Goal: Task Accomplishment & Management: Use online tool/utility

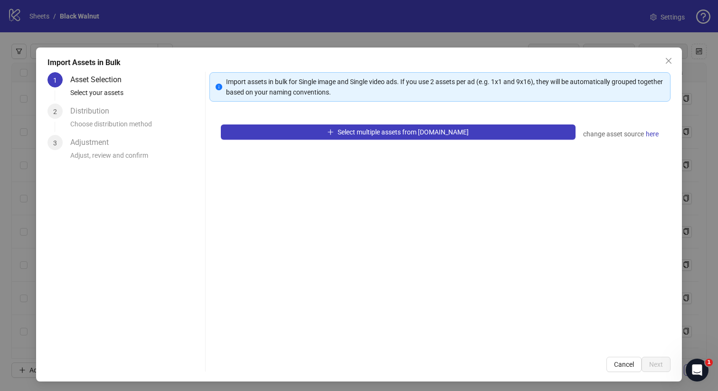
scroll to position [8924, 0]
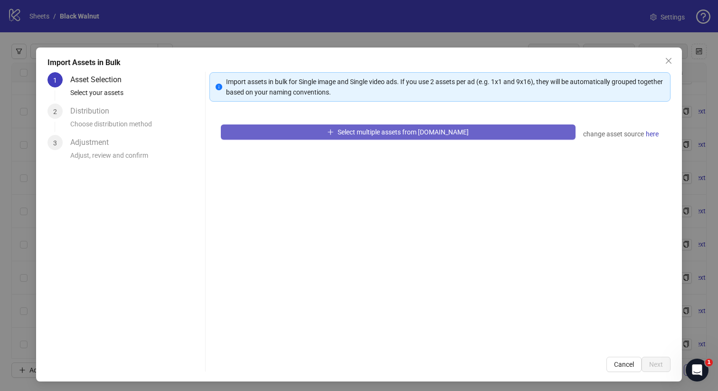
click at [301, 136] on button "Select multiple assets from [DOMAIN_NAME]" at bounding box center [398, 131] width 355 height 15
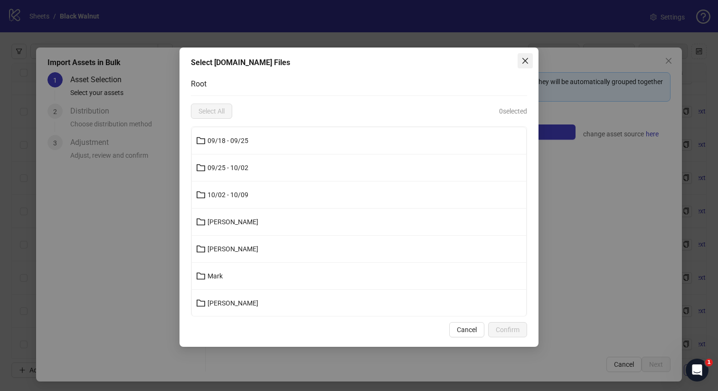
click at [522, 64] on icon "close" at bounding box center [525, 61] width 8 height 8
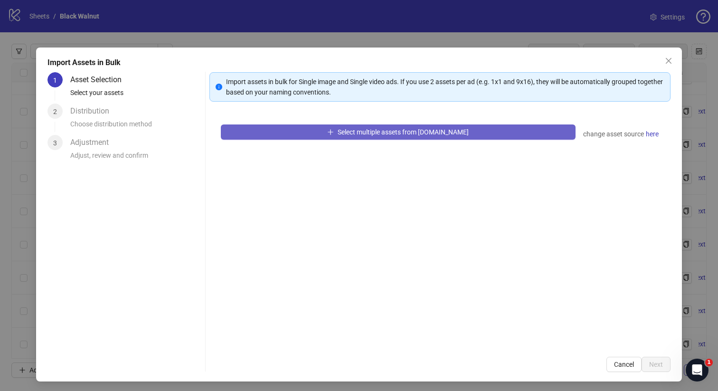
click at [442, 127] on button "Select multiple assets from [DOMAIN_NAME]" at bounding box center [398, 131] width 355 height 15
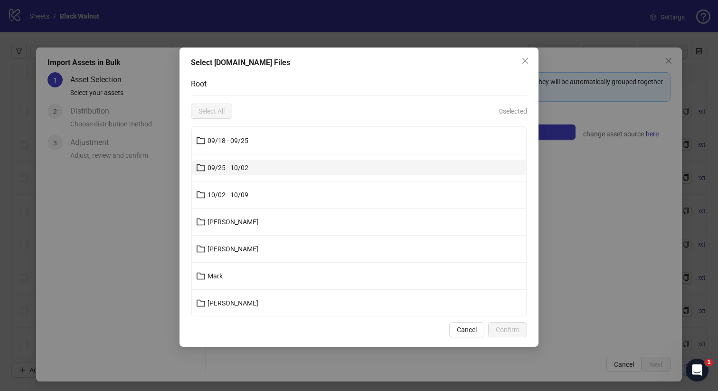
click at [297, 166] on button "09/25 - 10/02" at bounding box center [359, 167] width 334 height 15
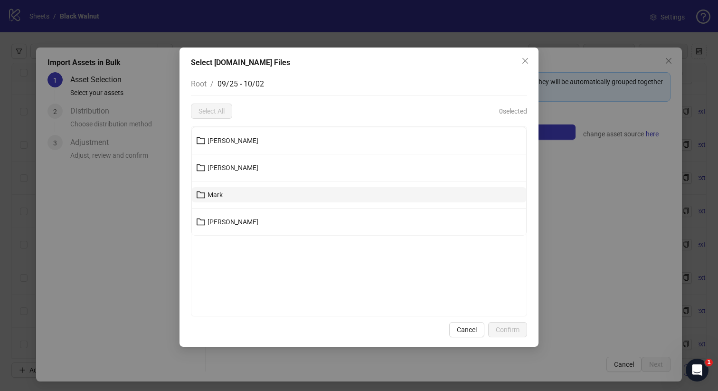
click at [267, 196] on button "Mark" at bounding box center [359, 194] width 334 height 15
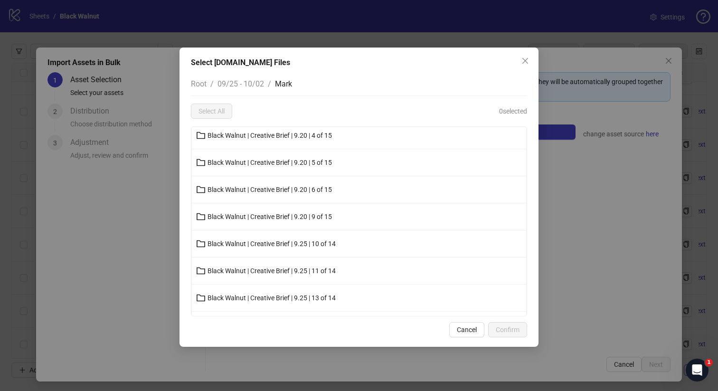
scroll to position [0, 0]
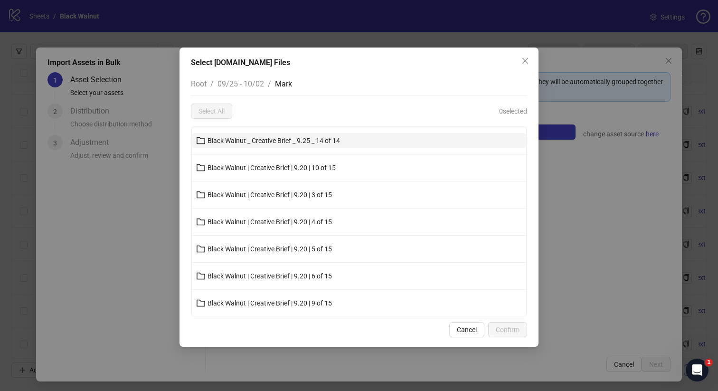
click at [206, 138] on button "Black Walnut _ Creative Brief _ 9.25 _ 14 of 14" at bounding box center [359, 140] width 334 height 15
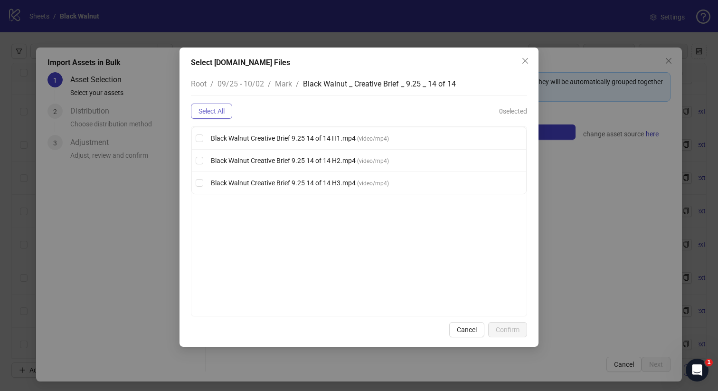
click at [210, 112] on span "Select All" at bounding box center [211, 111] width 26 height 8
click at [504, 330] on span "Confirm" at bounding box center [507, 330] width 24 height 8
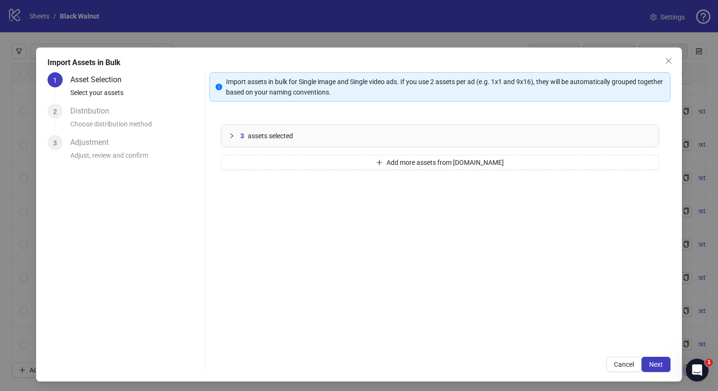
click at [277, 136] on span "assets selected" at bounding box center [270, 136] width 45 height 10
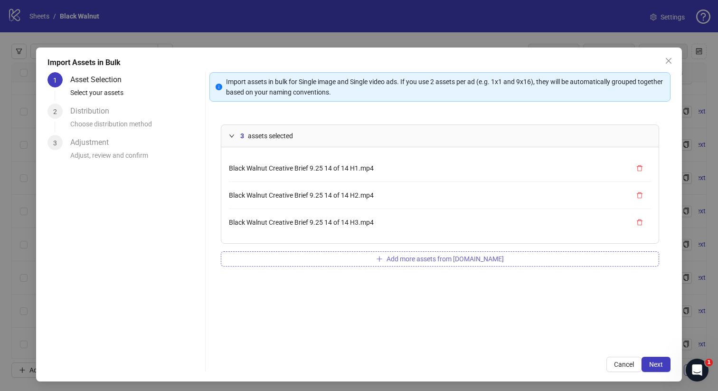
click at [314, 252] on button "Add more assets from [DOMAIN_NAME]" at bounding box center [440, 258] width 439 height 15
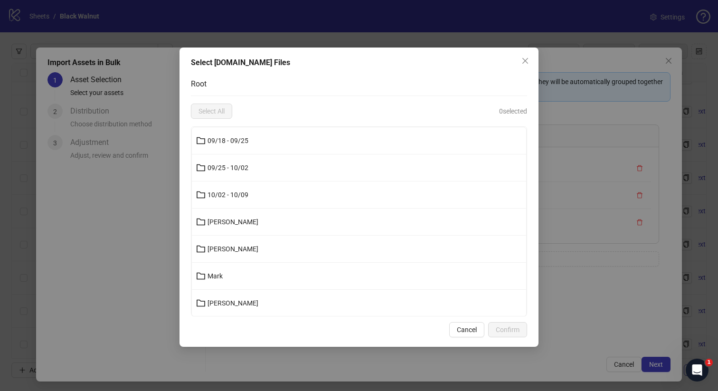
click at [282, 159] on li "09/25 - 10/02" at bounding box center [359, 167] width 334 height 27
click at [282, 168] on button "09/25 - 10/02" at bounding box center [359, 167] width 334 height 15
click at [243, 185] on li "Mark" at bounding box center [359, 194] width 334 height 27
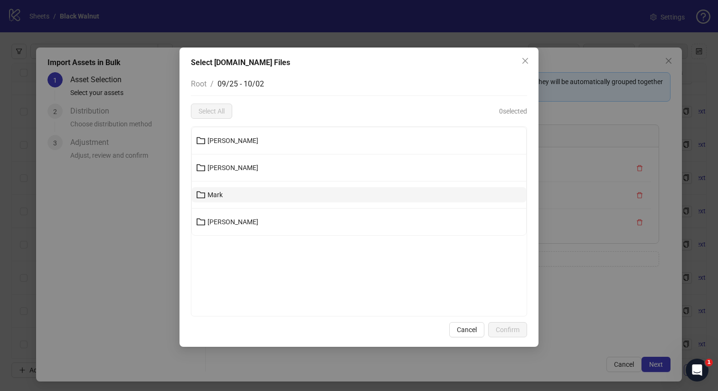
click at [240, 194] on button "Mark" at bounding box center [359, 194] width 334 height 15
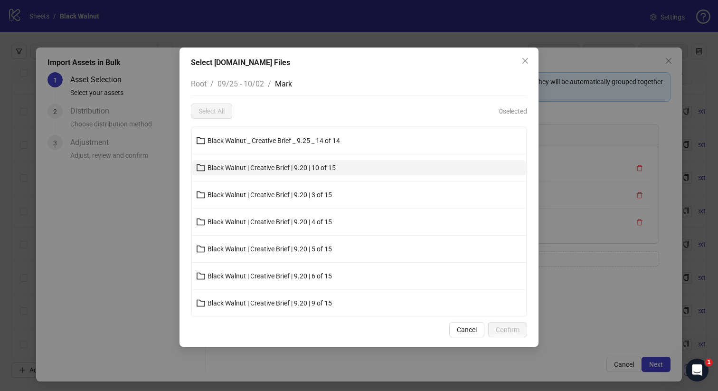
click at [299, 166] on span "Black Walnut | Creative Brief | 9.20 | 10 of 15" at bounding box center [271, 168] width 128 height 8
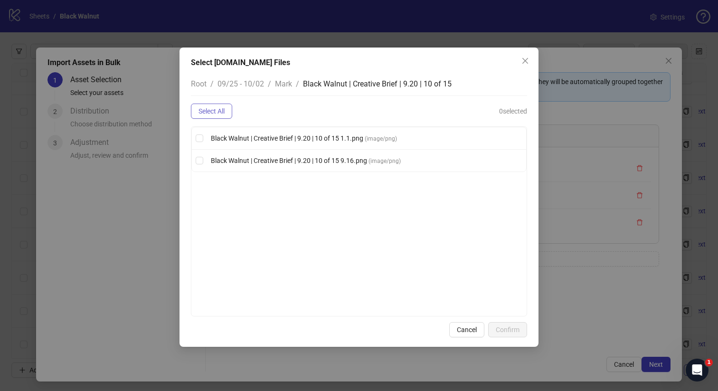
click at [211, 106] on button "Select All" at bounding box center [211, 110] width 41 height 15
click at [496, 326] on span "Confirm" at bounding box center [507, 330] width 24 height 8
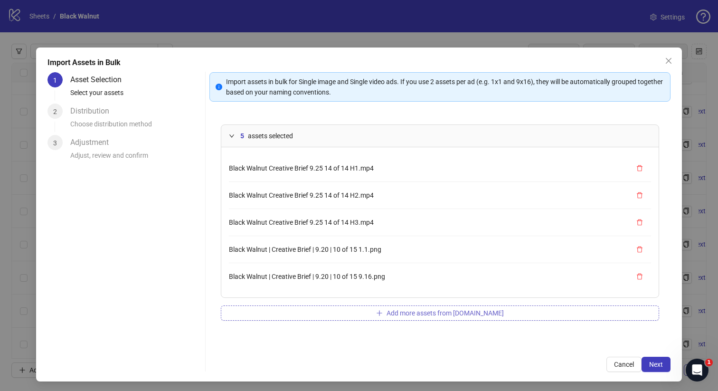
click at [367, 313] on button "Add more assets from [DOMAIN_NAME]" at bounding box center [440, 312] width 439 height 15
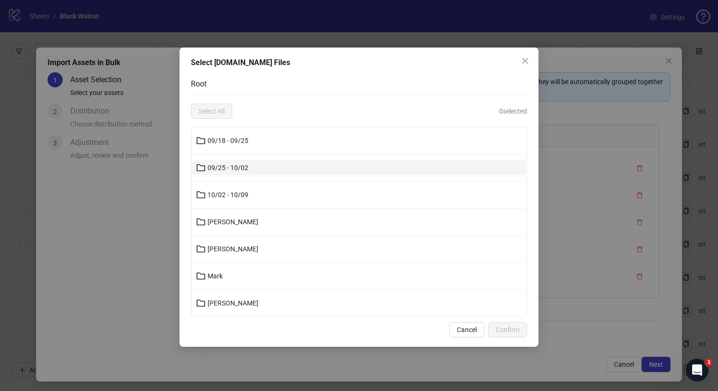
click at [271, 163] on button "09/25 - 10/02" at bounding box center [359, 167] width 334 height 15
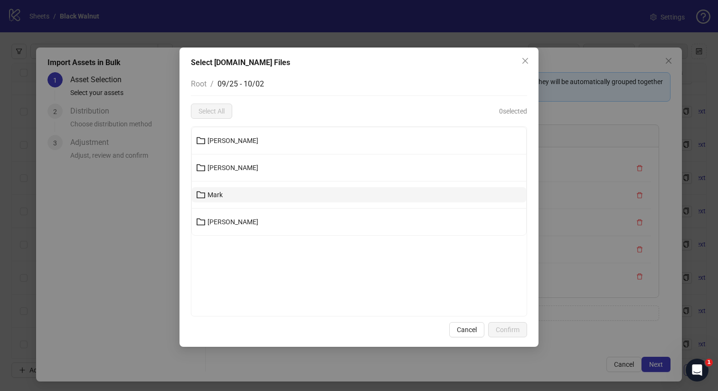
click at [232, 197] on button "Mark" at bounding box center [359, 194] width 334 height 15
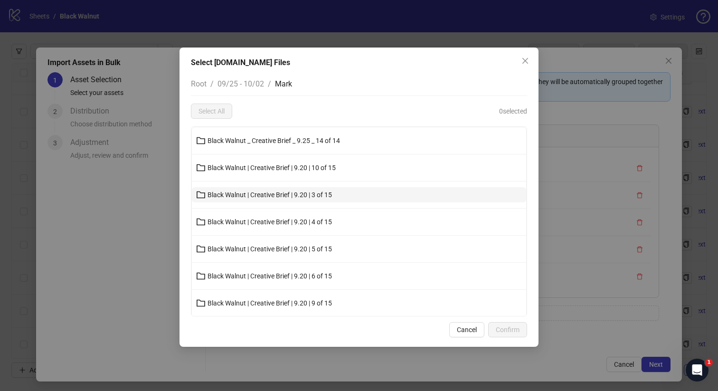
click at [249, 193] on span "Black Walnut | Creative Brief | 9.20 | 3 of 15" at bounding box center [269, 195] width 124 height 8
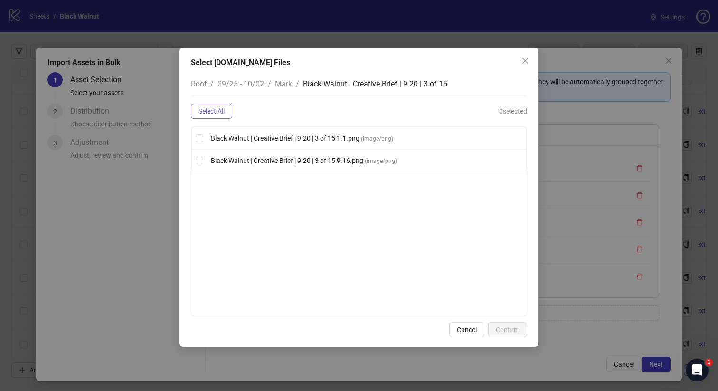
click at [224, 108] on span "Select All" at bounding box center [211, 111] width 26 height 8
click at [518, 328] on span "Confirm" at bounding box center [507, 330] width 24 height 8
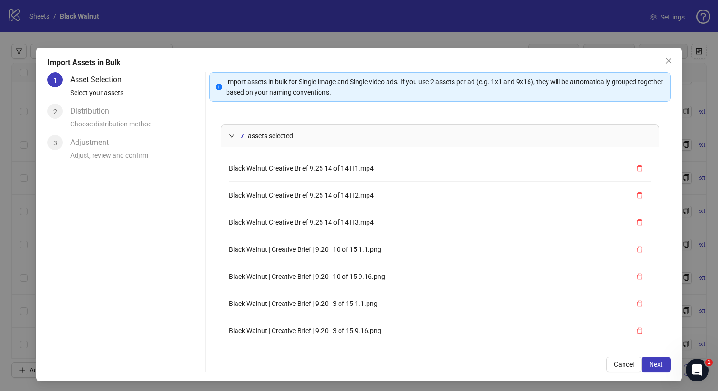
scroll to position [41, 0]
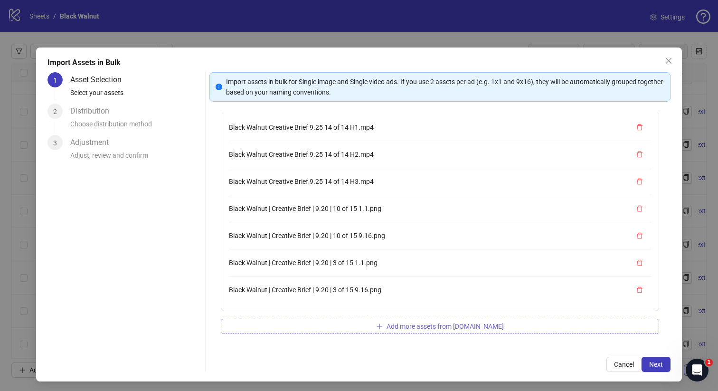
click at [333, 325] on button "Add more assets from [DOMAIN_NAME]" at bounding box center [440, 325] width 439 height 15
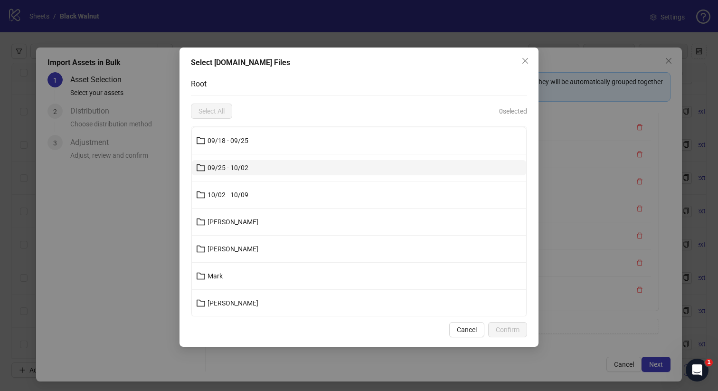
click at [261, 173] on button "09/25 - 10/02" at bounding box center [359, 167] width 334 height 15
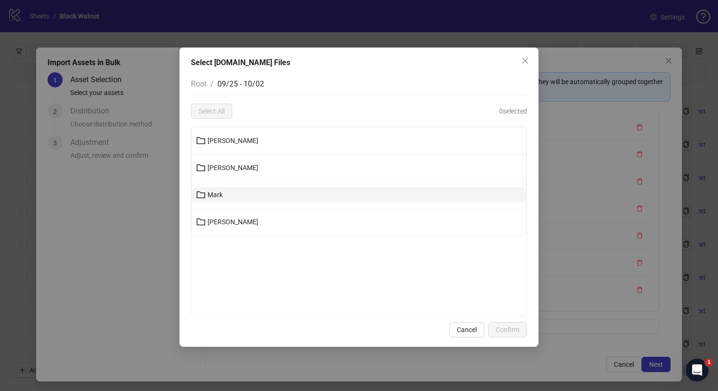
click at [239, 189] on button "Mark" at bounding box center [359, 194] width 334 height 15
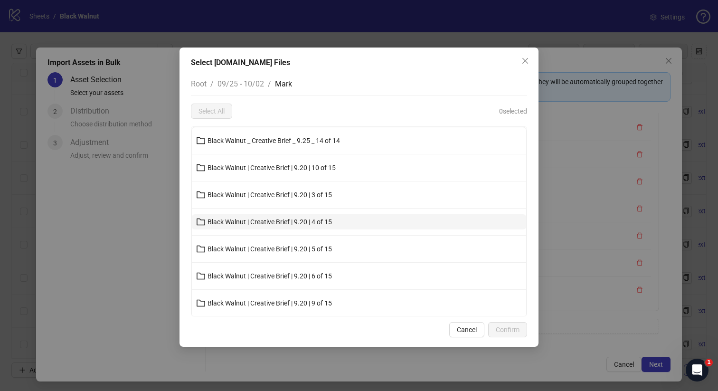
click at [244, 225] on span "Black Walnut | Creative Brief | 9.20 | 4 of 15" at bounding box center [269, 222] width 124 height 8
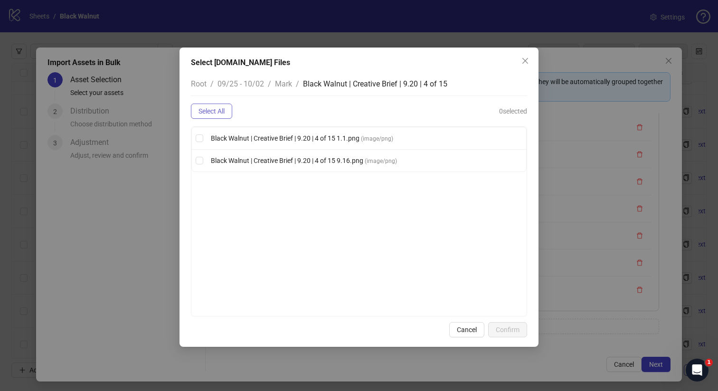
click at [215, 110] on span "Select All" at bounding box center [211, 111] width 26 height 8
click at [499, 326] on span "Confirm" at bounding box center [507, 330] width 24 height 8
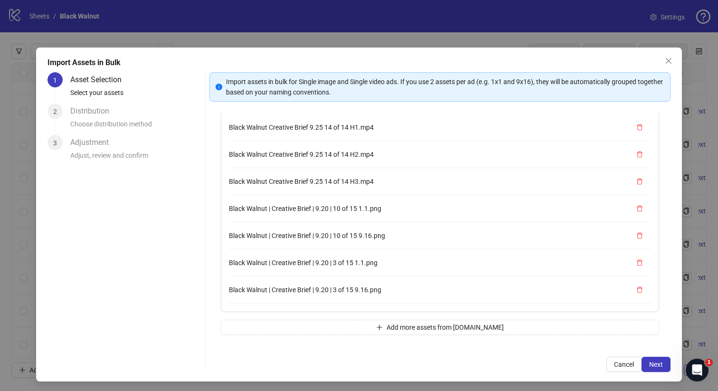
scroll to position [53, 0]
click at [319, 321] on button "Add more assets from [DOMAIN_NAME]" at bounding box center [440, 326] width 439 height 15
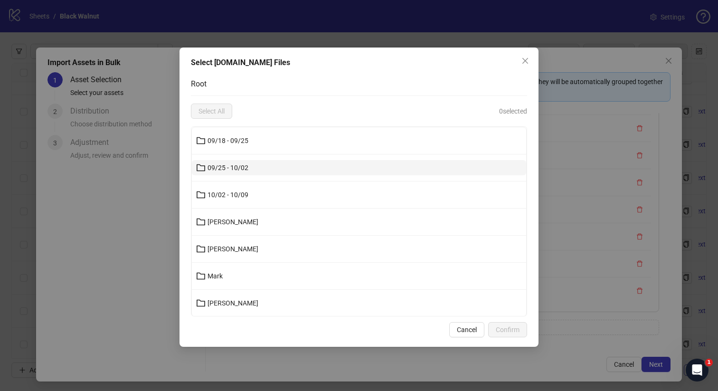
click at [277, 169] on button "09/25 - 10/02" at bounding box center [359, 167] width 334 height 15
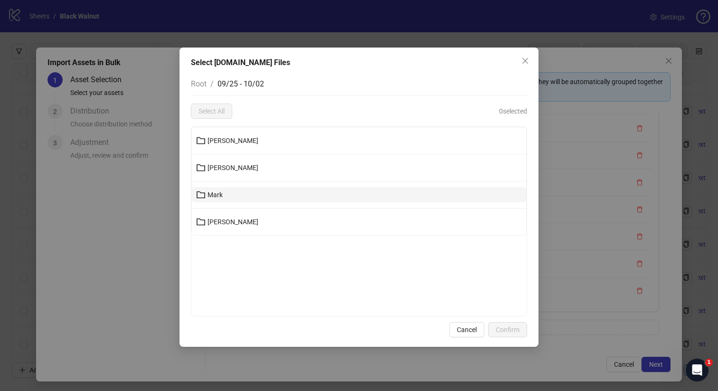
click at [268, 192] on button "Mark" at bounding box center [359, 194] width 334 height 15
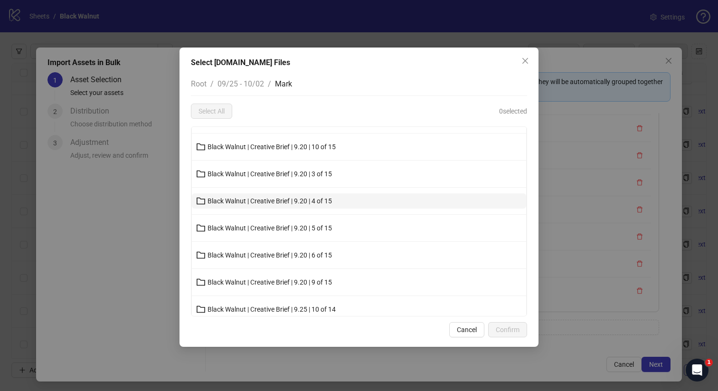
scroll to position [29, 0]
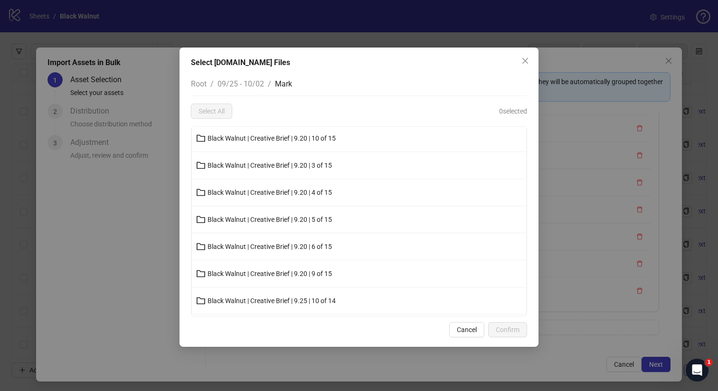
click at [269, 224] on button "Black Walnut | Creative Brief | 9.20 | 5 of 15" at bounding box center [359, 219] width 334 height 15
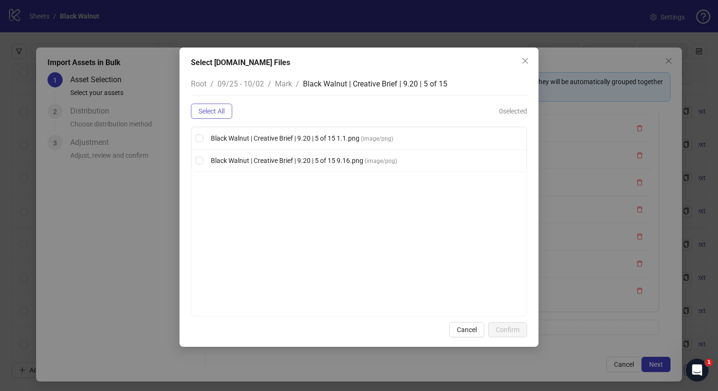
click at [223, 107] on span "Select All" at bounding box center [211, 111] width 26 height 8
click at [504, 327] on span "Confirm" at bounding box center [507, 330] width 24 height 8
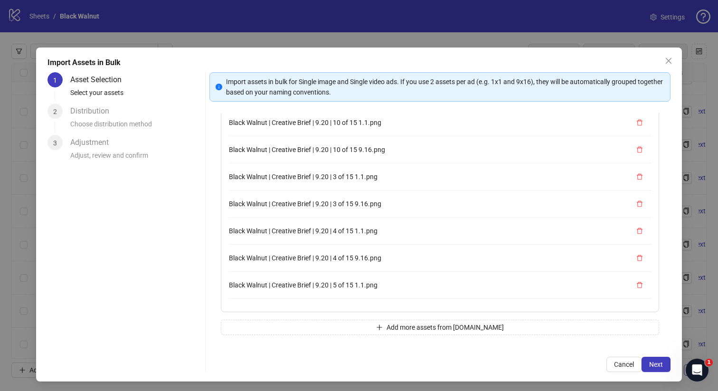
scroll to position [107, 0]
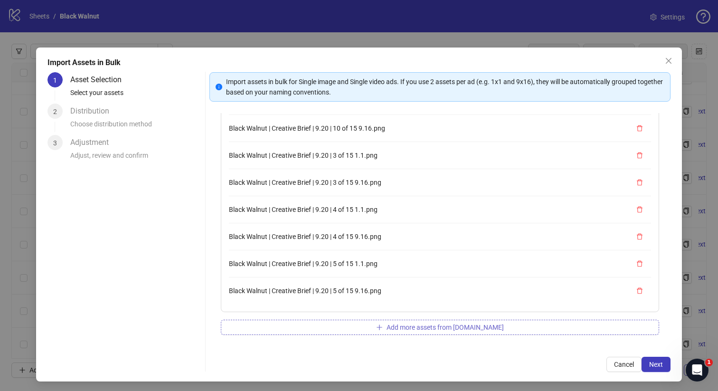
click at [307, 322] on button "Add more assets from [DOMAIN_NAME]" at bounding box center [440, 326] width 439 height 15
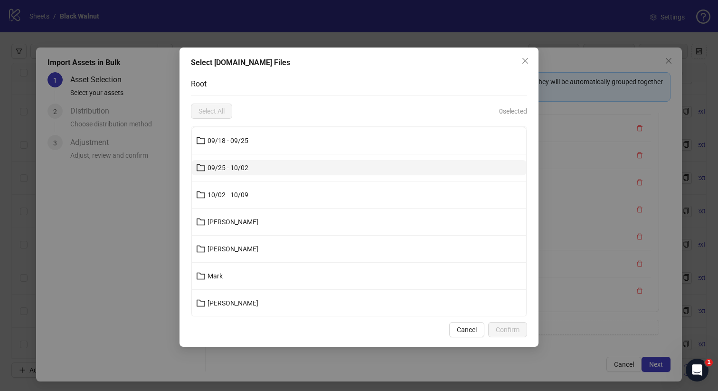
click at [271, 167] on button "09/25 - 10/02" at bounding box center [359, 167] width 334 height 15
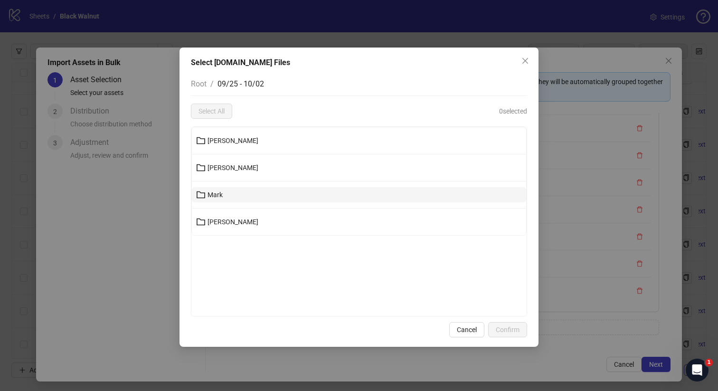
click at [246, 192] on button "Mark" at bounding box center [359, 194] width 334 height 15
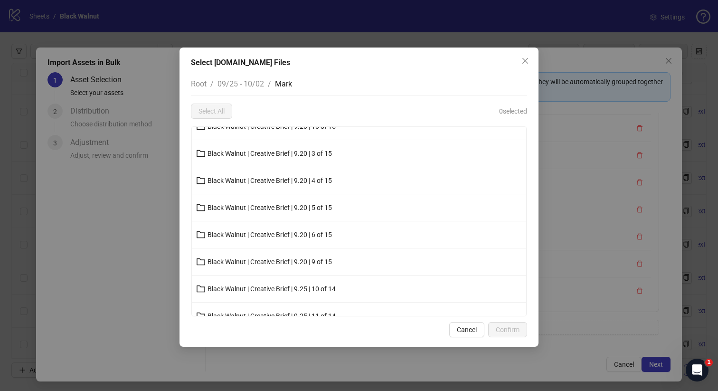
scroll to position [44, 0]
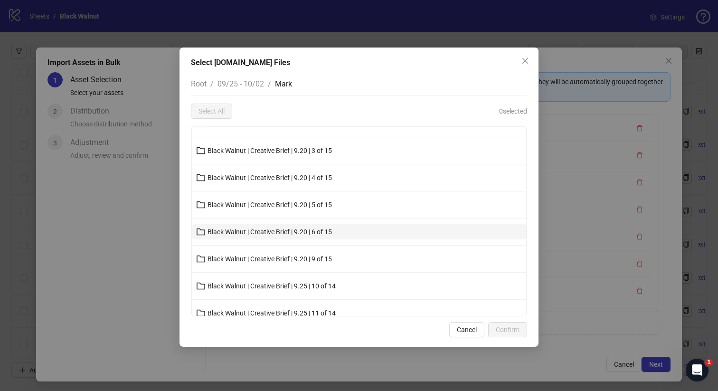
click at [254, 235] on span "Black Walnut | Creative Brief | 9.20 | 6 of 15" at bounding box center [269, 232] width 124 height 8
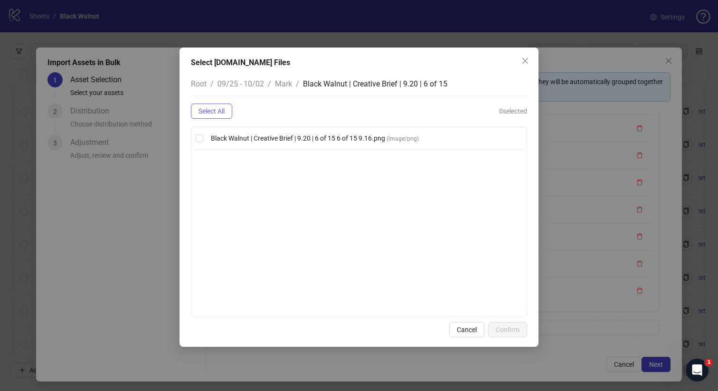
click at [227, 107] on button "Select All" at bounding box center [211, 110] width 41 height 15
click at [514, 332] on span "Confirm" at bounding box center [507, 330] width 24 height 8
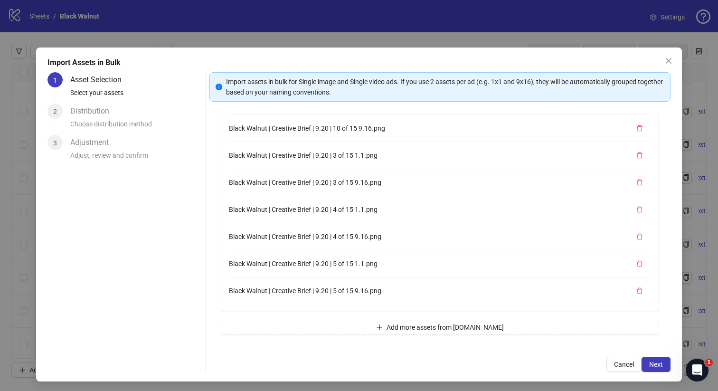
scroll to position [134, 0]
click at [356, 324] on button "Add more assets from [DOMAIN_NAME]" at bounding box center [440, 326] width 439 height 15
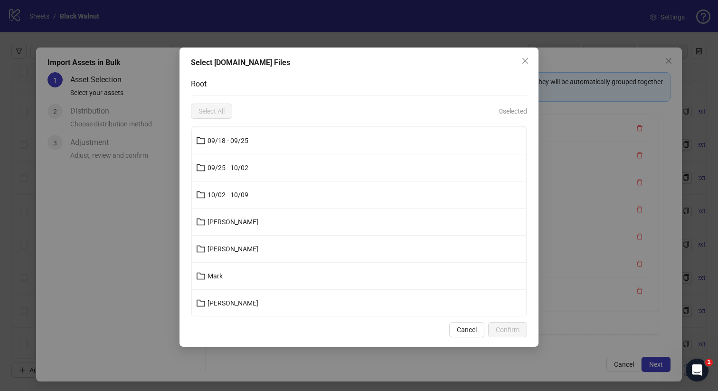
scroll to position [1, 0]
click at [328, 165] on button "09/25 - 10/02" at bounding box center [359, 166] width 334 height 15
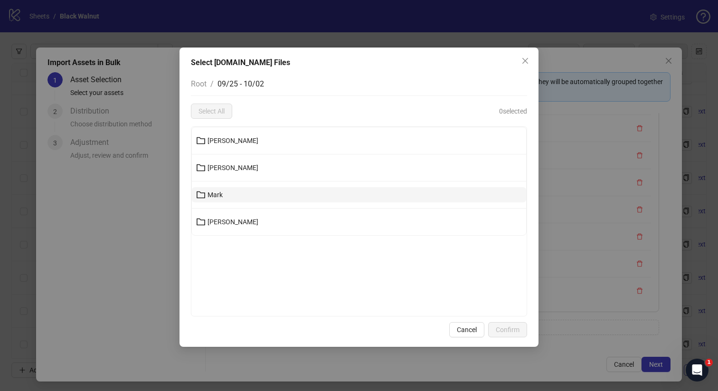
click at [287, 194] on button "Mark" at bounding box center [359, 194] width 334 height 15
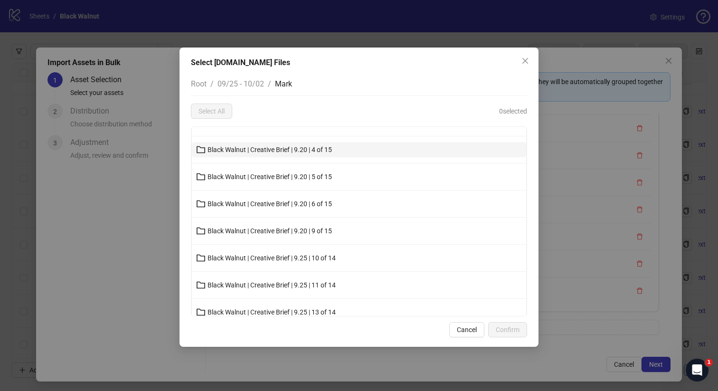
scroll to position [76, 0]
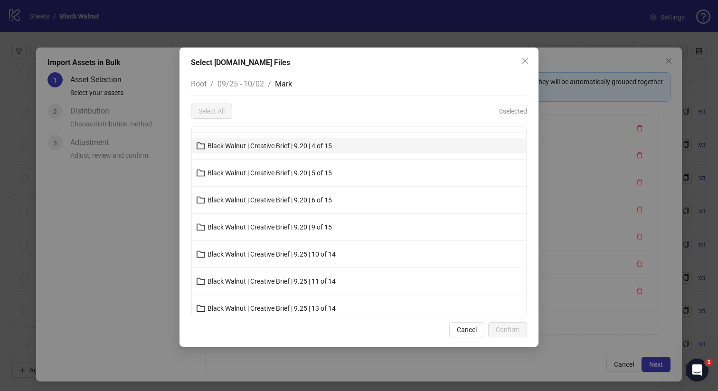
click at [278, 229] on span "Black Walnut | Creative Brief | 9.20 | 9 of 15" at bounding box center [269, 227] width 124 height 8
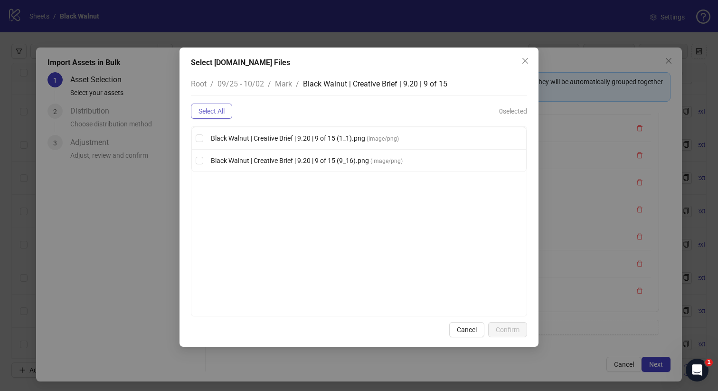
click at [218, 109] on span "Select All" at bounding box center [211, 111] width 26 height 8
click at [513, 329] on span "Confirm" at bounding box center [507, 330] width 24 height 8
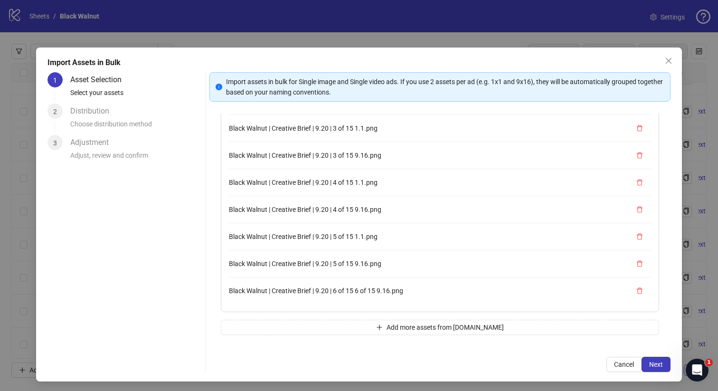
scroll to position [188, 0]
click at [323, 318] on div "14 assets selected Black Walnut Creative Brief 9.25 14 of 14 H1.mp4 Black Walnu…" at bounding box center [439, 229] width 461 height 232
click at [376, 326] on button "Add more assets from [DOMAIN_NAME]" at bounding box center [440, 326] width 439 height 15
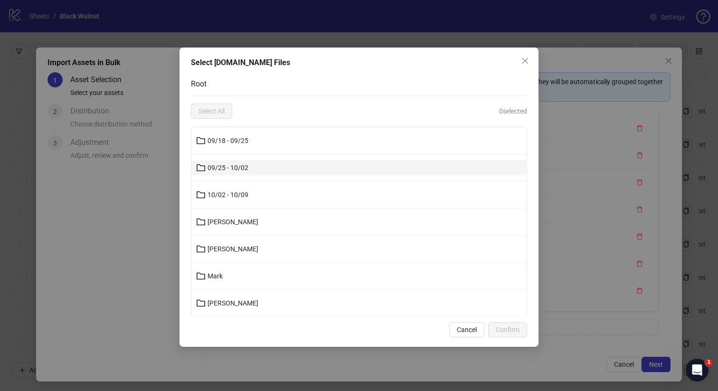
click at [338, 172] on button "09/25 - 10/02" at bounding box center [359, 167] width 334 height 15
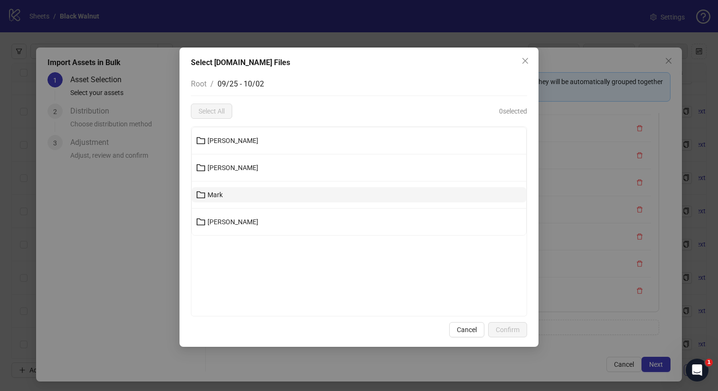
click at [308, 201] on button "Mark" at bounding box center [359, 194] width 334 height 15
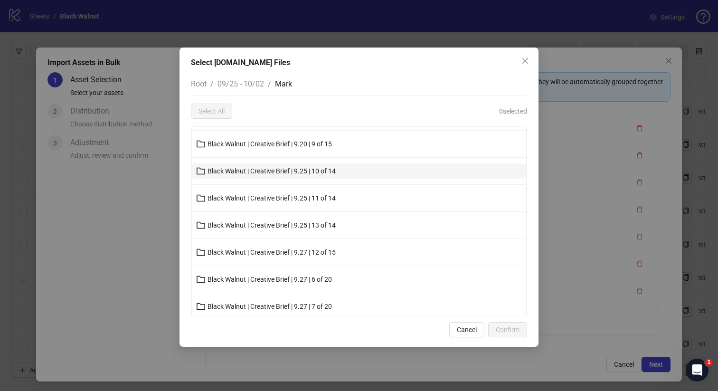
scroll to position [173, 0]
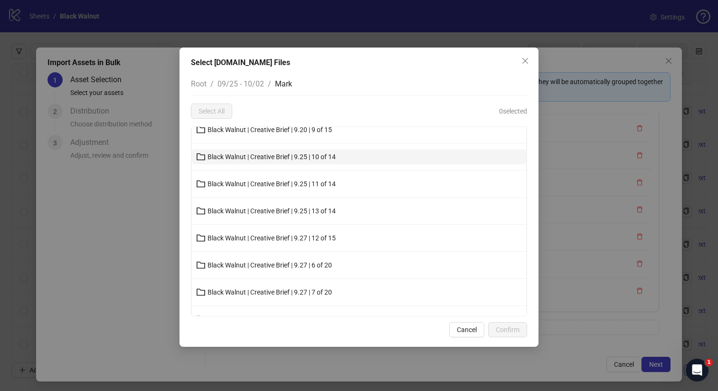
click at [339, 159] on button "Black Walnut | Creative Brief | 9.25 | 10 of 14" at bounding box center [359, 156] width 334 height 15
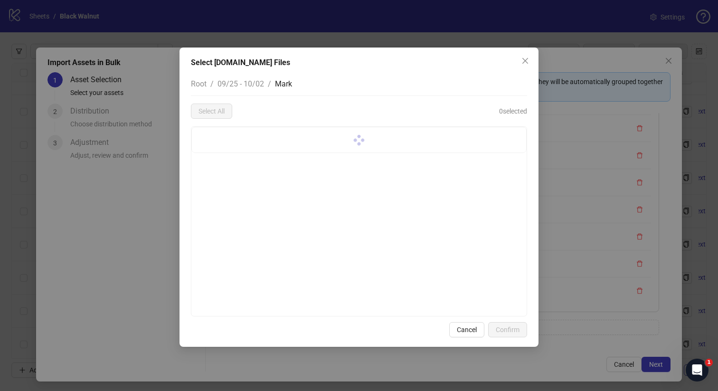
scroll to position [0, 0]
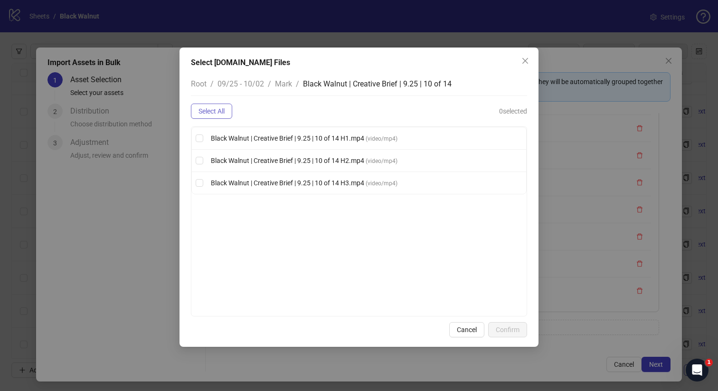
click at [217, 106] on button "Select All" at bounding box center [211, 110] width 41 height 15
click at [515, 330] on span "Confirm" at bounding box center [507, 330] width 24 height 8
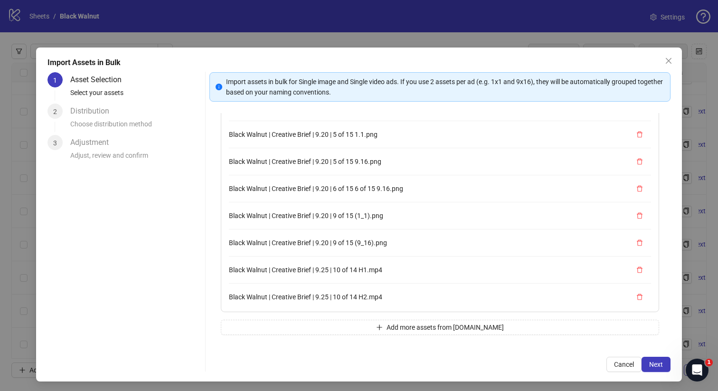
scroll to position [270, 0]
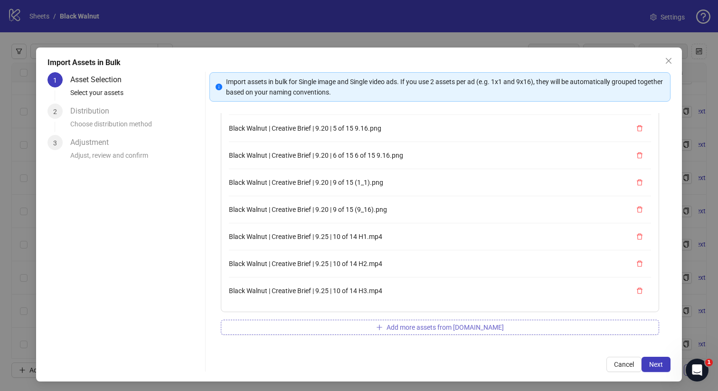
click at [387, 327] on button "Add more assets from [DOMAIN_NAME]" at bounding box center [440, 326] width 439 height 15
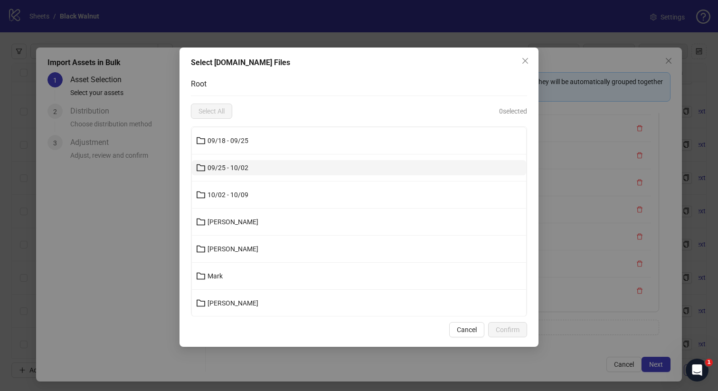
click at [318, 168] on button "09/25 - 10/02" at bounding box center [359, 167] width 334 height 15
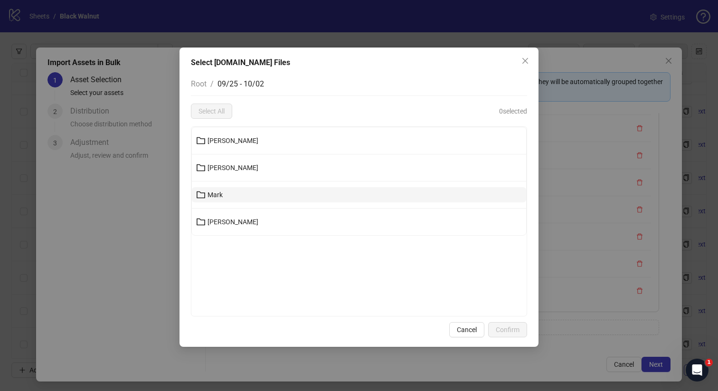
click at [257, 195] on button "Mark" at bounding box center [359, 194] width 334 height 15
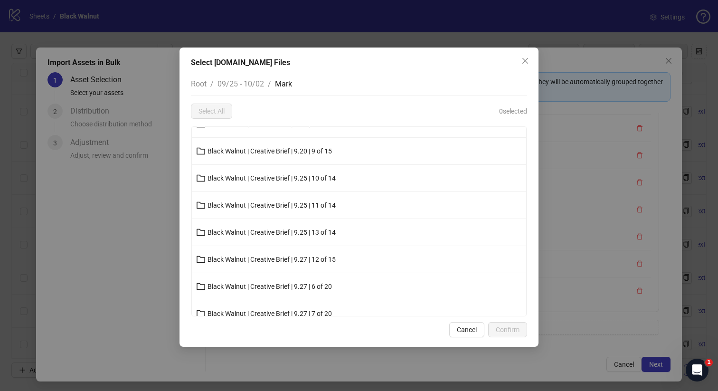
scroll to position [159, 0]
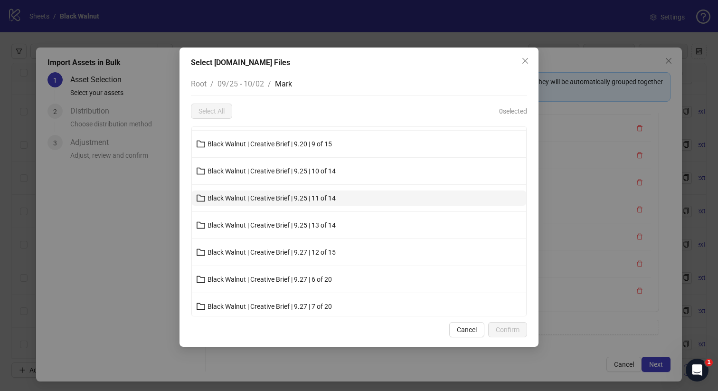
click at [286, 198] on span "Black Walnut | Creative Brief | 9.25 | 11 of 14" at bounding box center [271, 198] width 128 height 8
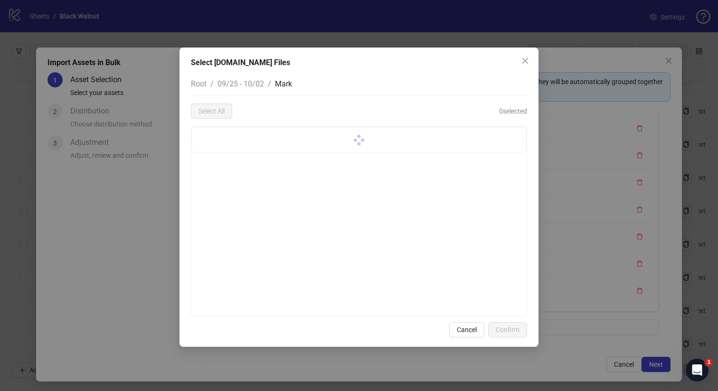
scroll to position [0, 0]
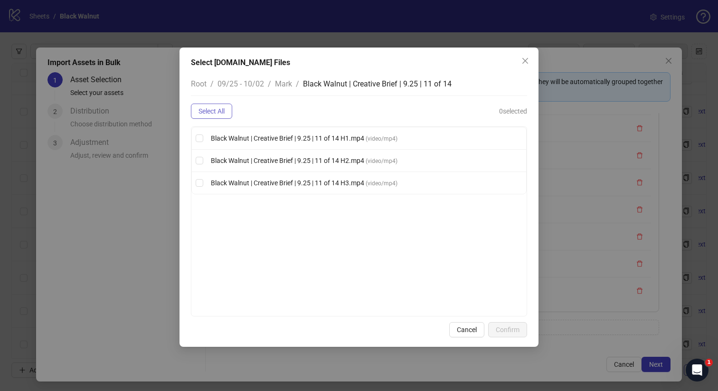
click at [227, 111] on button "Select All" at bounding box center [211, 110] width 41 height 15
click at [507, 333] on span "Confirm" at bounding box center [507, 330] width 24 height 8
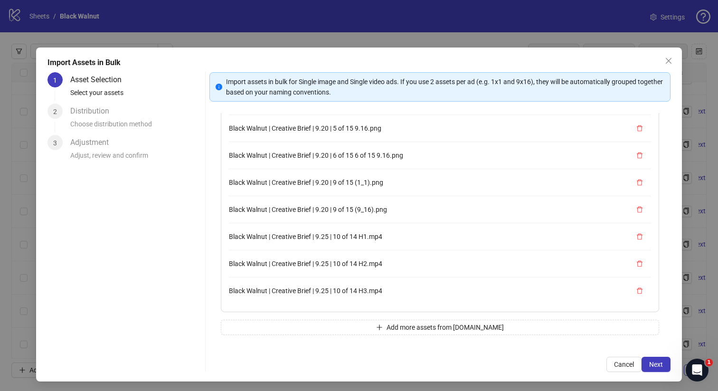
scroll to position [351, 0]
click at [331, 315] on div "20 assets selected Black Walnut Creative Brief 9.25 14 of 14 H1.mp4 Black Walnu…" at bounding box center [439, 229] width 461 height 232
click at [330, 324] on button "Add more assets from [DOMAIN_NAME]" at bounding box center [440, 326] width 439 height 15
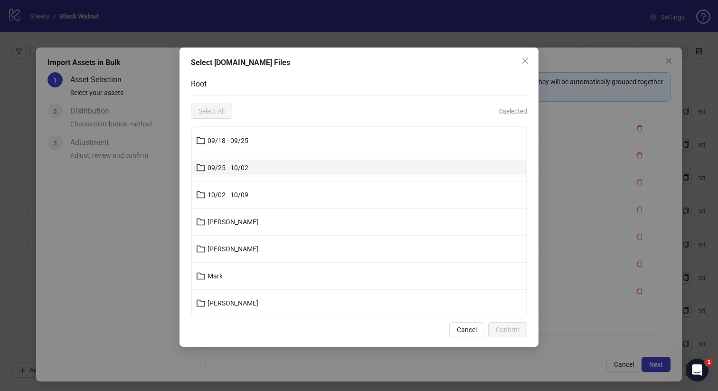
click at [265, 167] on button "09/25 - 10/02" at bounding box center [359, 167] width 334 height 15
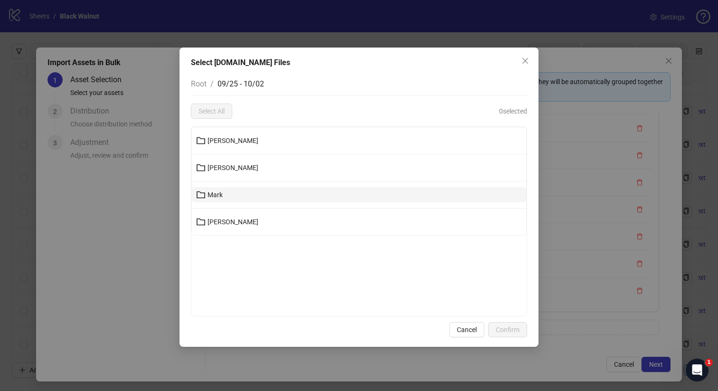
click at [230, 194] on button "Mark" at bounding box center [359, 194] width 334 height 15
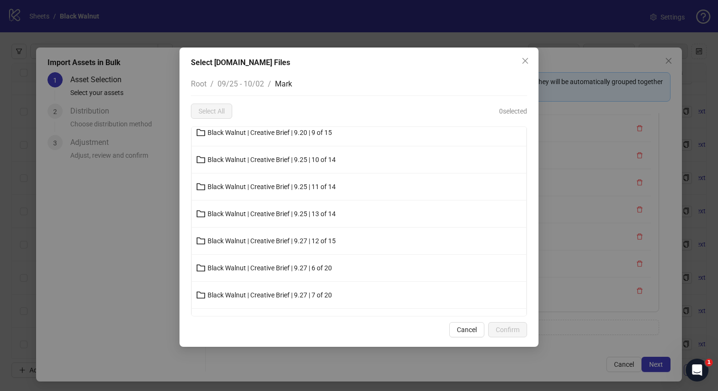
scroll to position [178, 0]
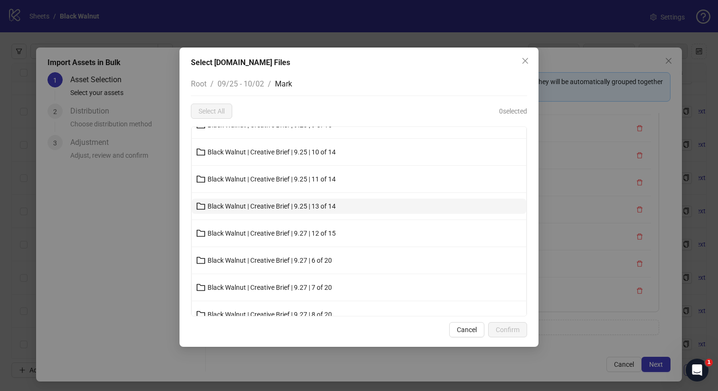
click at [275, 207] on span "Black Walnut | Creative Brief | 9.25 | 13 of 14" at bounding box center [271, 206] width 128 height 8
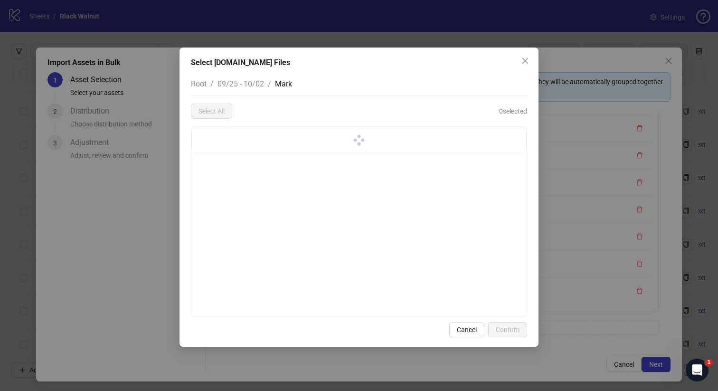
scroll to position [0, 0]
click at [223, 113] on span "Select All" at bounding box center [211, 111] width 26 height 8
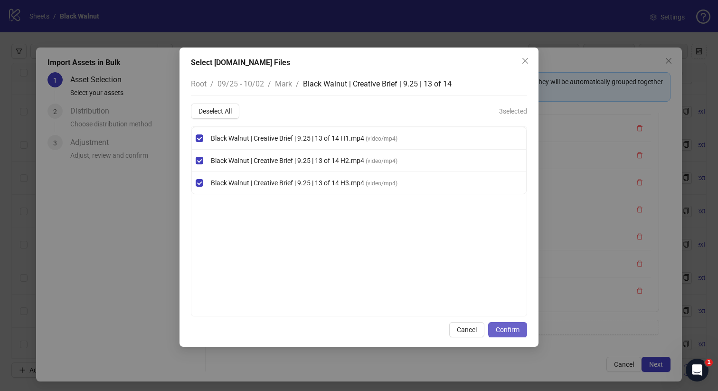
click at [500, 323] on button "Confirm" at bounding box center [507, 329] width 39 height 15
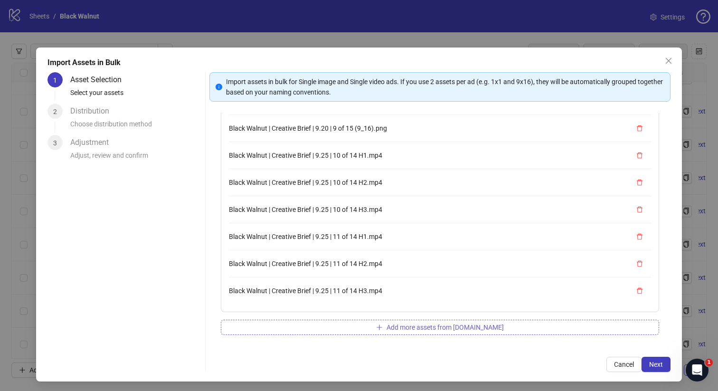
click at [308, 333] on button "Add more assets from [DOMAIN_NAME]" at bounding box center [440, 326] width 439 height 15
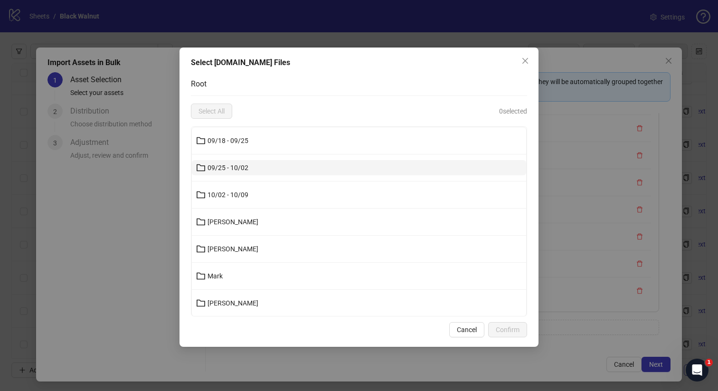
click at [274, 166] on button "09/25 - 10/02" at bounding box center [359, 167] width 334 height 15
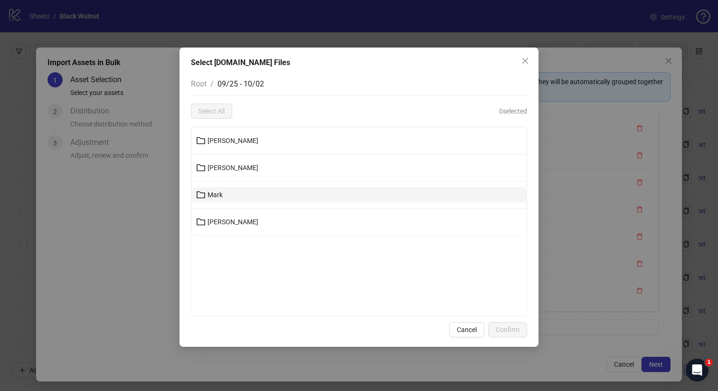
click at [249, 194] on button "Mark" at bounding box center [359, 194] width 334 height 15
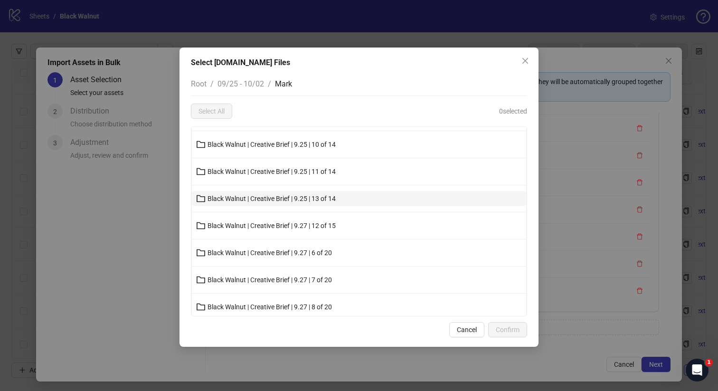
scroll to position [190, 0]
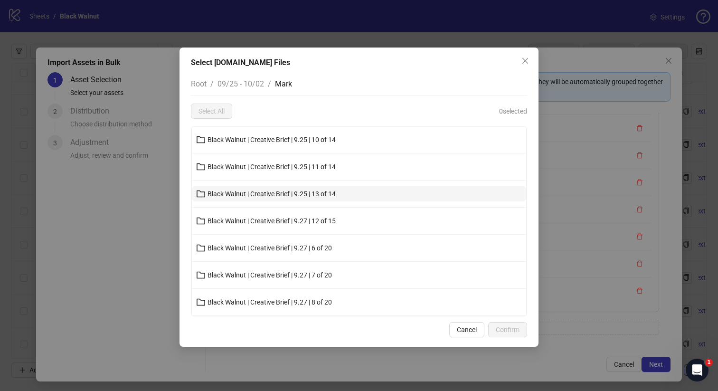
click at [281, 194] on span "Black Walnut | Creative Brief | 9.25 | 13 of 14" at bounding box center [271, 194] width 128 height 8
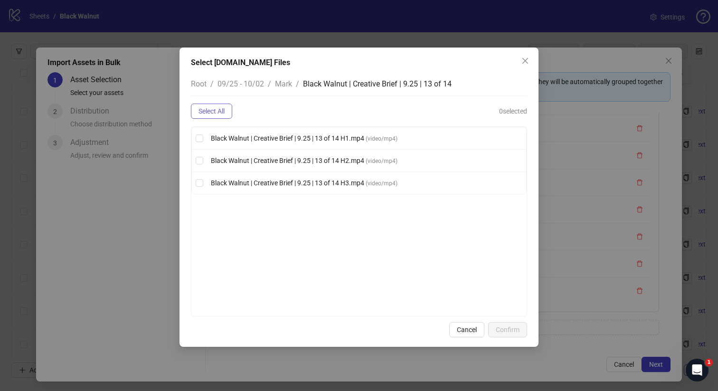
click at [228, 115] on button "Select All" at bounding box center [211, 110] width 41 height 15
click at [504, 331] on span "Confirm" at bounding box center [507, 330] width 24 height 8
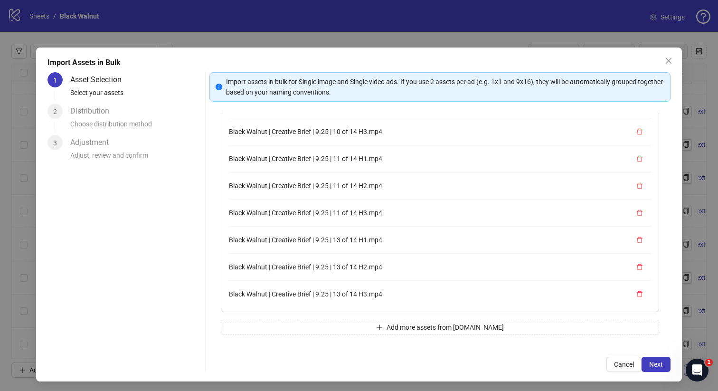
scroll to position [432, 0]
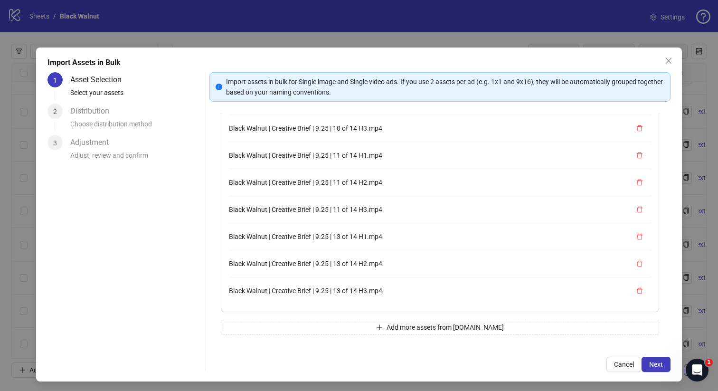
click at [311, 315] on div "23 assets selected Black Walnut Creative Brief 9.25 14 of 14 H1.mp4 Black Walnu…" at bounding box center [439, 229] width 461 height 232
click at [312, 323] on button "Add more assets from [DOMAIN_NAME]" at bounding box center [440, 326] width 439 height 15
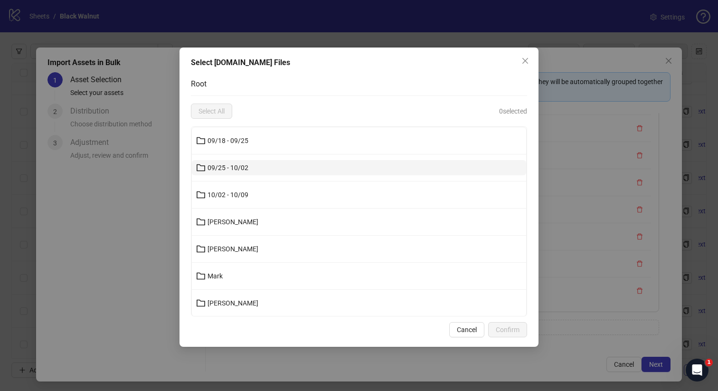
click at [235, 164] on span "09/25 - 10/02" at bounding box center [227, 168] width 41 height 8
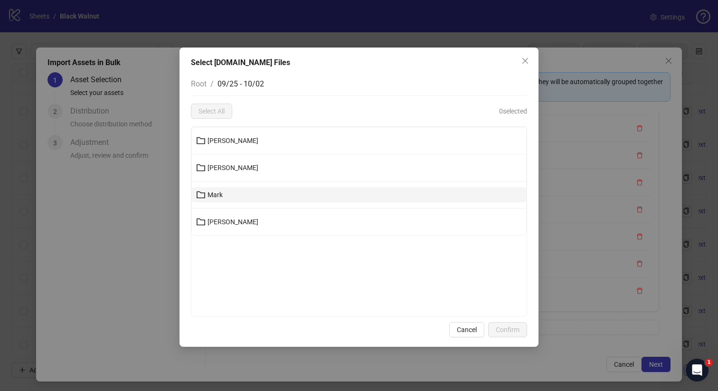
click at [213, 193] on span "Mark" at bounding box center [214, 195] width 15 height 8
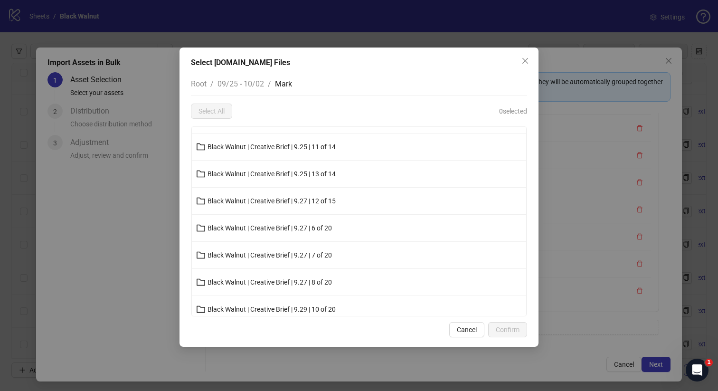
scroll to position [212, 0]
click at [270, 196] on span "Black Walnut | Creative Brief | 9.27 | 12 of 15" at bounding box center [271, 200] width 128 height 8
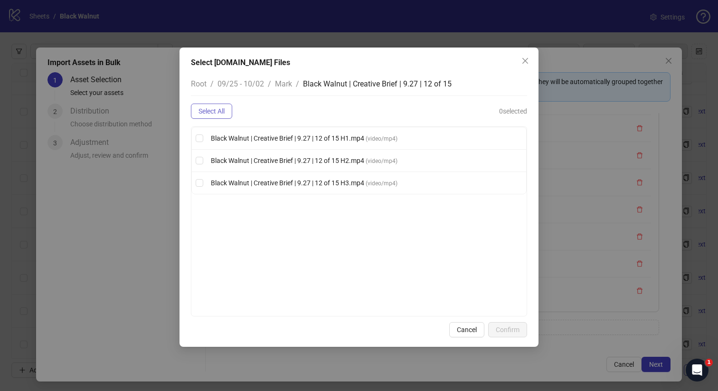
click at [228, 109] on button "Select All" at bounding box center [211, 110] width 41 height 15
click at [512, 324] on button "Confirm" at bounding box center [507, 329] width 39 height 15
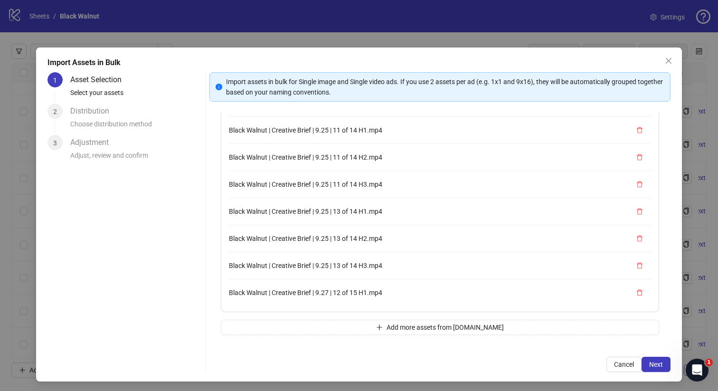
scroll to position [513, 0]
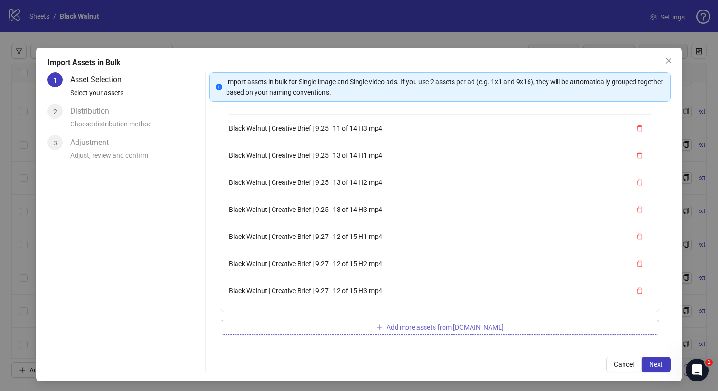
click at [325, 325] on button "Add more assets from [DOMAIN_NAME]" at bounding box center [440, 326] width 439 height 15
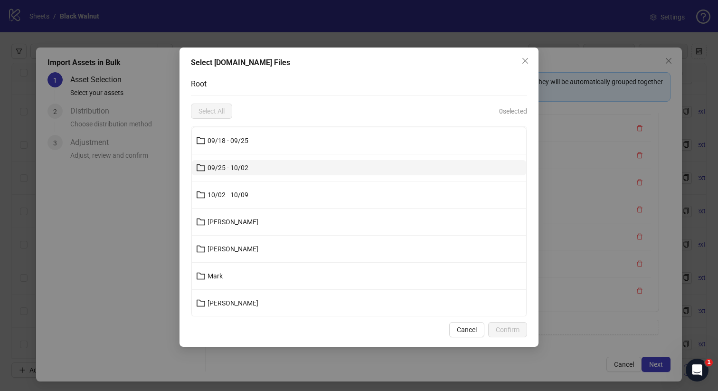
click at [281, 168] on button "09/25 - 10/02" at bounding box center [359, 167] width 334 height 15
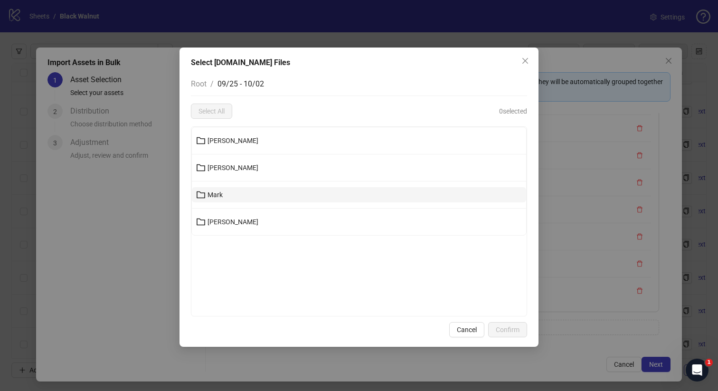
click at [255, 193] on button "Mark" at bounding box center [359, 194] width 334 height 15
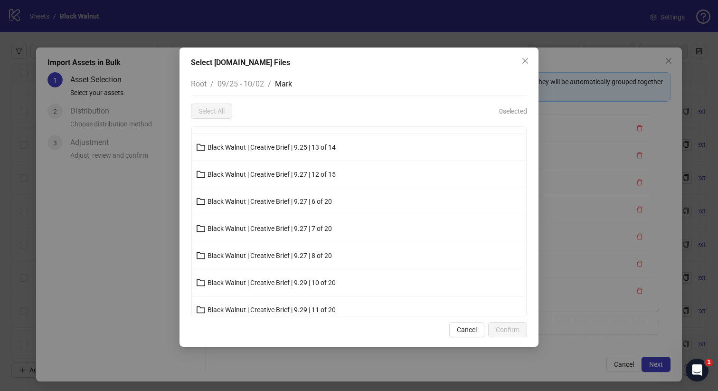
scroll to position [225, 0]
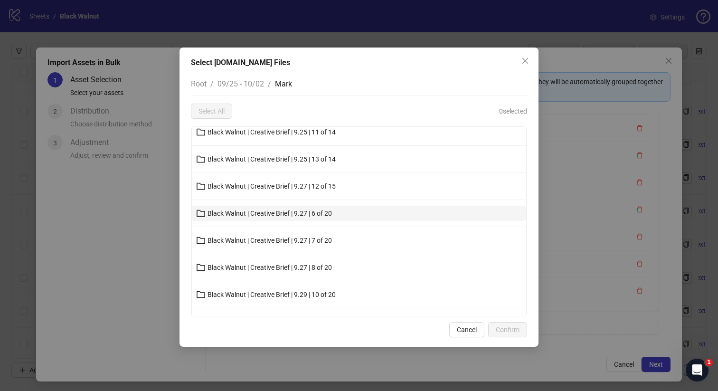
click at [280, 218] on button "Black Walnut | Creative Brief | 9.27 | 6 of 20" at bounding box center [359, 212] width 334 height 15
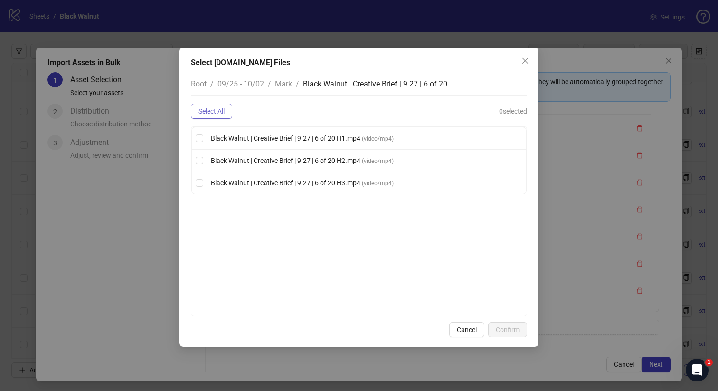
click at [228, 111] on button "Select All" at bounding box center [211, 110] width 41 height 15
click at [509, 330] on span "Confirm" at bounding box center [507, 330] width 24 height 8
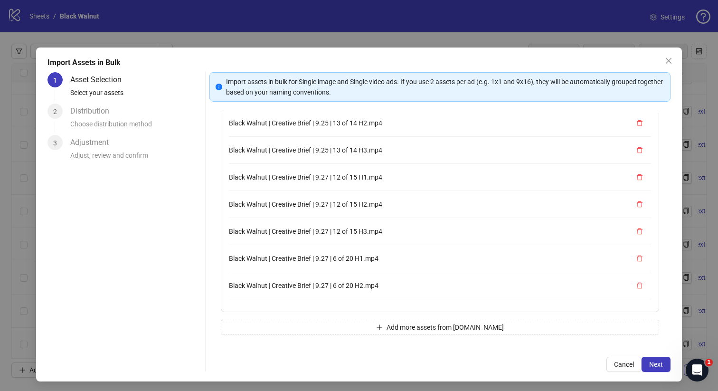
scroll to position [594, 0]
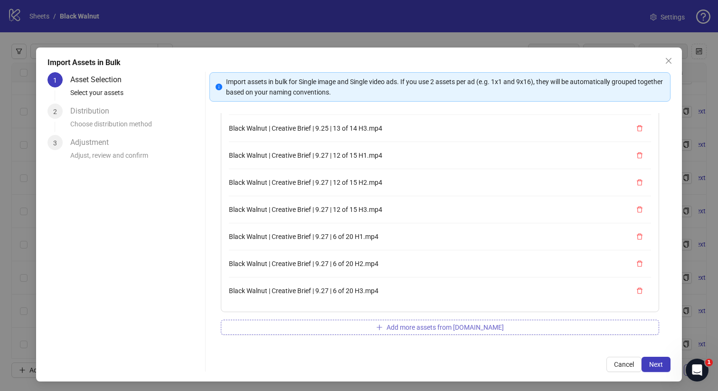
click at [279, 326] on button "Add more assets from [DOMAIN_NAME]" at bounding box center [440, 326] width 439 height 15
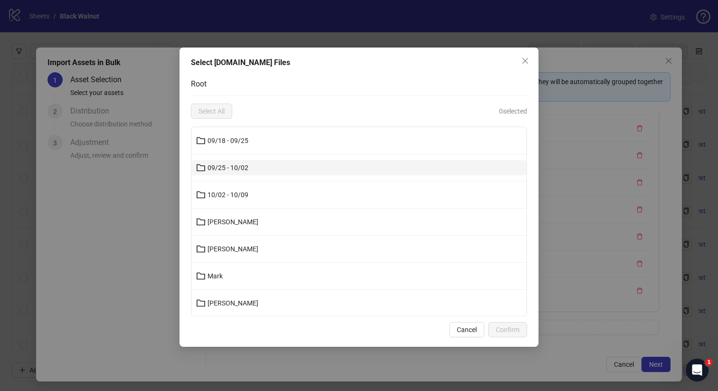
click at [228, 168] on span "09/25 - 10/02" at bounding box center [227, 168] width 41 height 8
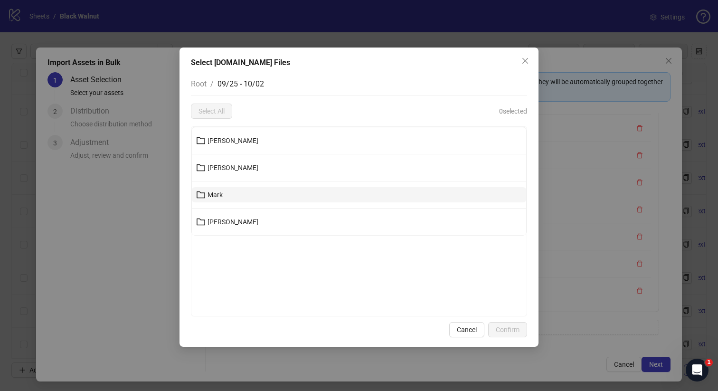
click at [220, 191] on span "Mark" at bounding box center [214, 195] width 15 height 8
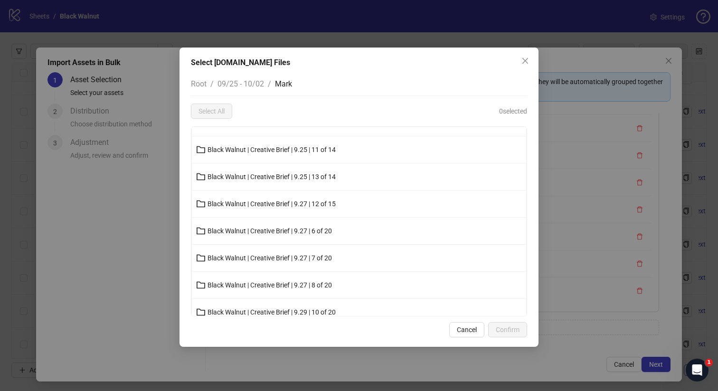
scroll to position [216, 0]
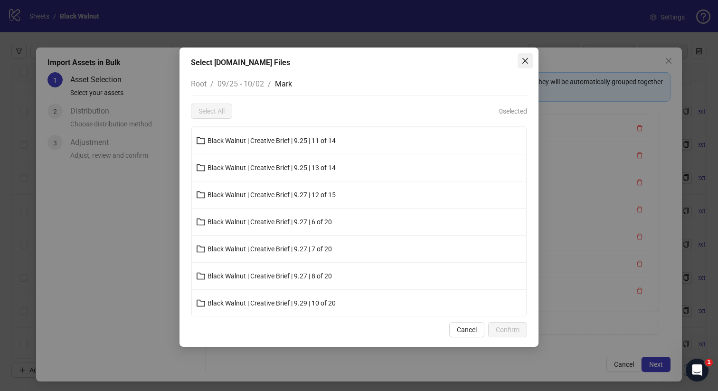
click at [521, 66] on button "Close" at bounding box center [524, 60] width 15 height 15
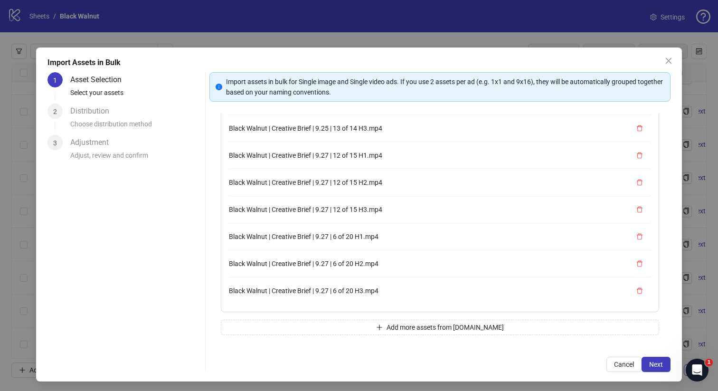
scroll to position [42, 0]
click at [355, 323] on button "Add more assets from [DOMAIN_NAME]" at bounding box center [440, 325] width 439 height 15
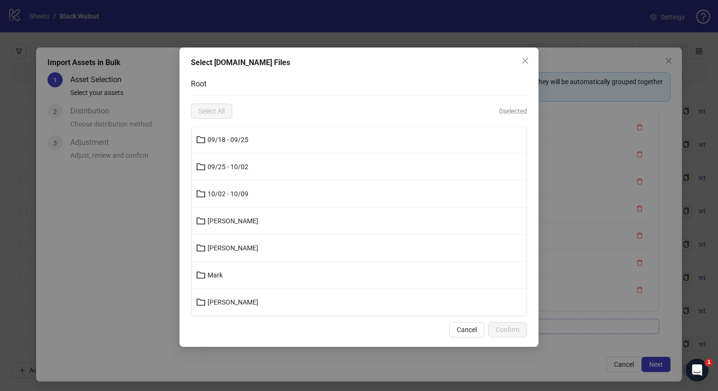
scroll to position [1, 0]
click at [299, 168] on button "09/25 - 10/02" at bounding box center [359, 166] width 334 height 15
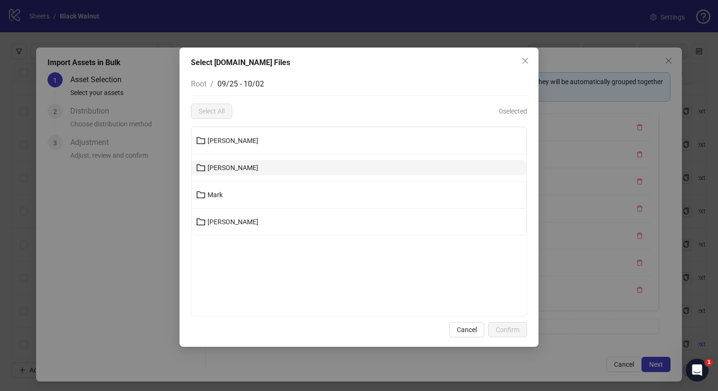
scroll to position [0, 0]
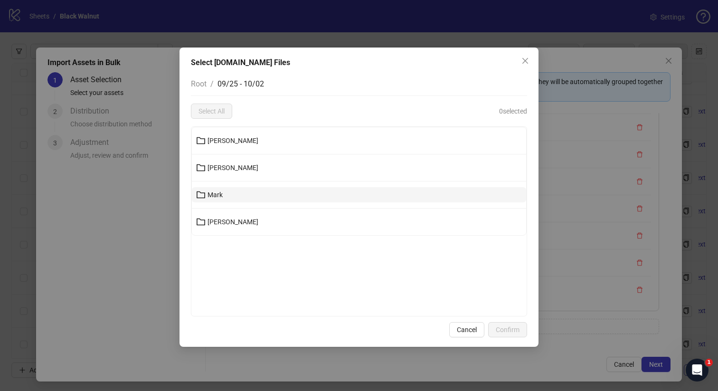
click at [247, 195] on button "Mark" at bounding box center [359, 194] width 334 height 15
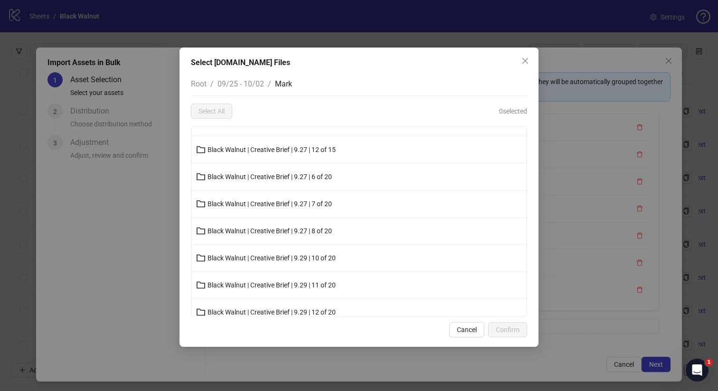
scroll to position [271, 0]
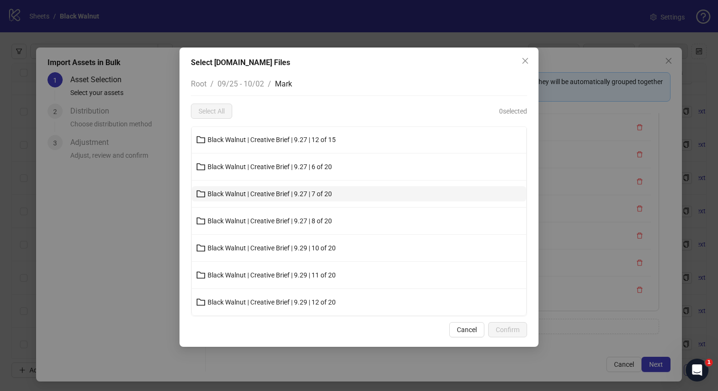
click at [297, 194] on span "Black Walnut | Creative Brief | 9.27 | 7 of 20" at bounding box center [269, 194] width 124 height 8
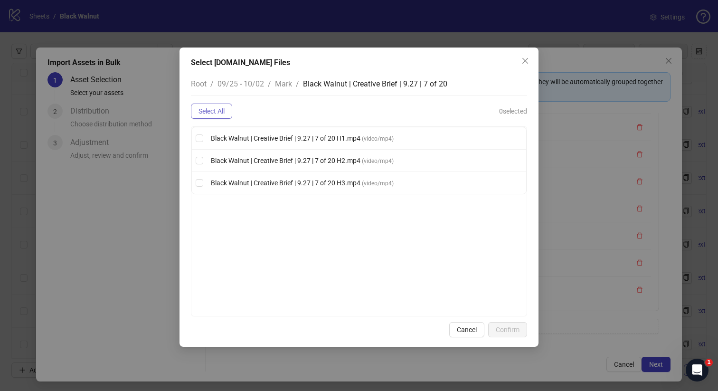
click at [220, 111] on span "Select All" at bounding box center [211, 111] width 26 height 8
click at [527, 331] on div "Select [DOMAIN_NAME] Files Root / 09/25 - 10/02 / Mark / Black Walnut | Creativ…" at bounding box center [358, 196] width 359 height 299
click at [502, 329] on span "Confirm" at bounding box center [507, 330] width 24 height 8
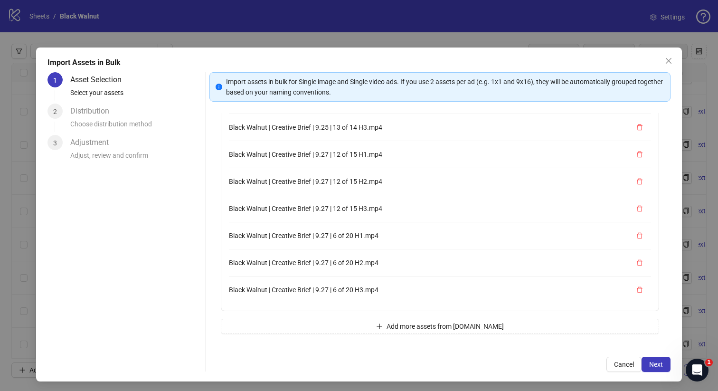
scroll to position [675, 0]
click at [264, 319] on button "Add more assets from [DOMAIN_NAME]" at bounding box center [440, 325] width 439 height 15
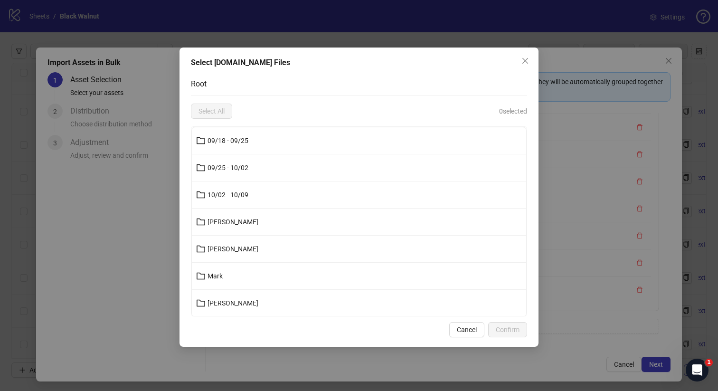
click at [254, 176] on li "09/25 - 10/02" at bounding box center [359, 167] width 334 height 27
click at [257, 170] on button "09/25 - 10/02" at bounding box center [359, 167] width 334 height 15
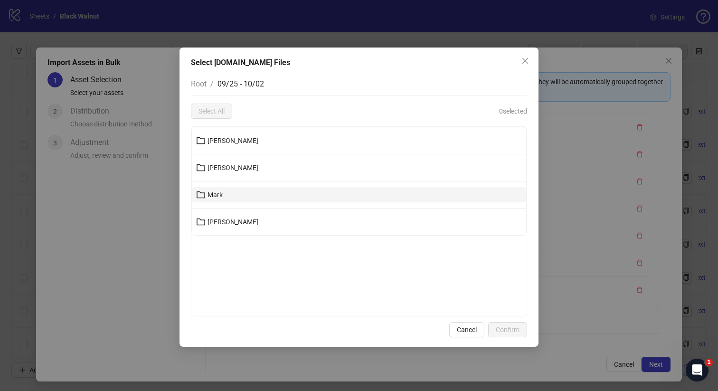
click at [240, 192] on button "Mark" at bounding box center [359, 194] width 334 height 15
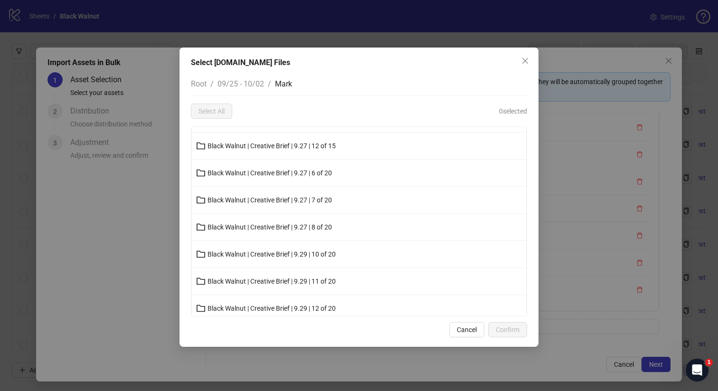
scroll to position [271, 0]
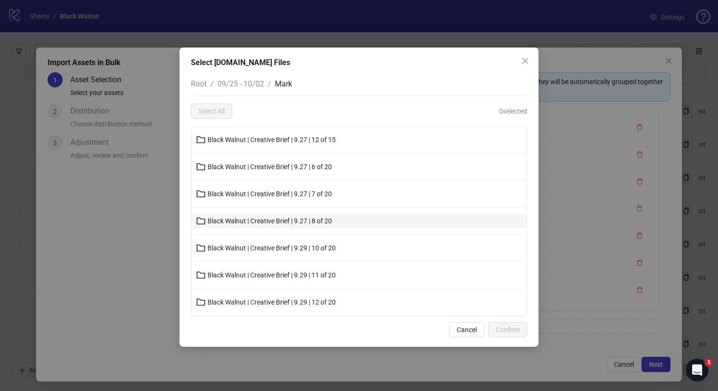
click at [285, 219] on span "Black Walnut | Creative Brief | 9.27 | 8 of 20" at bounding box center [269, 221] width 124 height 8
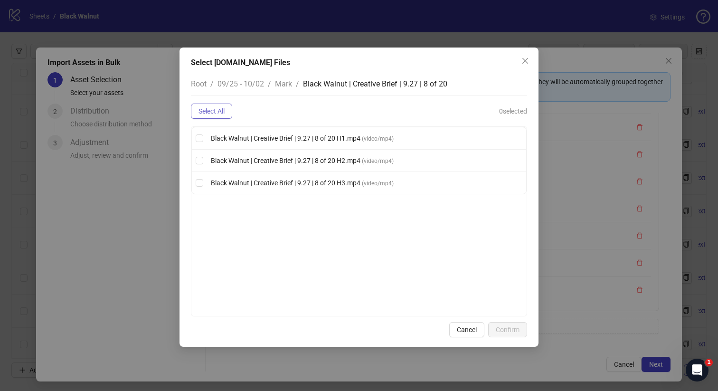
click at [217, 112] on span "Select All" at bounding box center [211, 111] width 26 height 8
click at [503, 329] on span "Confirm" at bounding box center [507, 330] width 24 height 8
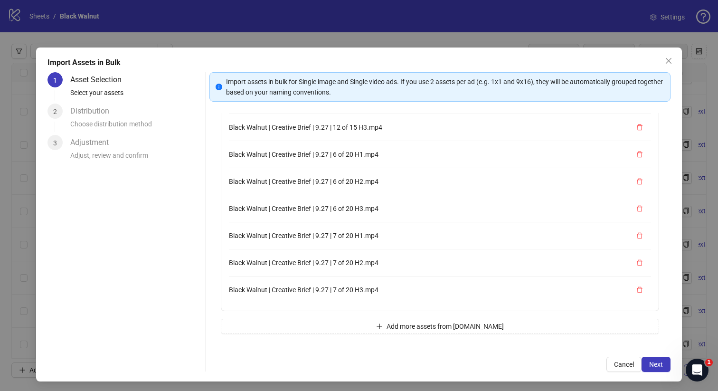
scroll to position [757, 0]
click at [307, 319] on button "Add more assets from [DOMAIN_NAME]" at bounding box center [440, 325] width 439 height 15
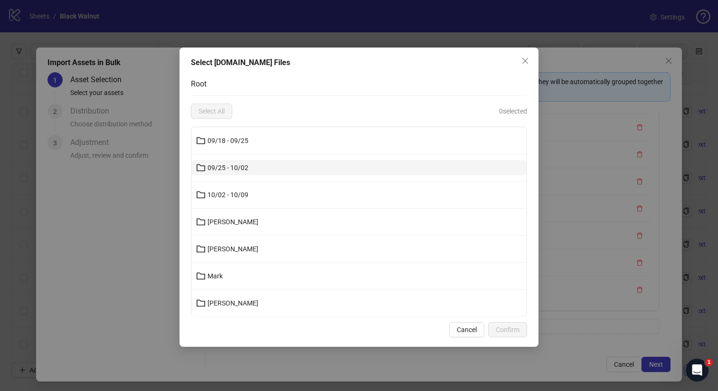
click at [271, 168] on button "09/25 - 10/02" at bounding box center [359, 167] width 334 height 15
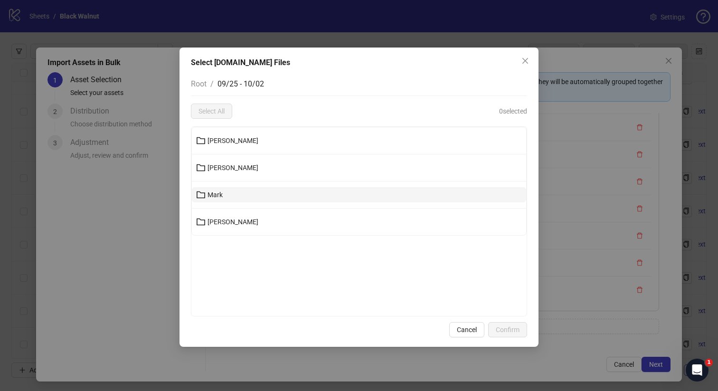
click at [242, 200] on button "Mark" at bounding box center [359, 194] width 334 height 15
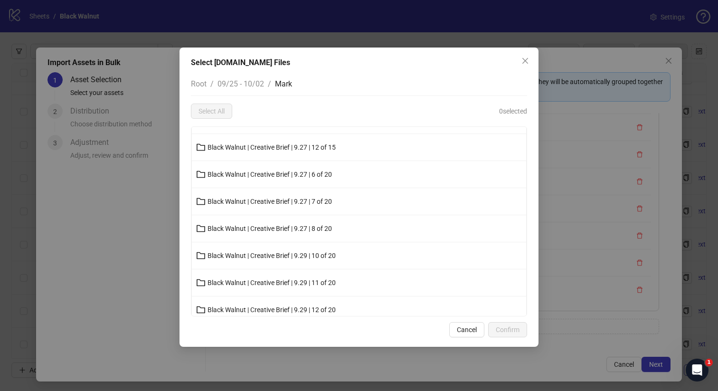
scroll to position [271, 0]
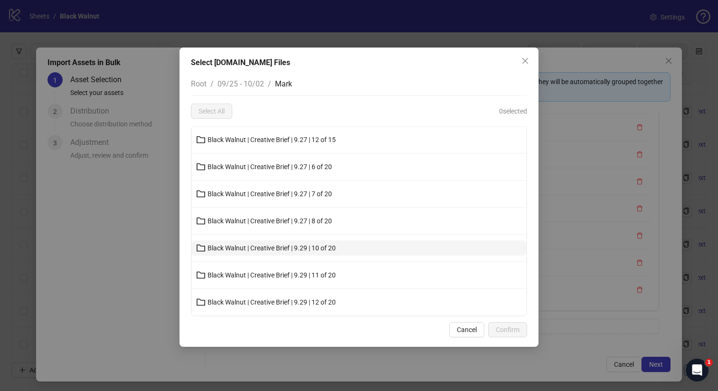
click at [292, 244] on span "Black Walnut | Creative Brief | 9.29 | 10 of 20" at bounding box center [271, 248] width 128 height 8
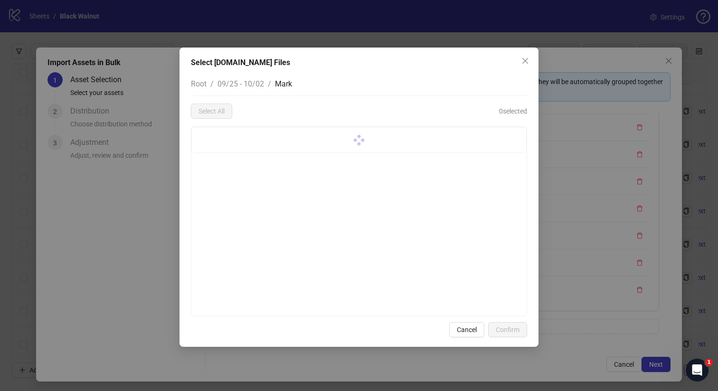
scroll to position [0, 0]
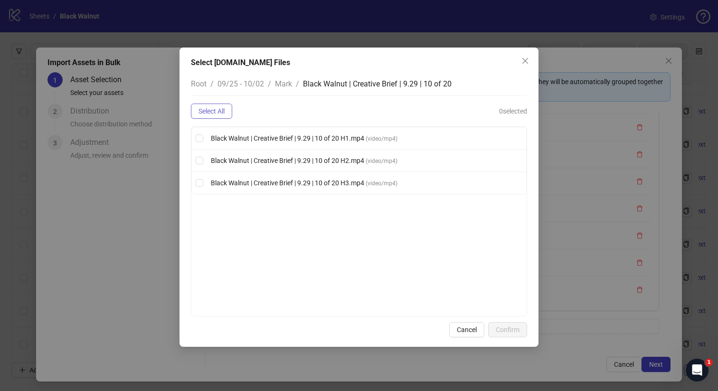
click at [231, 115] on button "Select All" at bounding box center [211, 110] width 41 height 15
click at [509, 328] on span "Confirm" at bounding box center [507, 330] width 24 height 8
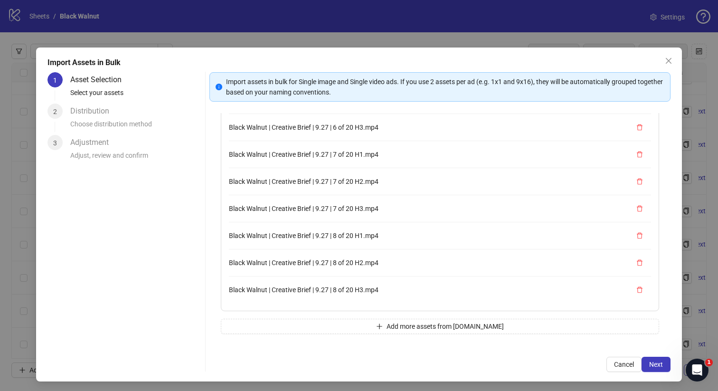
scroll to position [838, 0]
click at [321, 312] on div "38 assets selected Black Walnut Creative Brief 9.25 14 of 14 H1.mp4 Black Walnu…" at bounding box center [439, 229] width 461 height 232
click at [321, 335] on div "38 assets selected Black Walnut Creative Brief 9.25 14 of 14 H1.mp4 Black Walnu…" at bounding box center [439, 229] width 461 height 232
click at [322, 328] on button "Add more assets from [DOMAIN_NAME]" at bounding box center [440, 325] width 439 height 15
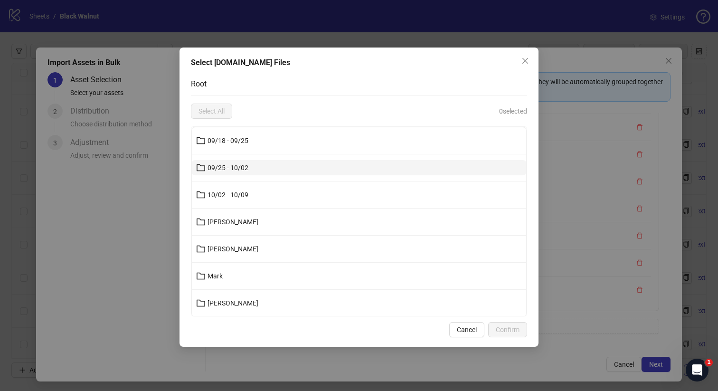
click at [271, 167] on button "09/25 - 10/02" at bounding box center [359, 167] width 334 height 15
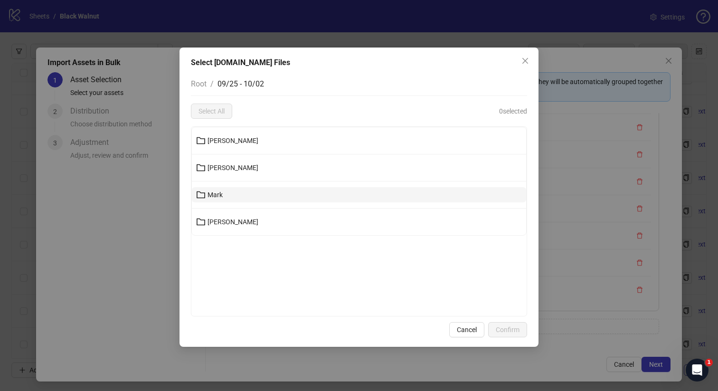
click at [258, 196] on button "Mark" at bounding box center [359, 194] width 334 height 15
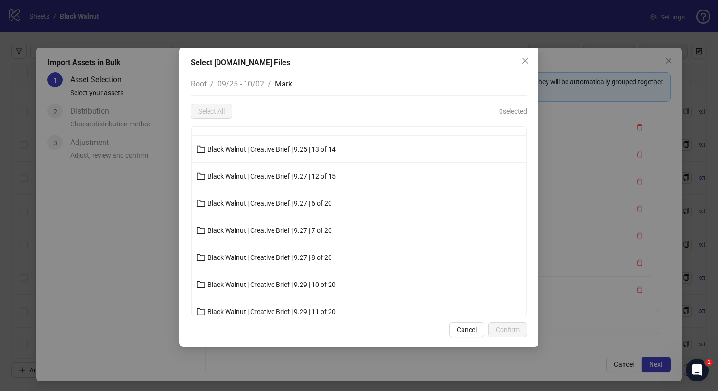
scroll to position [271, 0]
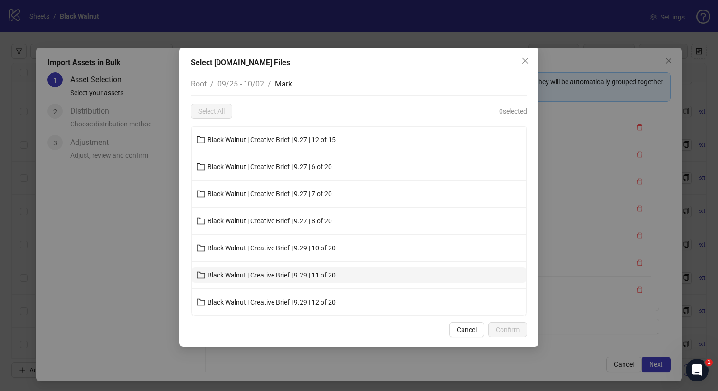
click at [299, 273] on span "Black Walnut | Creative Brief | 9.29 | 11 of 20" at bounding box center [271, 275] width 128 height 8
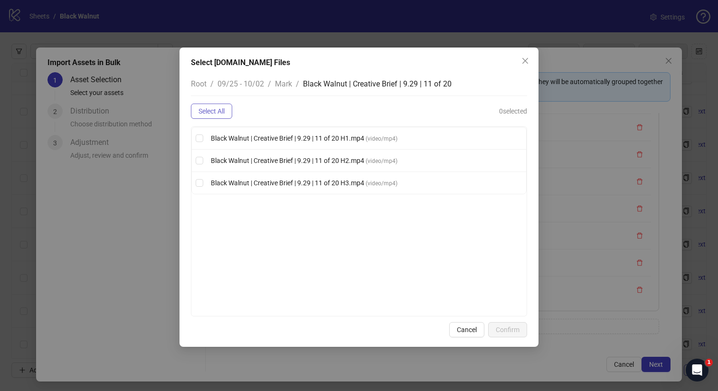
click at [226, 117] on button "Select All" at bounding box center [211, 110] width 41 height 15
click at [517, 330] on span "Confirm" at bounding box center [507, 330] width 24 height 8
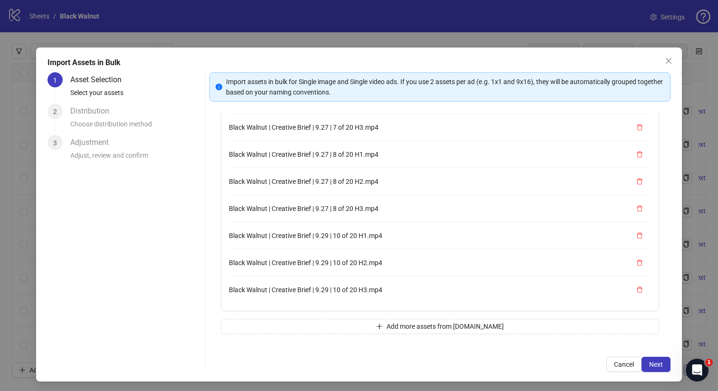
scroll to position [919, 0]
click at [401, 321] on button "Add more assets from [DOMAIN_NAME]" at bounding box center [440, 325] width 439 height 15
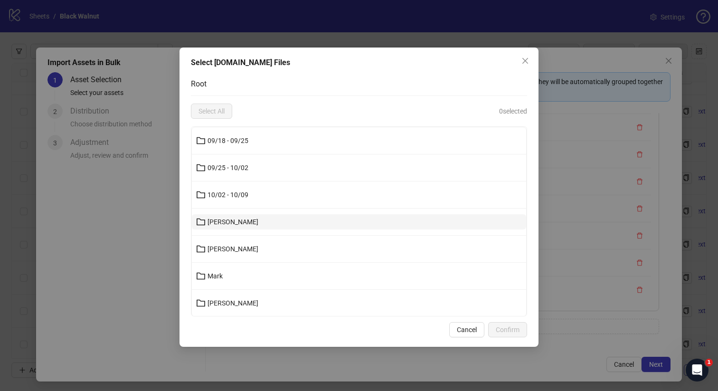
scroll to position [1, 0]
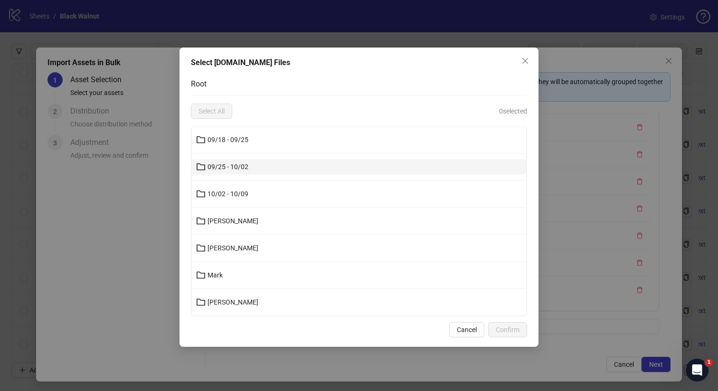
click at [338, 159] on button "09/25 - 10/02" at bounding box center [359, 166] width 334 height 15
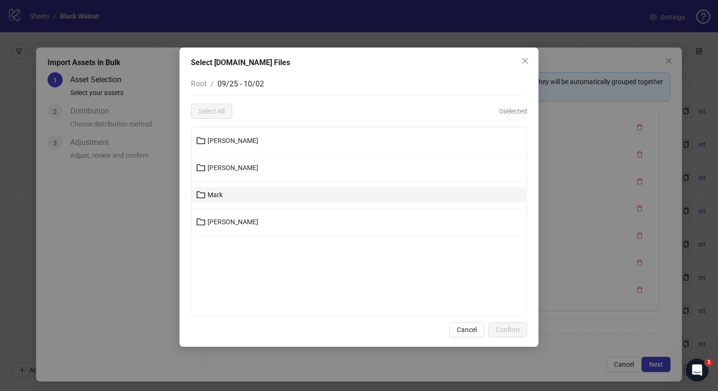
click at [293, 187] on button "Mark" at bounding box center [359, 194] width 334 height 15
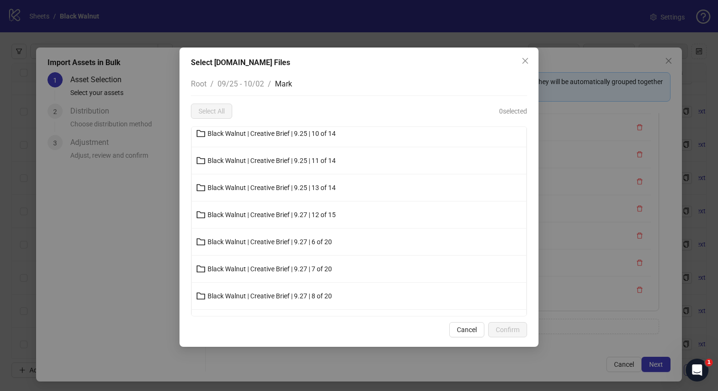
scroll to position [271, 0]
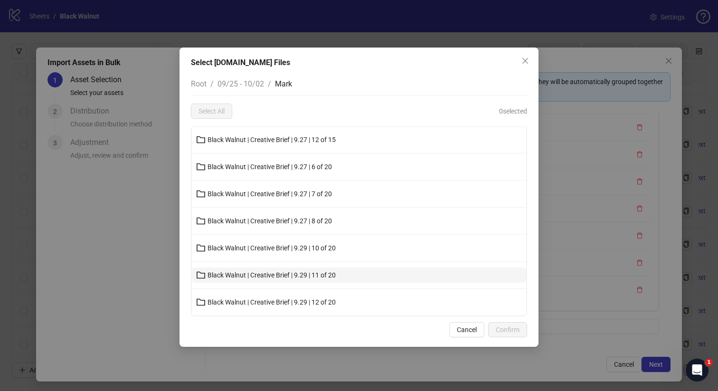
click at [303, 277] on span "Black Walnut | Creative Brief | 9.29 | 11 of 20" at bounding box center [271, 275] width 128 height 8
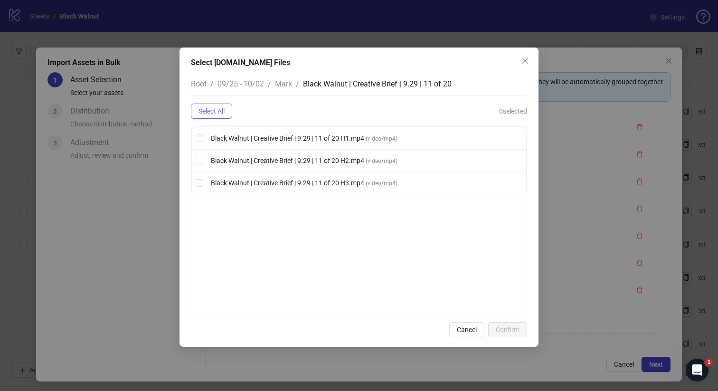
click at [229, 106] on button "Select All" at bounding box center [211, 110] width 41 height 15
click at [512, 328] on span "Confirm" at bounding box center [507, 330] width 24 height 8
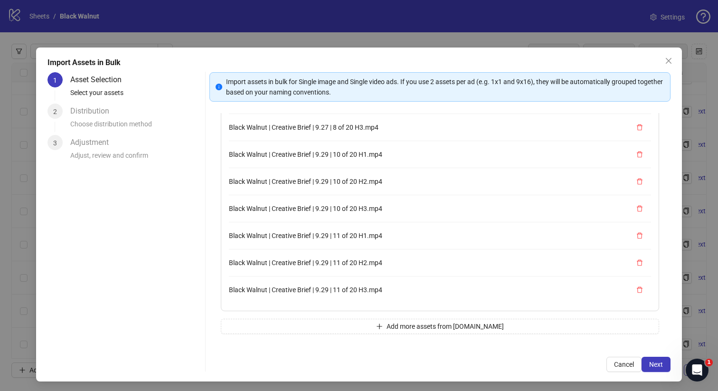
scroll to position [1, 0]
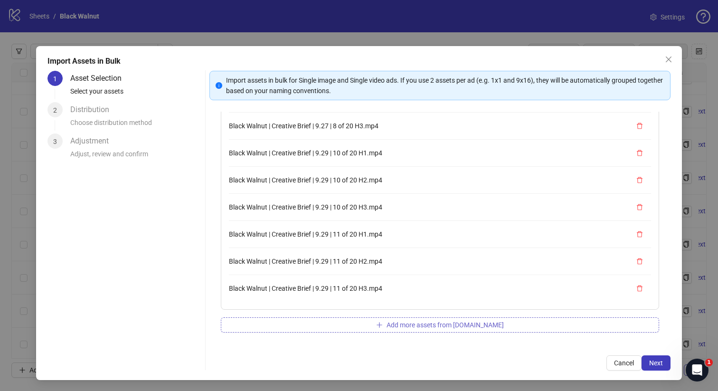
click at [360, 326] on button "Add more assets from [DOMAIN_NAME]" at bounding box center [440, 324] width 439 height 15
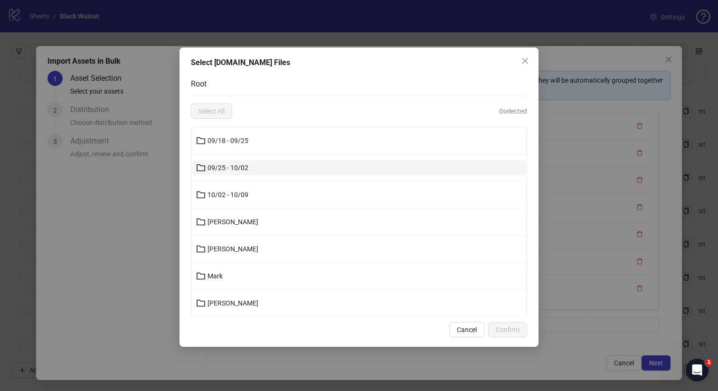
click at [344, 165] on button "09/25 - 10/02" at bounding box center [359, 167] width 334 height 15
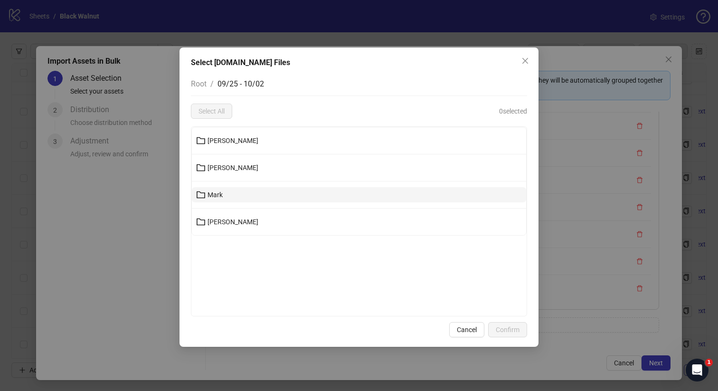
click at [285, 189] on button "Mark" at bounding box center [359, 194] width 334 height 15
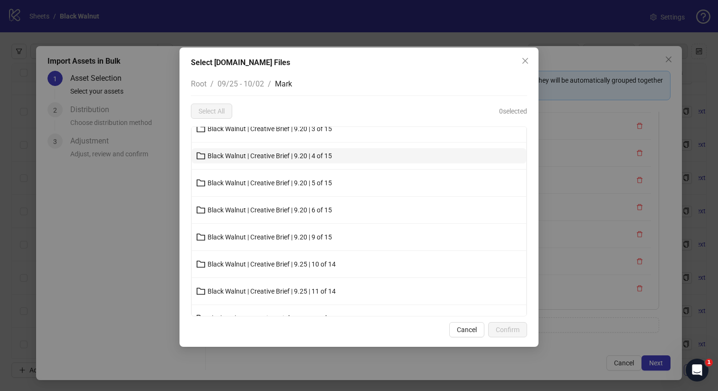
scroll to position [271, 0]
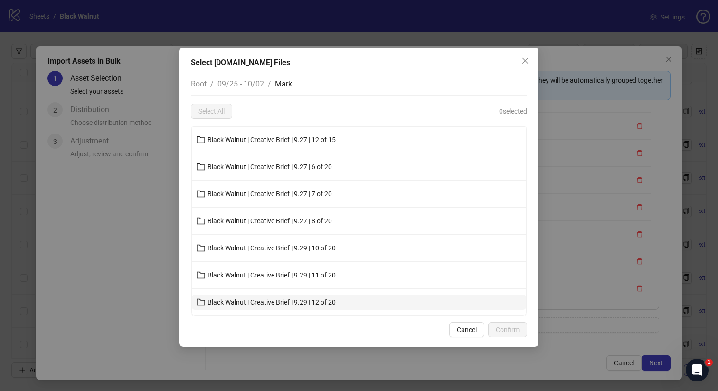
click at [260, 299] on span "Black Walnut | Creative Brief | 9.29 | 12 of 20" at bounding box center [271, 302] width 128 height 8
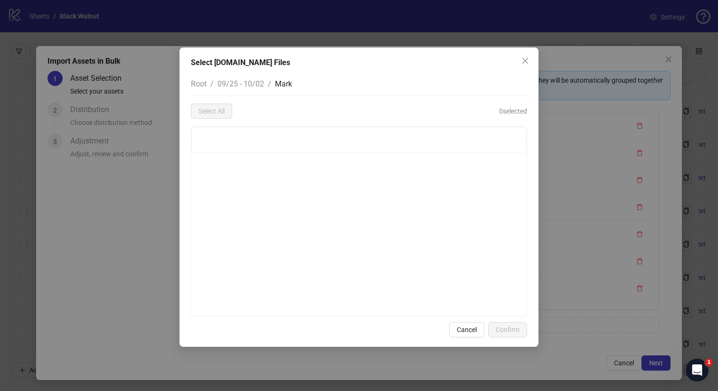
scroll to position [0, 0]
click at [531, 60] on span "Close" at bounding box center [524, 61] width 15 height 8
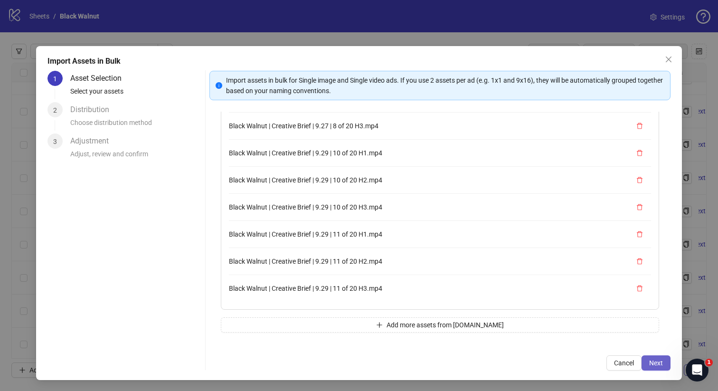
click at [649, 359] on span "Next" at bounding box center [656, 363] width 14 height 8
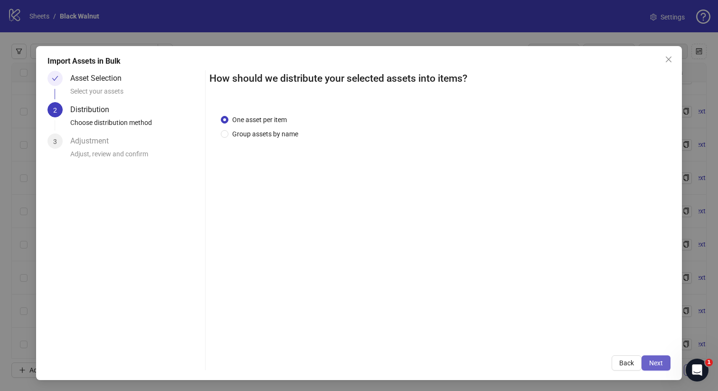
click at [649, 359] on span "Next" at bounding box center [656, 363] width 14 height 8
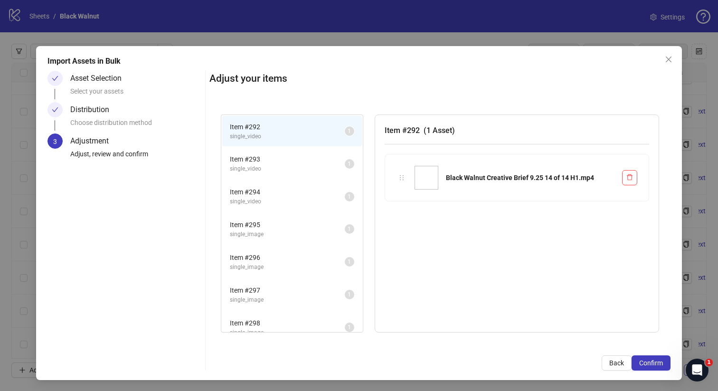
click at [649, 359] on span "Confirm" at bounding box center [651, 363] width 24 height 8
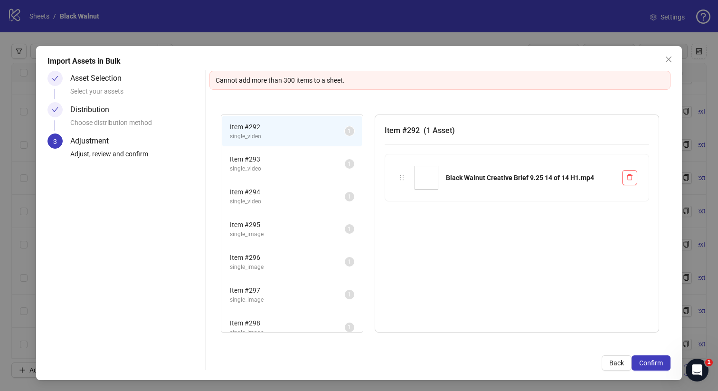
click at [351, 127] on sup "1" at bounding box center [349, 130] width 9 height 9
click at [663, 57] on span "Close" at bounding box center [668, 60] width 15 height 8
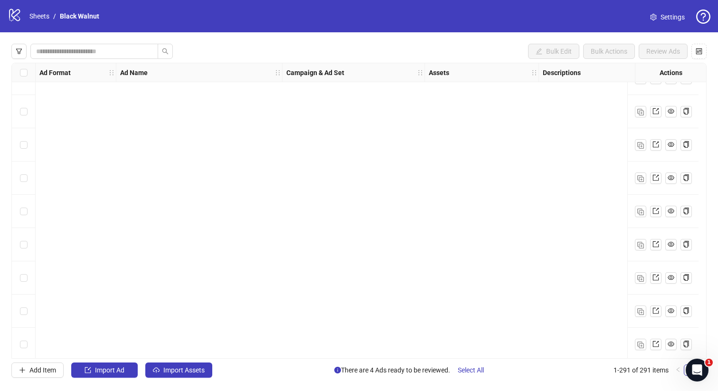
scroll to position [9396, 0]
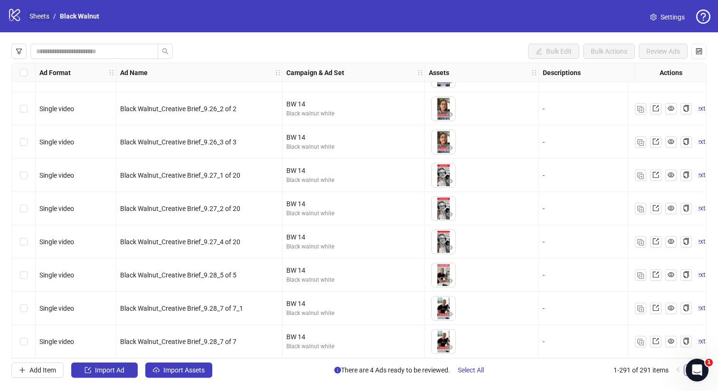
click at [41, 18] on link "Sheets" at bounding box center [40, 16] width 24 height 10
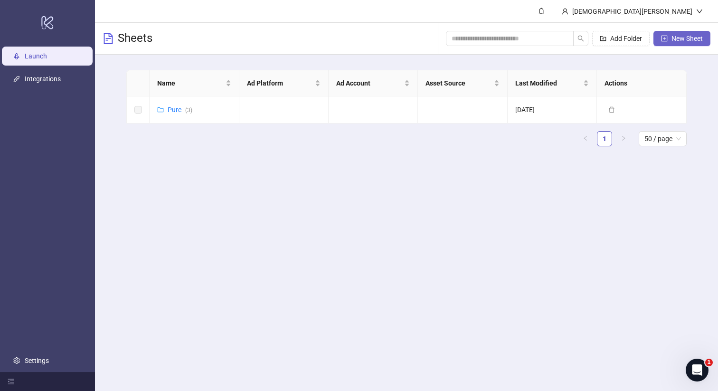
click at [694, 31] on button "New Sheet" at bounding box center [681, 38] width 57 height 15
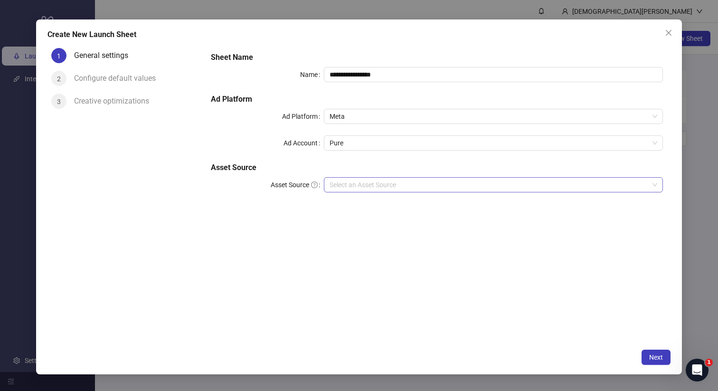
click at [350, 191] on input "Asset Source" at bounding box center [488, 184] width 319 height 14
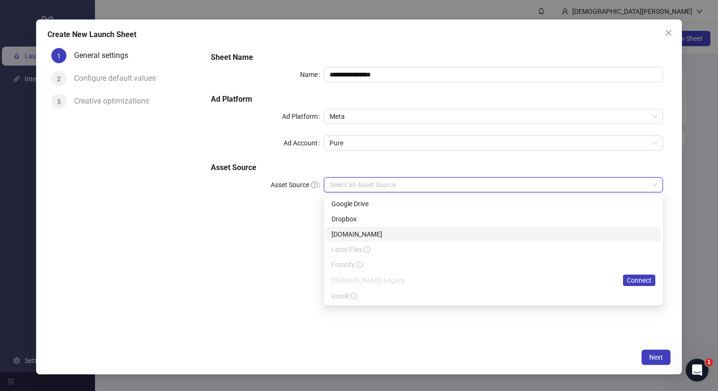
click at [349, 231] on div "[DOMAIN_NAME]" at bounding box center [493, 234] width 324 height 10
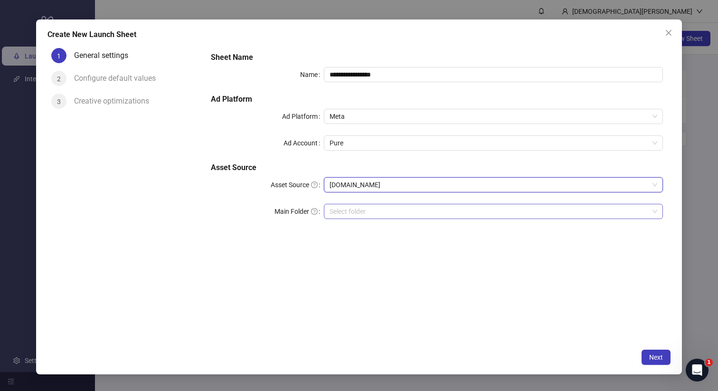
click at [360, 218] on input "search" at bounding box center [488, 211] width 319 height 14
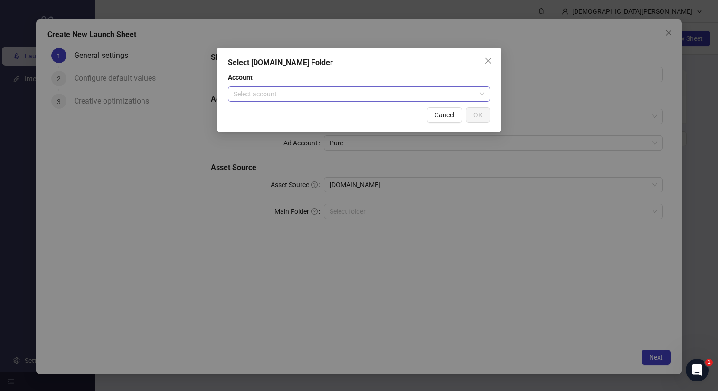
click at [404, 99] on input "search" at bounding box center [354, 94] width 242 height 14
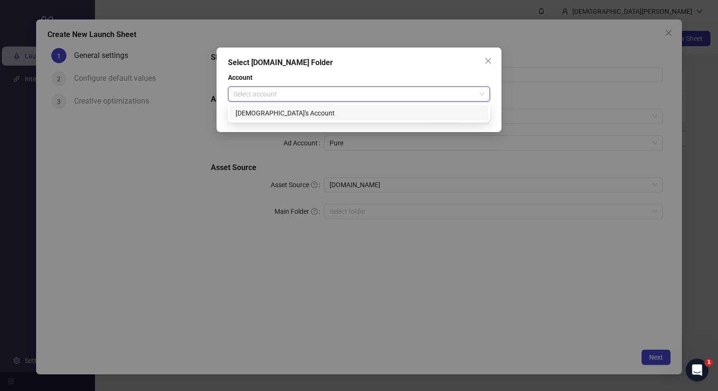
click at [384, 112] on div "[DEMOGRAPHIC_DATA]'s Account" at bounding box center [358, 113] width 247 height 10
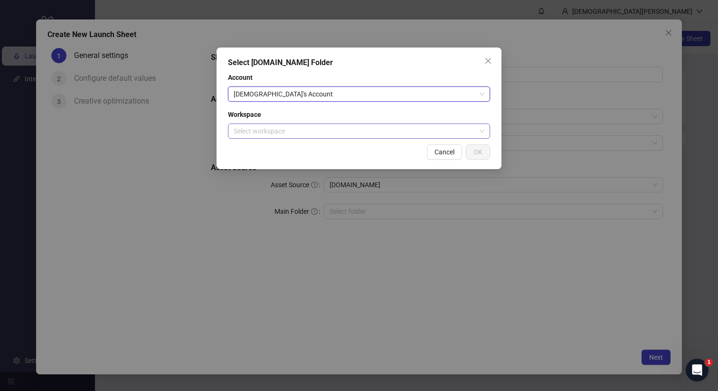
click at [362, 132] on input "search" at bounding box center [354, 131] width 242 height 14
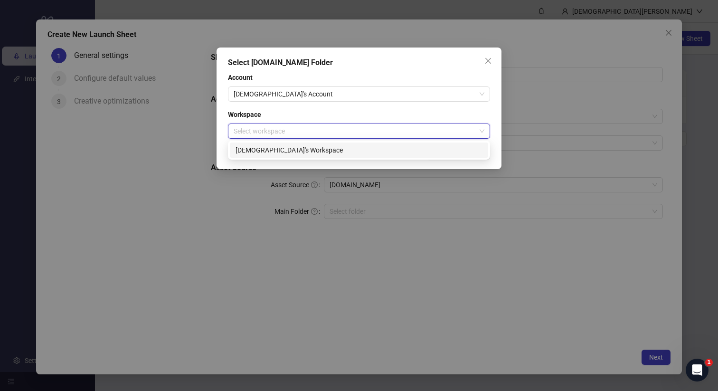
click at [342, 147] on div "[DEMOGRAPHIC_DATA]'s Workspace" at bounding box center [358, 150] width 247 height 10
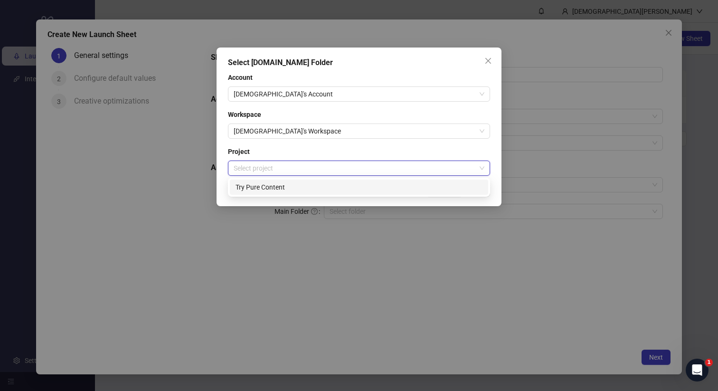
click at [411, 170] on input "search" at bounding box center [354, 168] width 242 height 14
click at [387, 186] on div "Try Pure Content" at bounding box center [358, 187] width 247 height 10
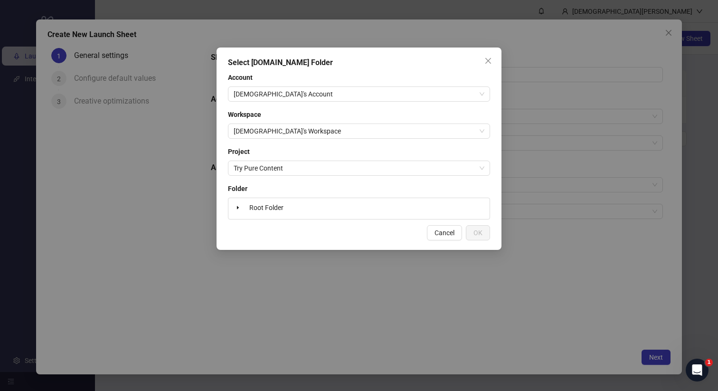
click at [425, 210] on div "Root Folder" at bounding box center [358, 208] width 253 height 13
click at [266, 205] on span "Root Folder" at bounding box center [266, 208] width 34 height 8
click at [475, 236] on span "OK" at bounding box center [477, 233] width 9 height 8
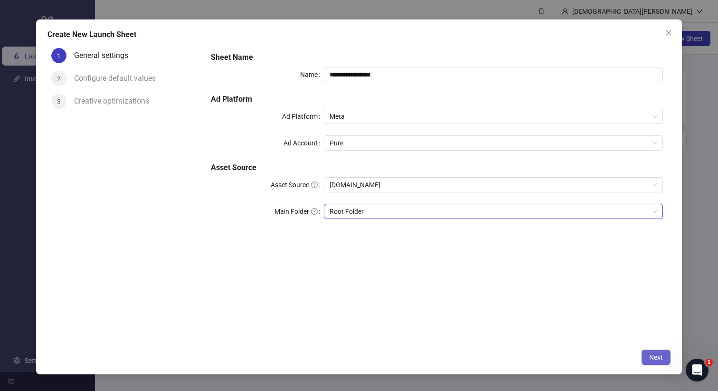
click at [664, 353] on button "Next" at bounding box center [655, 356] width 29 height 15
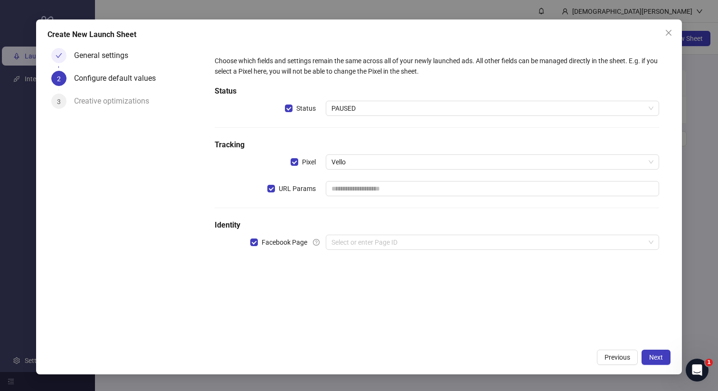
click at [369, 124] on div "Choose which fields and settings remain the same across all of your newly launc…" at bounding box center [437, 158] width 452 height 213
click at [369, 107] on span "PAUSED" at bounding box center [492, 108] width 322 height 14
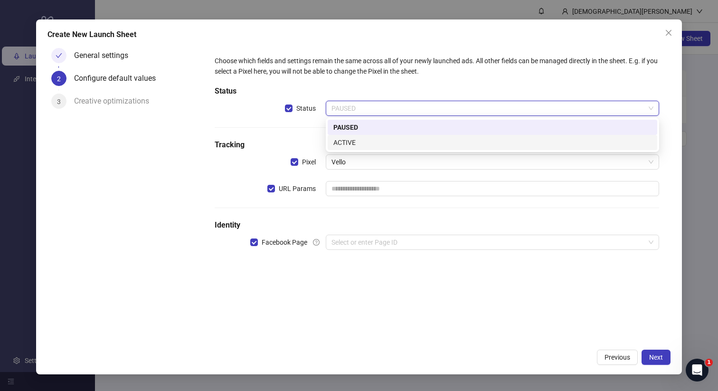
click at [346, 140] on div "ACTIVE" at bounding box center [492, 142] width 318 height 10
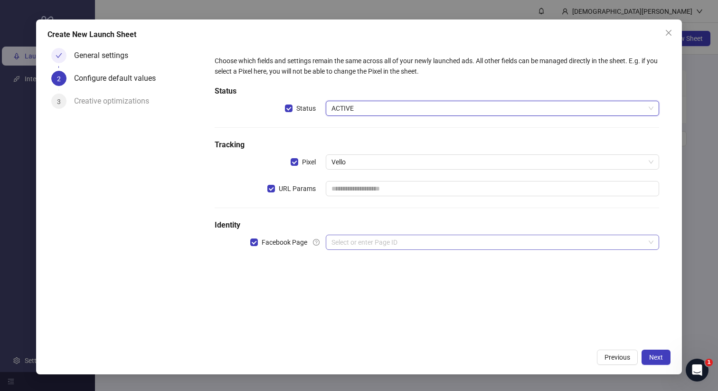
click at [339, 248] on input "search" at bounding box center [487, 242] width 313 height 14
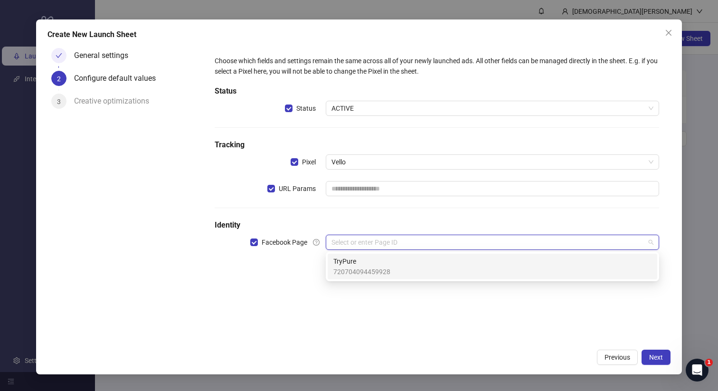
click at [346, 264] on span "TryPure" at bounding box center [361, 261] width 57 height 10
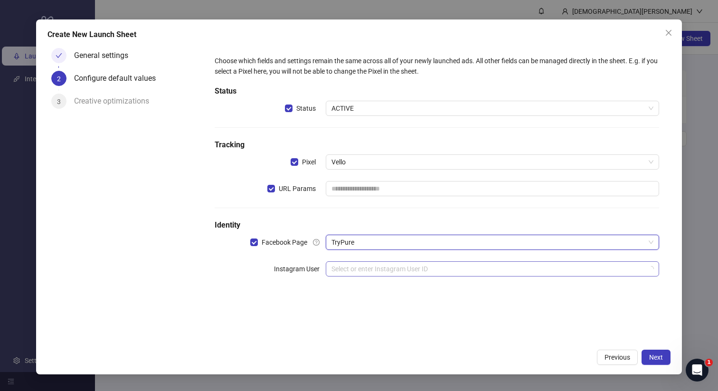
click at [348, 270] on input "search" at bounding box center [487, 269] width 313 height 14
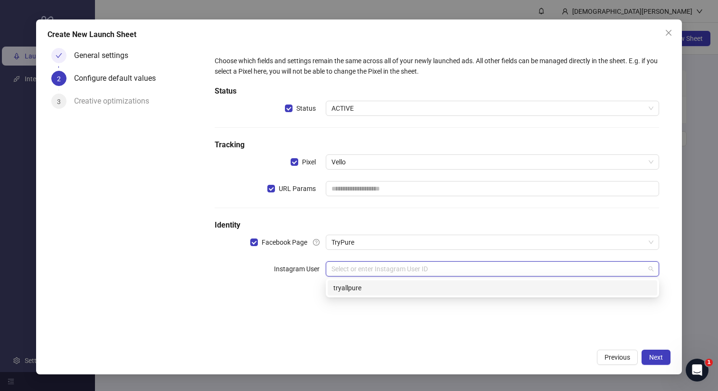
click at [365, 286] on div "tryallpure" at bounding box center [492, 287] width 318 height 10
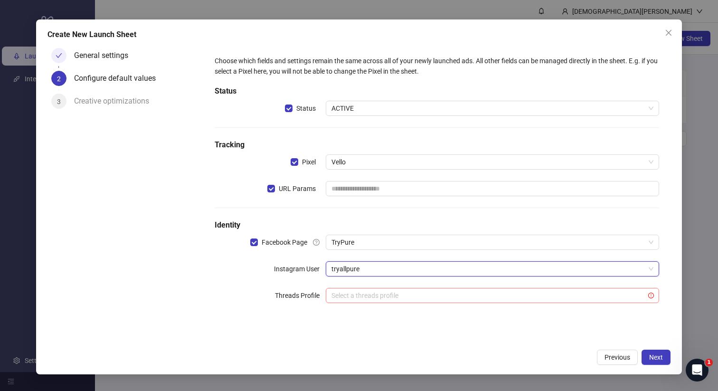
click at [353, 299] on input "search" at bounding box center [487, 295] width 313 height 14
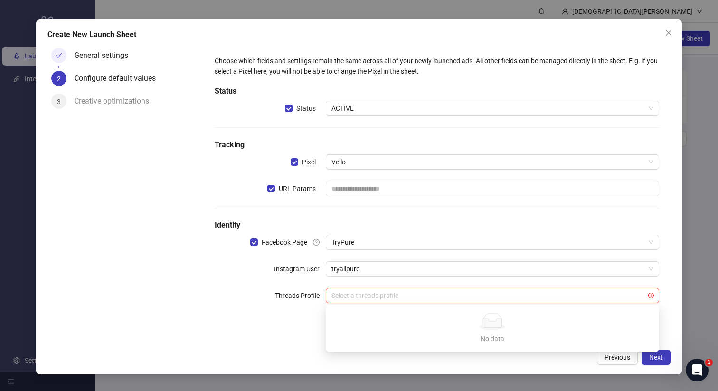
click at [269, 315] on div "Choose which fields and settings remain the same across all of your newly launc…" at bounding box center [437, 185] width 452 height 266
click at [658, 362] on button "Next" at bounding box center [655, 356] width 29 height 15
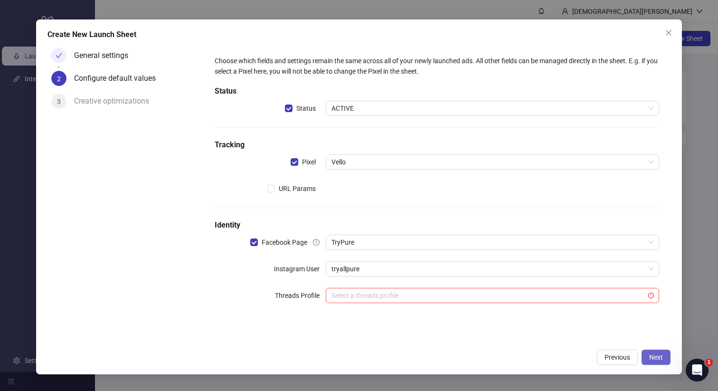
click at [661, 353] on span "Next" at bounding box center [656, 357] width 14 height 8
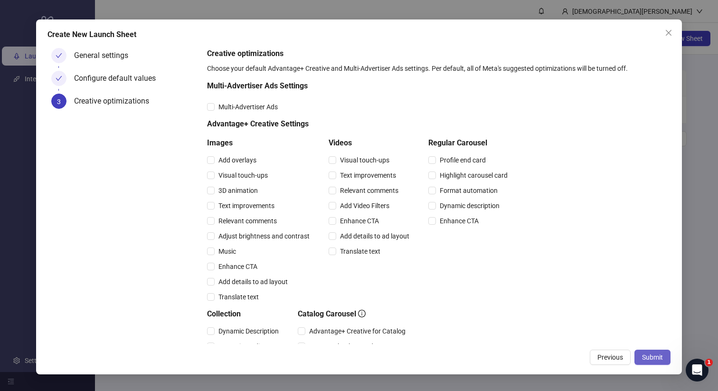
click at [655, 353] on button "Submit" at bounding box center [652, 356] width 36 height 15
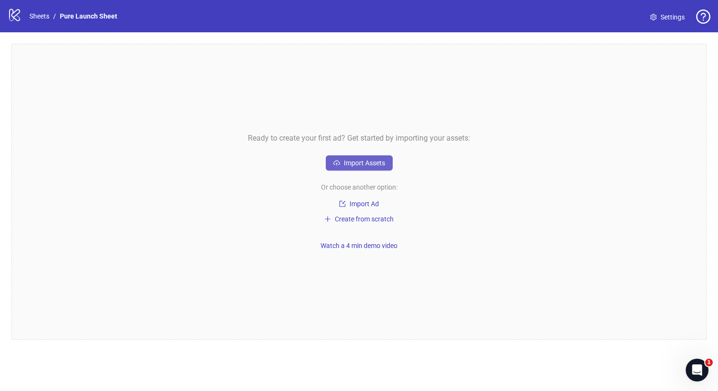
click at [377, 162] on span "Import Assets" at bounding box center [364, 163] width 41 height 8
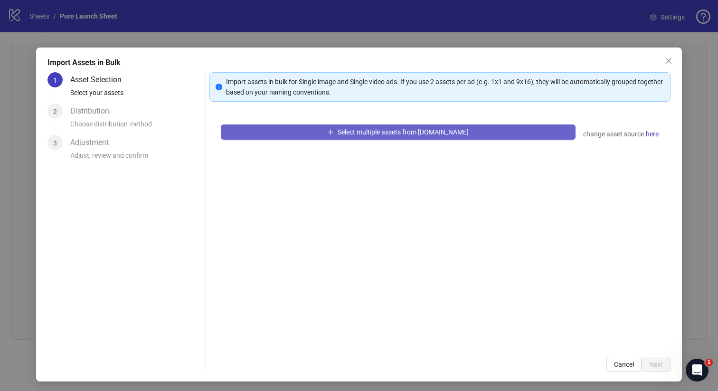
click at [379, 135] on span "Select multiple assets from [DOMAIN_NAME]" at bounding box center [402, 132] width 131 height 8
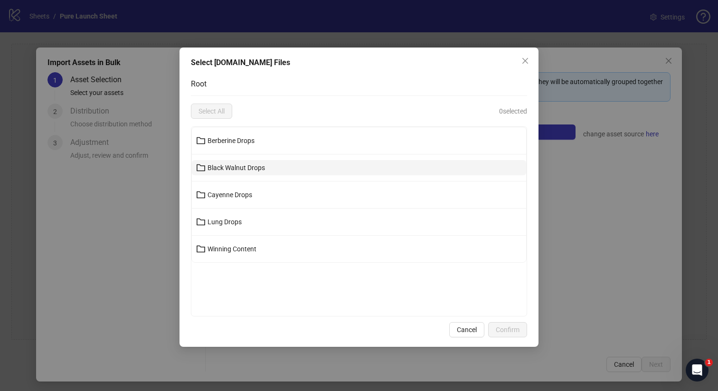
click at [278, 168] on button "Black Walnut Drops" at bounding box center [359, 167] width 334 height 15
click at [278, 169] on button "09/25 - 10/02" at bounding box center [359, 167] width 334 height 15
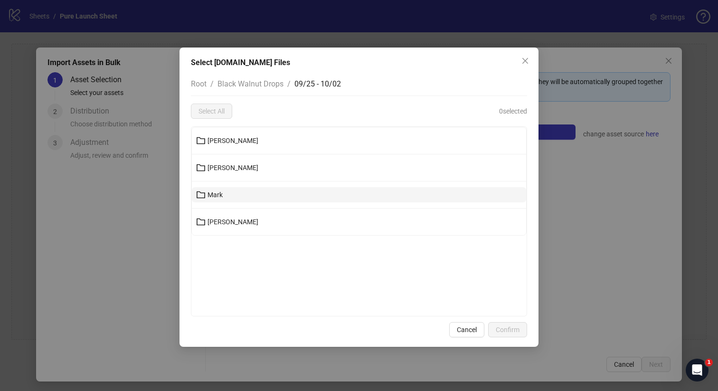
click at [256, 194] on button "Mark" at bounding box center [359, 194] width 334 height 15
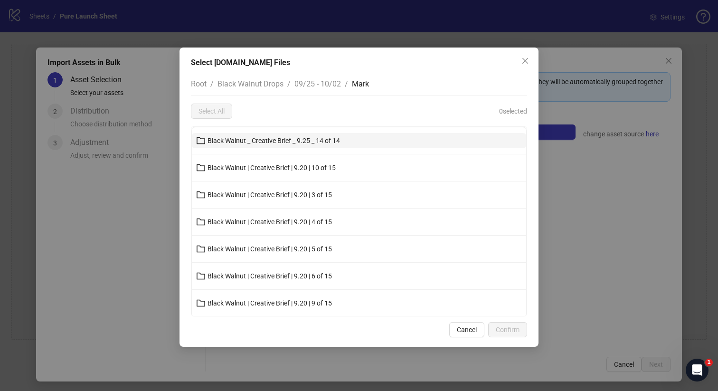
click at [292, 141] on span "Black Walnut _ Creative Brief _ 9.25 _ 14 of 14" at bounding box center [273, 141] width 132 height 8
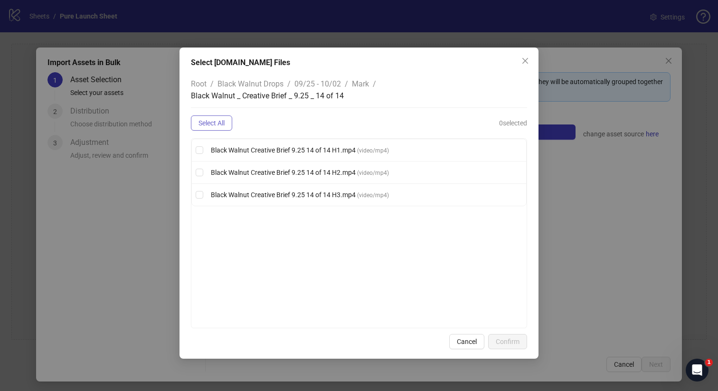
click at [206, 122] on span "Select All" at bounding box center [211, 123] width 26 height 8
click at [510, 338] on span "Confirm" at bounding box center [507, 341] width 24 height 8
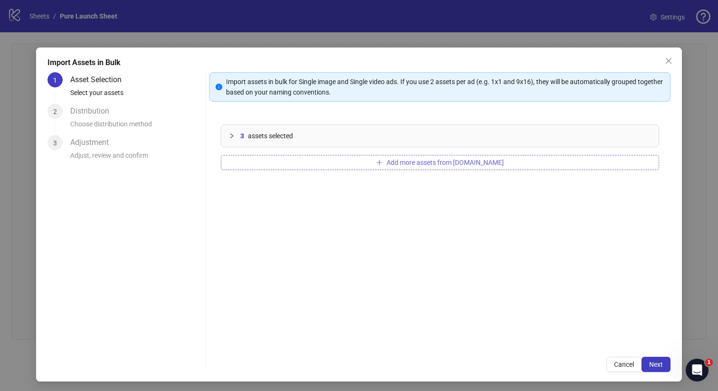
click at [437, 167] on button "Add more assets from [DOMAIN_NAME]" at bounding box center [440, 162] width 439 height 15
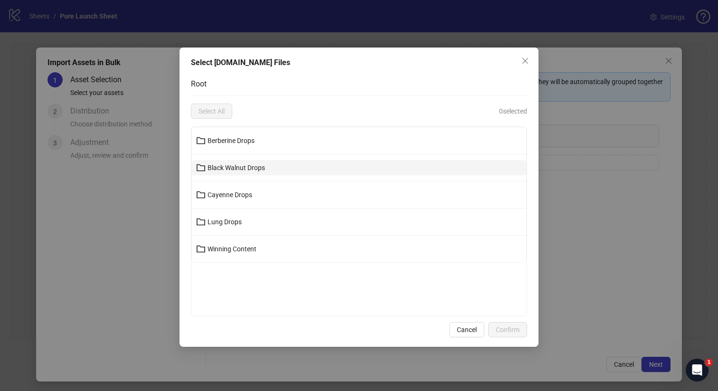
click at [349, 165] on button "Black Walnut Drops" at bounding box center [359, 167] width 334 height 15
click at [335, 163] on button "09/25 - 10/02" at bounding box center [359, 167] width 334 height 15
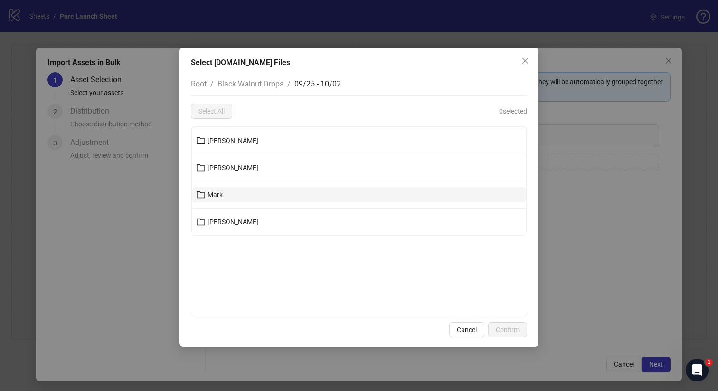
click at [269, 197] on button "Mark" at bounding box center [359, 194] width 334 height 15
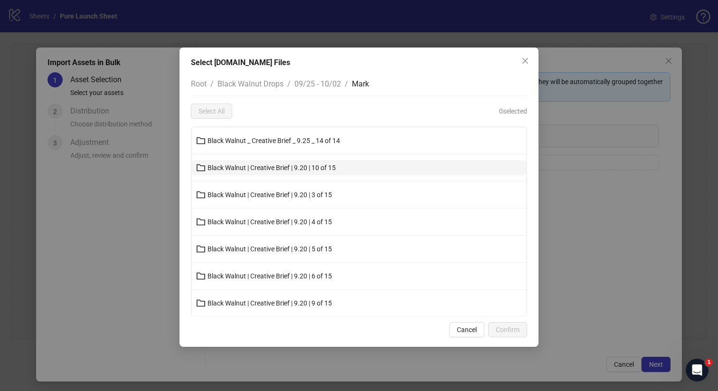
click at [299, 160] on button "Black Walnut | Creative Brief | 9.20 | 10 of 15" at bounding box center [359, 167] width 334 height 15
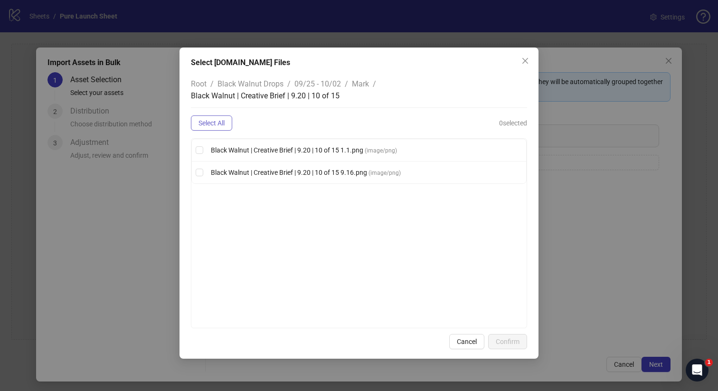
click at [221, 123] on span "Select All" at bounding box center [211, 123] width 26 height 8
click at [524, 336] on button "Confirm" at bounding box center [507, 341] width 39 height 15
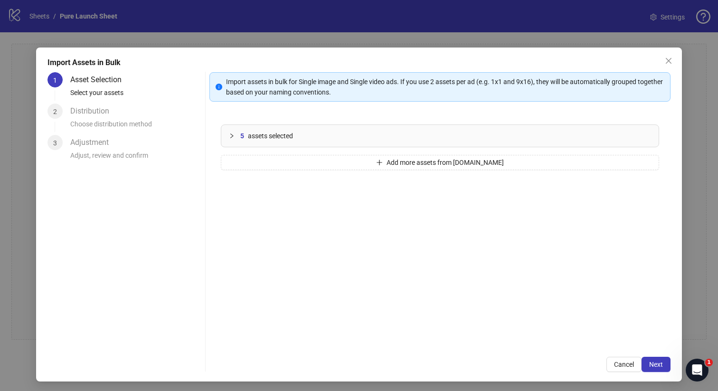
click at [516, 341] on div "Select [DOMAIN_NAME] Files Root / Black Walnut Drops / 09/25 - 10/02 / Mark / B…" at bounding box center [359, 195] width 718 height 391
click at [424, 127] on div "5 assets selected" at bounding box center [440, 136] width 438 height 22
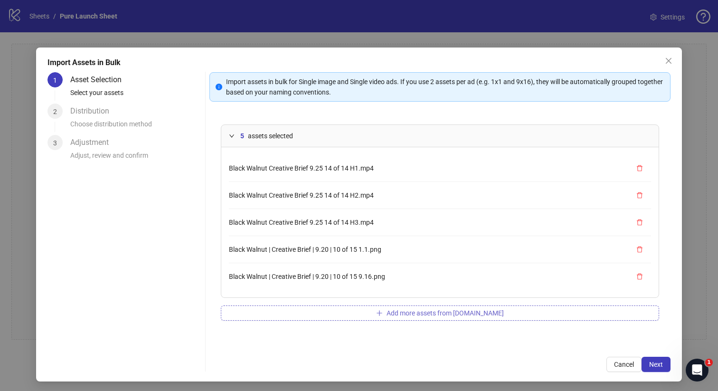
click at [363, 308] on button "Add more assets from [DOMAIN_NAME]" at bounding box center [440, 312] width 439 height 15
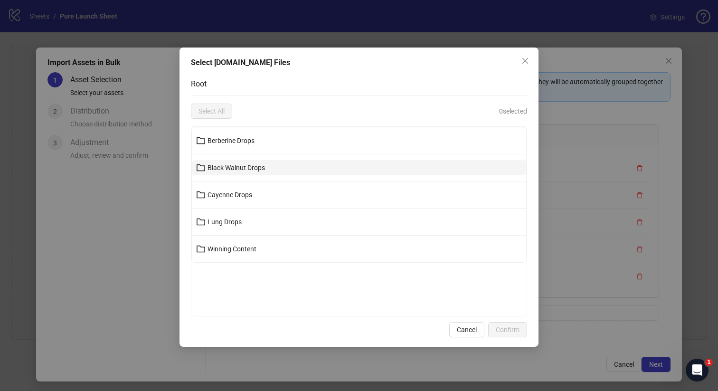
click at [328, 168] on button "Black Walnut Drops" at bounding box center [359, 167] width 334 height 15
click at [320, 167] on button "09/25 - 10/02" at bounding box center [359, 167] width 334 height 15
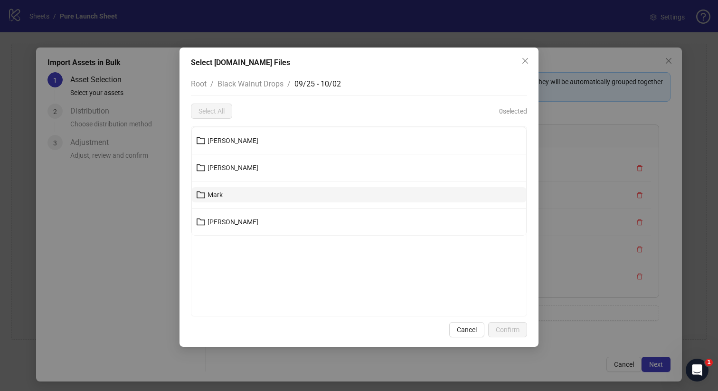
click at [307, 188] on button "Mark" at bounding box center [359, 194] width 334 height 15
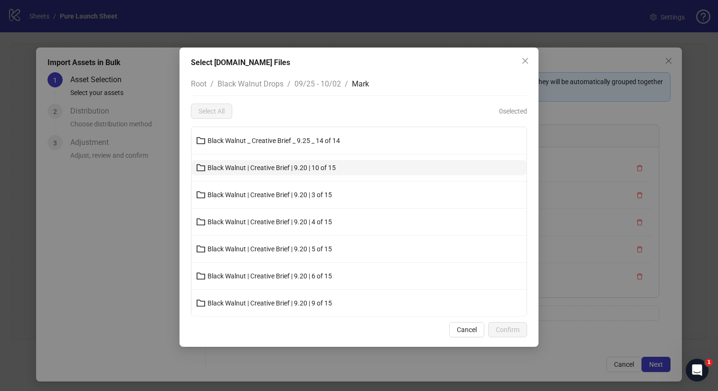
click at [308, 171] on button "Black Walnut | Creative Brief | 9.20 | 10 of 15" at bounding box center [359, 167] width 334 height 15
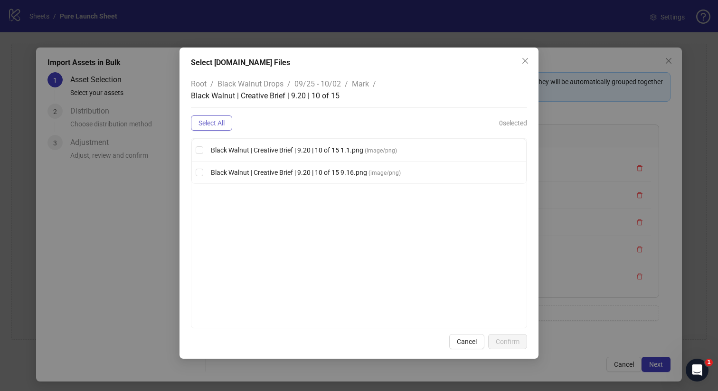
click at [223, 122] on span "Select All" at bounding box center [211, 123] width 26 height 8
click at [512, 339] on span "Confirm" at bounding box center [507, 341] width 24 height 8
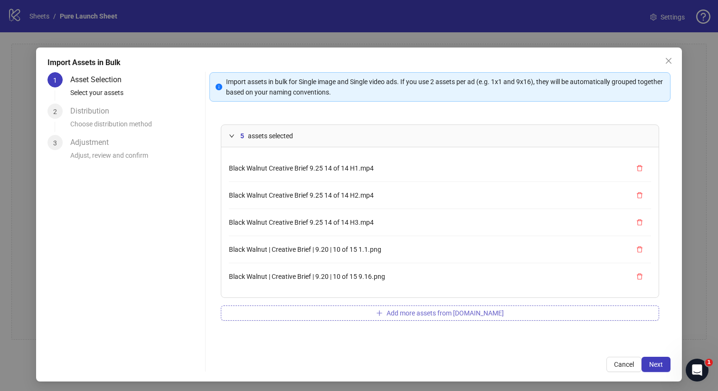
click at [402, 312] on span "Add more assets from [DOMAIN_NAME]" at bounding box center [444, 313] width 117 height 8
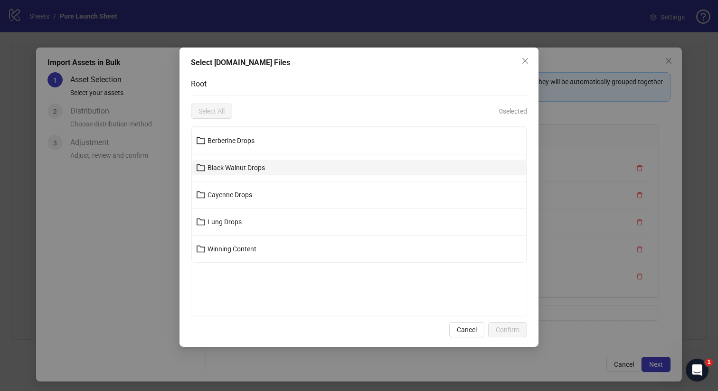
click at [328, 166] on button "Black Walnut Drops" at bounding box center [359, 167] width 334 height 15
click at [297, 165] on button "09/25 - 10/02" at bounding box center [359, 167] width 334 height 15
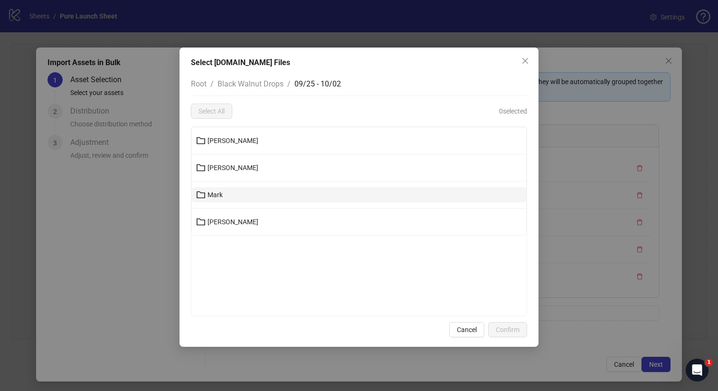
click at [280, 192] on button "Mark" at bounding box center [359, 194] width 334 height 15
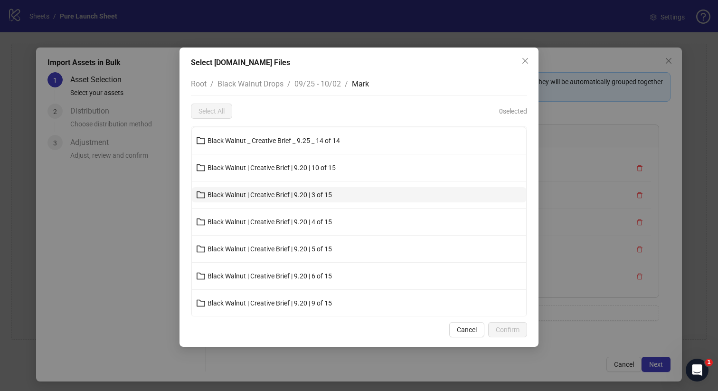
click at [291, 189] on button "Black Walnut | Creative Brief | 9.20 | 3 of 15" at bounding box center [359, 194] width 334 height 15
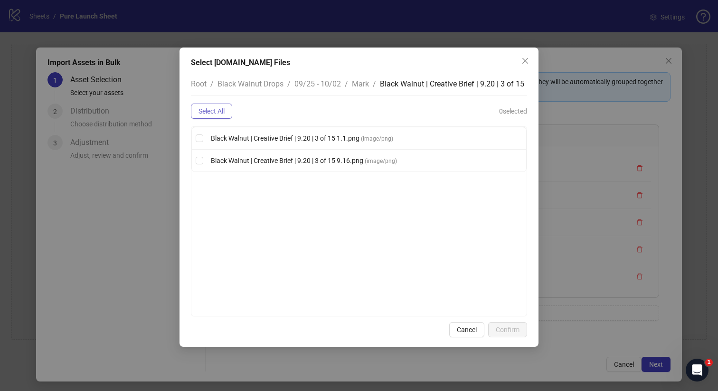
click at [223, 111] on span "Select All" at bounding box center [211, 111] width 26 height 8
click at [517, 333] on button "Confirm" at bounding box center [507, 329] width 39 height 15
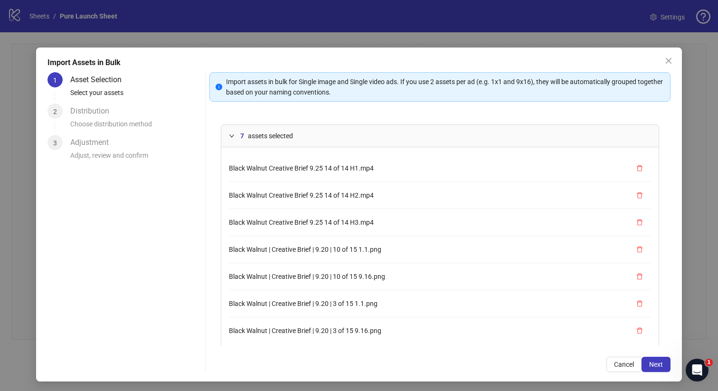
scroll to position [41, 0]
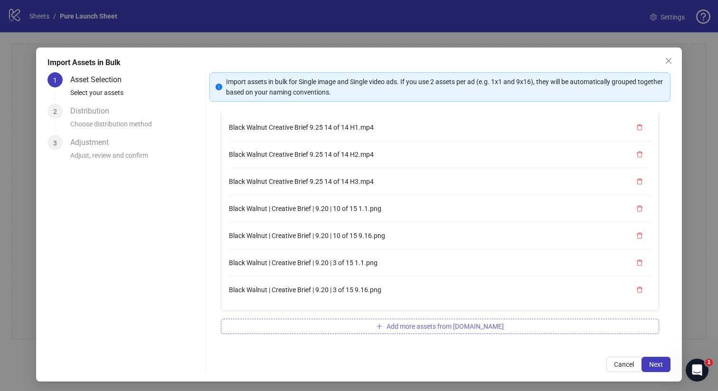
click at [432, 329] on span "Add more assets from [DOMAIN_NAME]" at bounding box center [444, 326] width 117 height 8
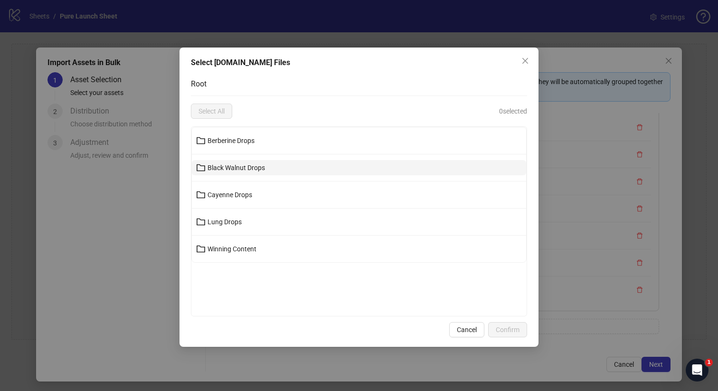
click at [337, 166] on button "Black Walnut Drops" at bounding box center [359, 167] width 334 height 15
click at [304, 168] on button "09/25 - 10/02" at bounding box center [359, 167] width 334 height 15
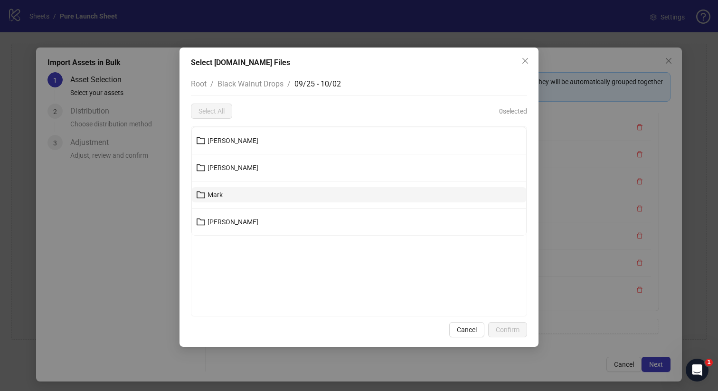
click at [264, 194] on button "Mark" at bounding box center [359, 194] width 334 height 15
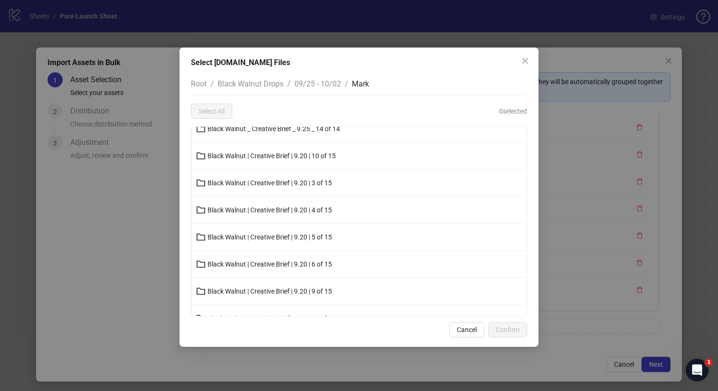
scroll to position [20, 0]
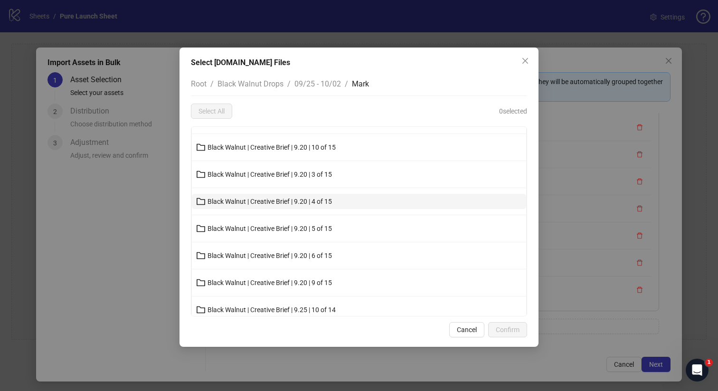
click at [283, 205] on button "Black Walnut | Creative Brief | 9.20 | 4 of 15" at bounding box center [359, 201] width 334 height 15
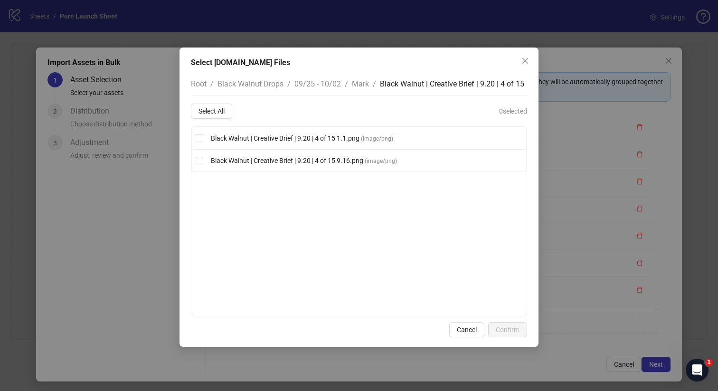
scroll to position [0, 0]
click at [207, 111] on span "Select All" at bounding box center [211, 111] width 26 height 8
click at [524, 326] on button "Confirm" at bounding box center [507, 329] width 39 height 15
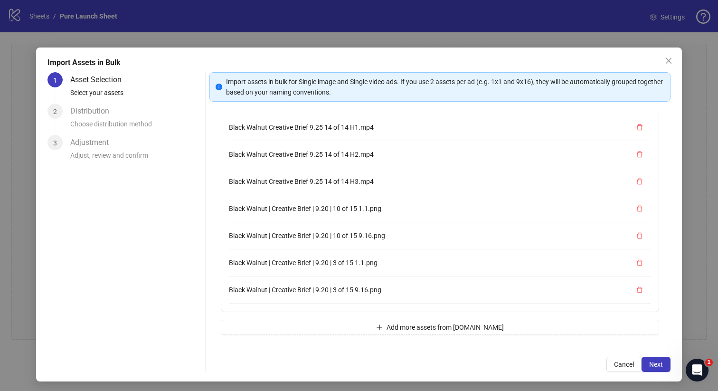
scroll to position [53, 0]
click at [379, 321] on button "Add more assets from [DOMAIN_NAME]" at bounding box center [440, 326] width 439 height 15
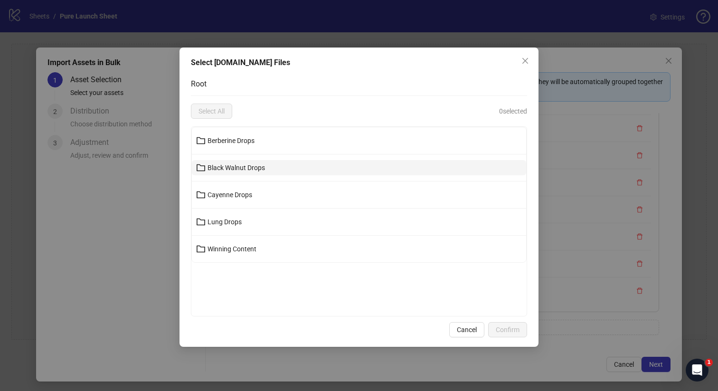
click at [306, 163] on button "Black Walnut Drops" at bounding box center [359, 167] width 334 height 15
click at [272, 171] on button "09/25 - 10/02" at bounding box center [359, 167] width 334 height 15
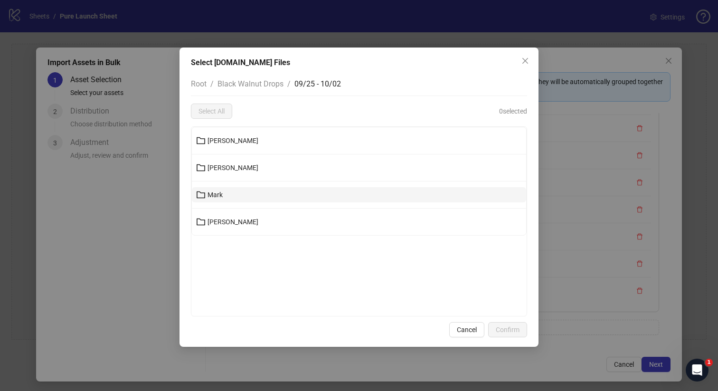
click at [252, 196] on button "Mark" at bounding box center [359, 194] width 334 height 15
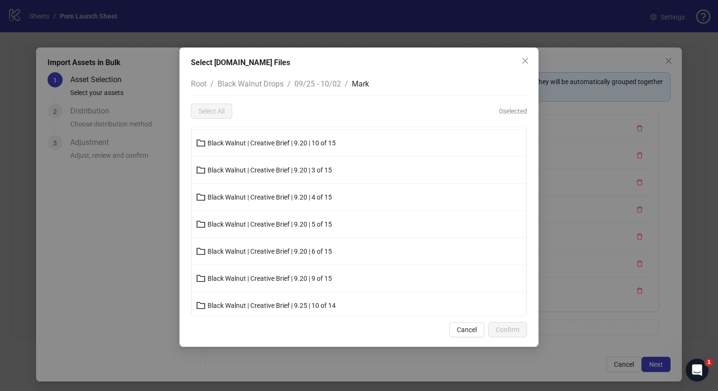
scroll to position [33, 0]
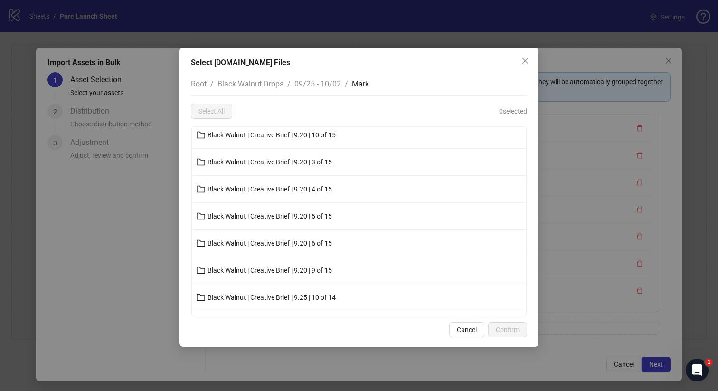
click at [280, 224] on li "Black Walnut | Creative Brief | 9.20 | 5 of 15" at bounding box center [359, 216] width 334 height 27
click at [285, 216] on span "Black Walnut | Creative Brief | 9.20 | 5 of 15" at bounding box center [269, 216] width 124 height 8
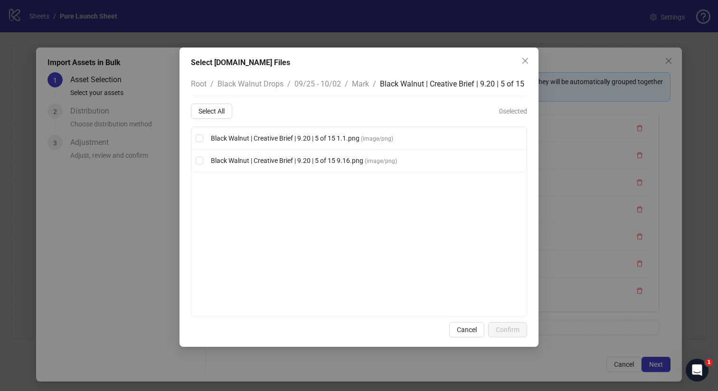
scroll to position [0, 0]
click at [216, 116] on button "Select All" at bounding box center [211, 110] width 41 height 15
click at [503, 324] on button "Confirm" at bounding box center [507, 329] width 39 height 15
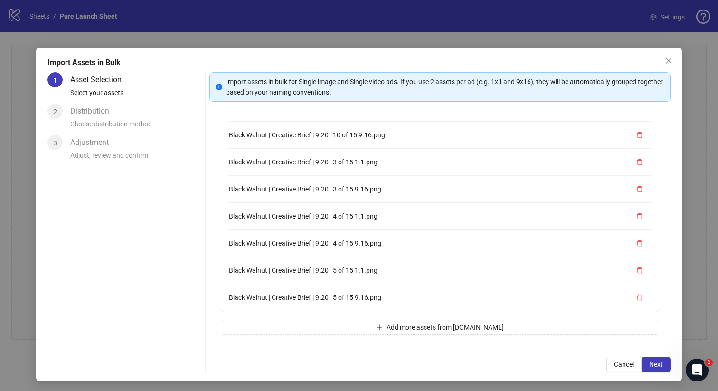
scroll to position [107, 0]
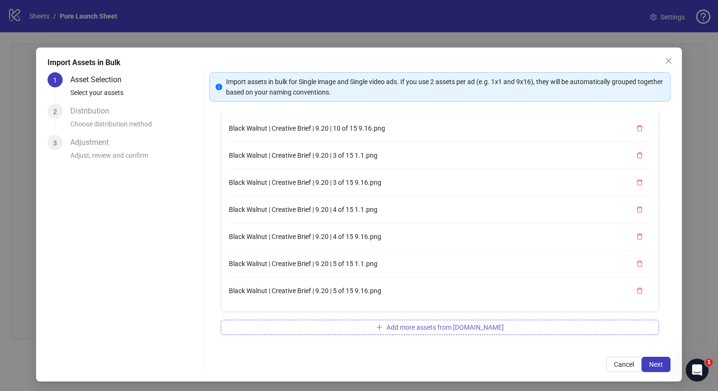
click at [339, 319] on button "Add more assets from [DOMAIN_NAME]" at bounding box center [440, 326] width 439 height 15
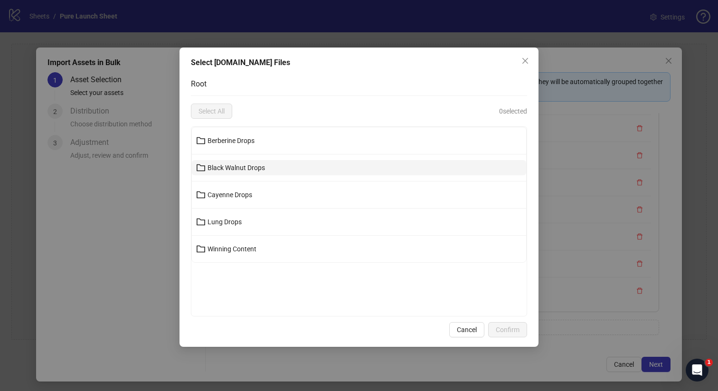
click at [281, 168] on button "Black Walnut Drops" at bounding box center [359, 167] width 334 height 15
click at [269, 168] on button "09/25 - 10/02" at bounding box center [359, 167] width 334 height 15
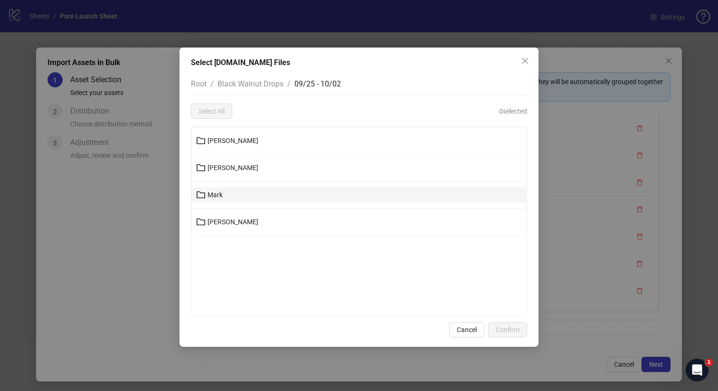
click at [250, 195] on button "Mark" at bounding box center [359, 194] width 334 height 15
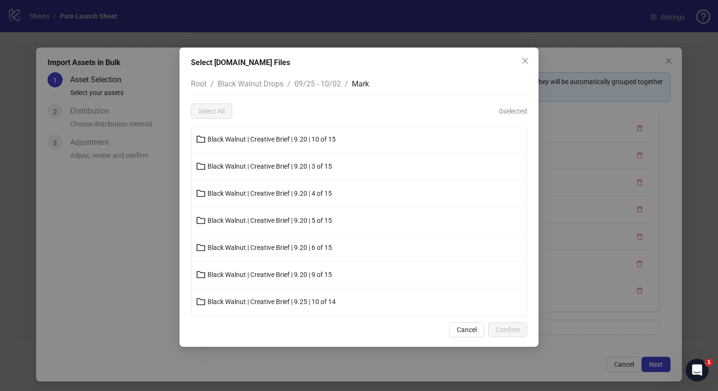
scroll to position [37, 0]
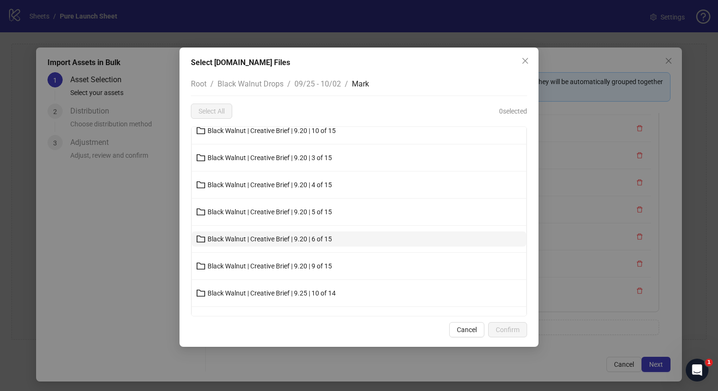
click at [284, 239] on span "Black Walnut | Creative Brief | 9.20 | 6 of 15" at bounding box center [269, 239] width 124 height 8
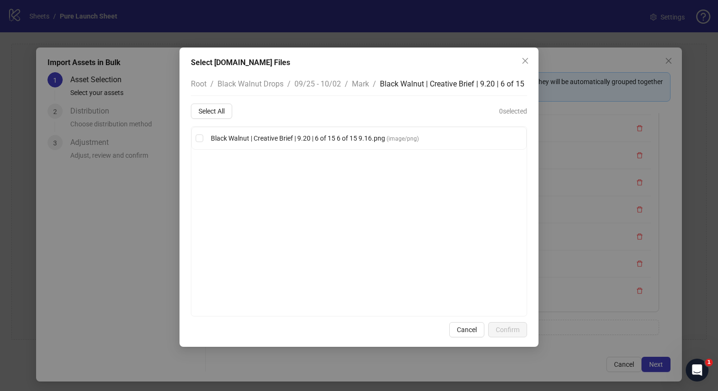
scroll to position [0, 0]
click at [231, 110] on button "Select All" at bounding box center [211, 110] width 41 height 15
click at [514, 334] on button "Confirm" at bounding box center [507, 329] width 39 height 15
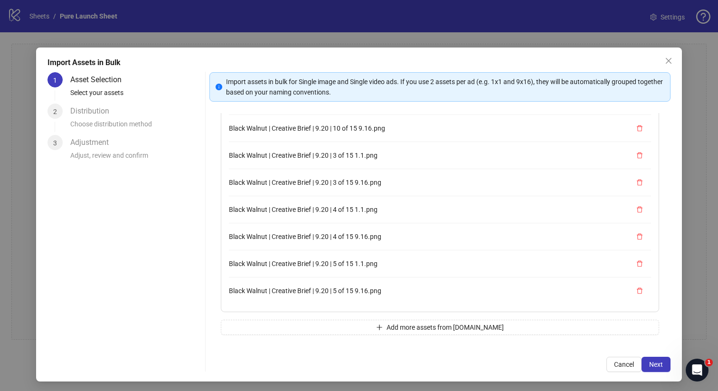
scroll to position [134, 0]
click at [363, 319] on button "Add more assets from [DOMAIN_NAME]" at bounding box center [440, 326] width 439 height 15
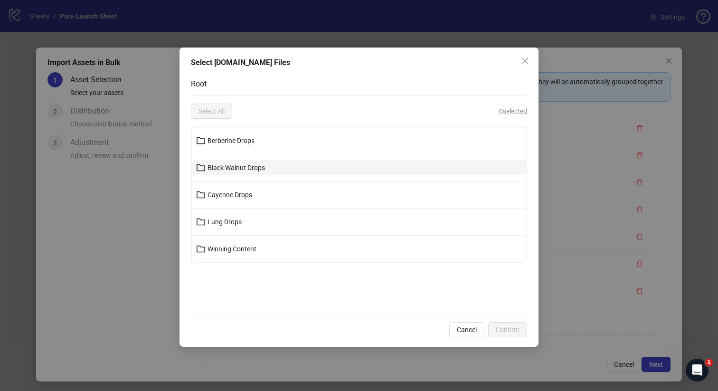
click at [300, 170] on button "Black Walnut Drops" at bounding box center [359, 167] width 334 height 15
click at [283, 165] on button "09/25 - 10/02" at bounding box center [359, 167] width 334 height 15
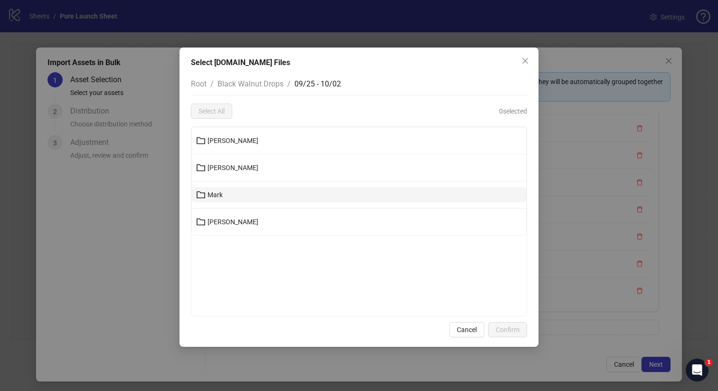
click at [254, 197] on button "Mark" at bounding box center [359, 194] width 334 height 15
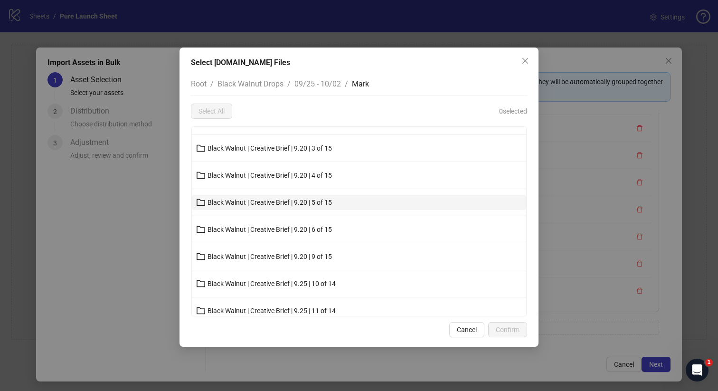
scroll to position [84, 0]
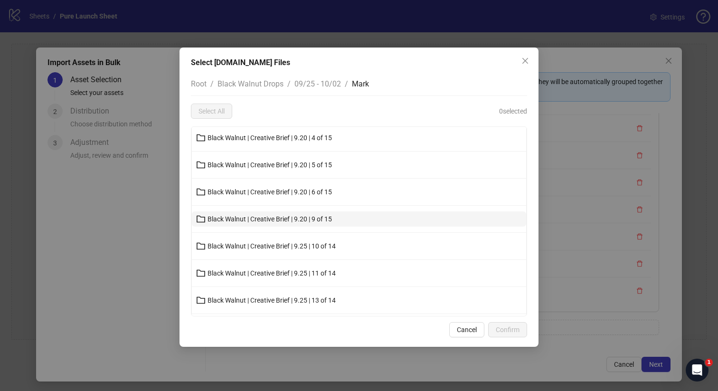
click at [320, 219] on span "Black Walnut | Creative Brief | 9.20 | 9 of 15" at bounding box center [269, 219] width 124 height 8
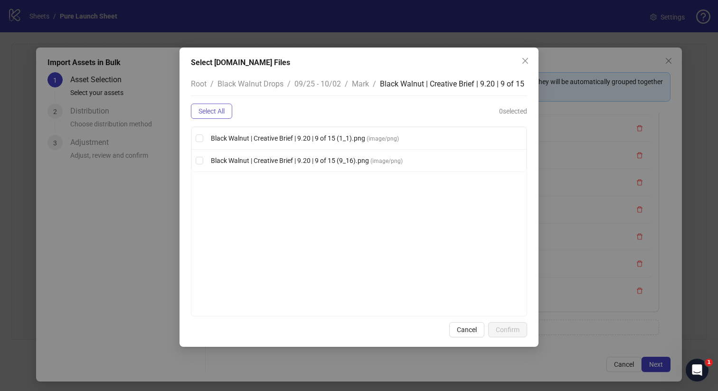
click at [223, 116] on button "Select All" at bounding box center [211, 110] width 41 height 15
click at [503, 327] on span "Confirm" at bounding box center [507, 330] width 24 height 8
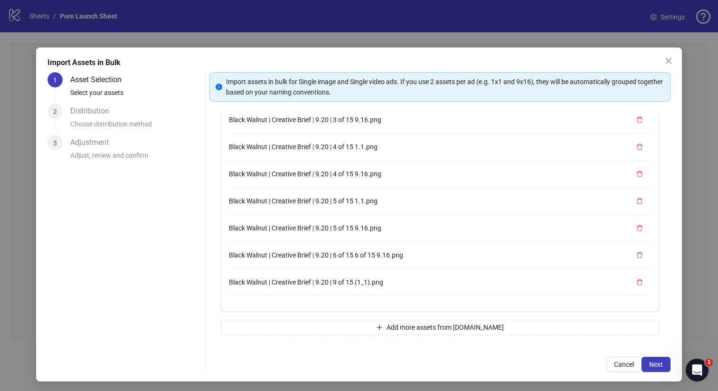
scroll to position [188, 0]
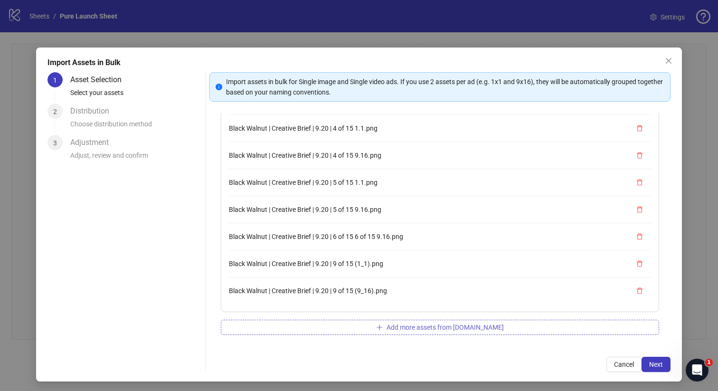
click at [365, 324] on button "Add more assets from [DOMAIN_NAME]" at bounding box center [440, 326] width 439 height 15
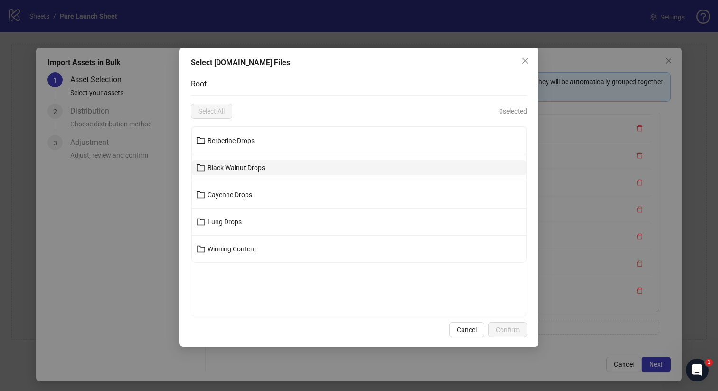
click at [304, 168] on button "Black Walnut Drops" at bounding box center [359, 167] width 334 height 15
click at [260, 166] on button "09/25 - 10/02" at bounding box center [359, 167] width 334 height 15
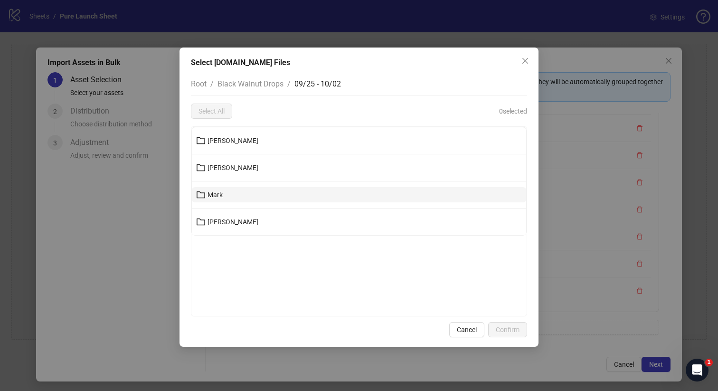
click at [246, 192] on button "Mark" at bounding box center [359, 194] width 334 height 15
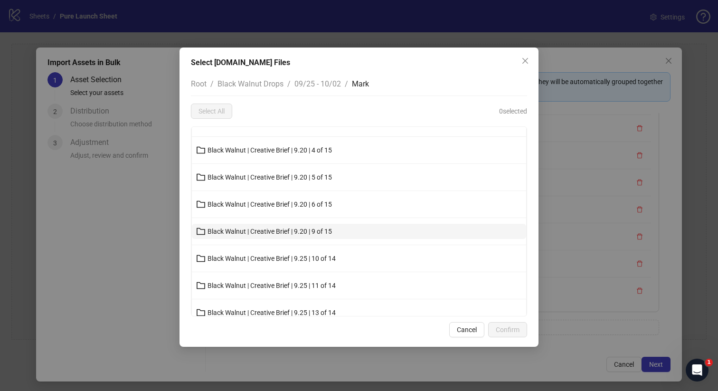
scroll to position [72, 0]
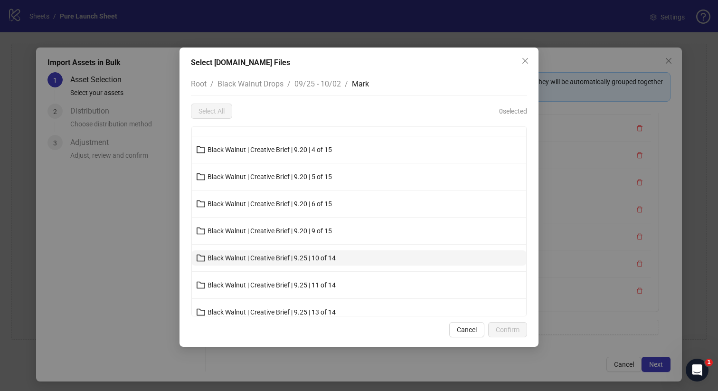
click at [290, 260] on span "Black Walnut | Creative Brief | 9.25 | 10 of 14" at bounding box center [271, 258] width 128 height 8
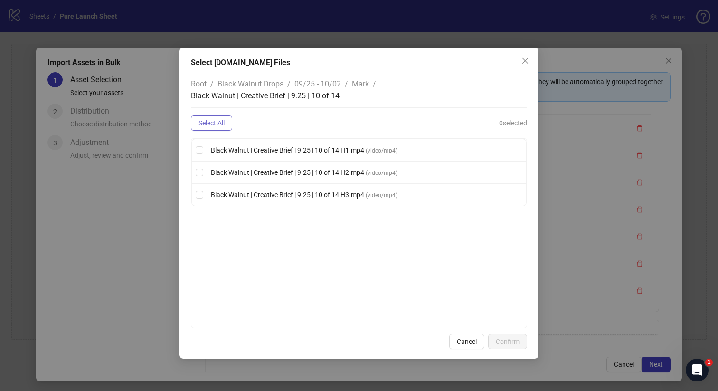
click at [221, 126] on span "Select All" at bounding box center [211, 123] width 26 height 8
click at [517, 344] on span "Confirm" at bounding box center [507, 341] width 24 height 8
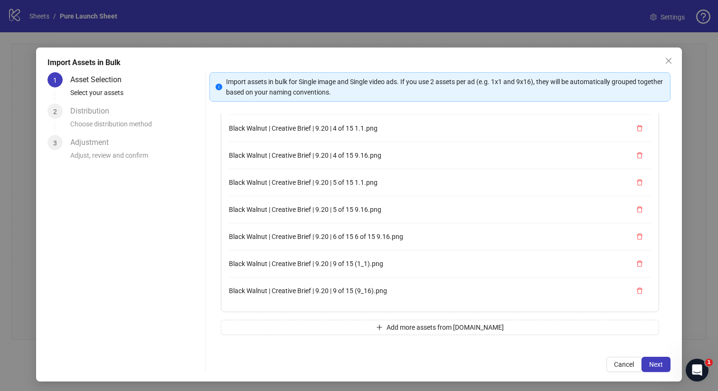
scroll to position [270, 0]
click at [345, 319] on button "Add more assets from [DOMAIN_NAME]" at bounding box center [440, 326] width 439 height 15
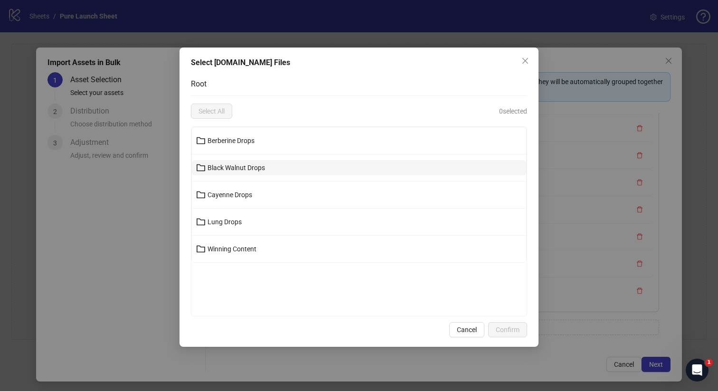
click at [261, 162] on button "Black Walnut Drops" at bounding box center [359, 167] width 334 height 15
click at [248, 169] on button "09/25 - 10/02" at bounding box center [359, 167] width 334 height 15
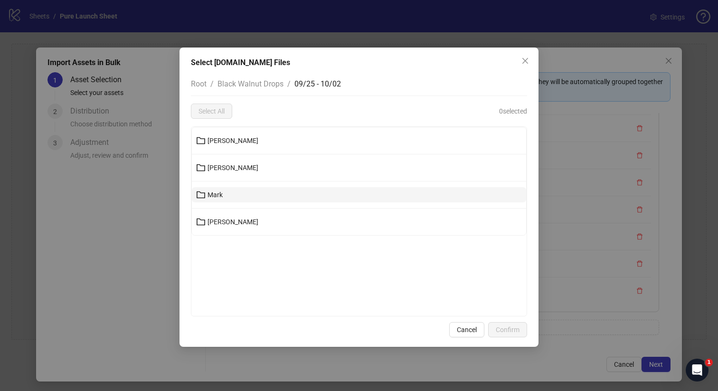
click at [229, 194] on button "Mark" at bounding box center [359, 194] width 334 height 15
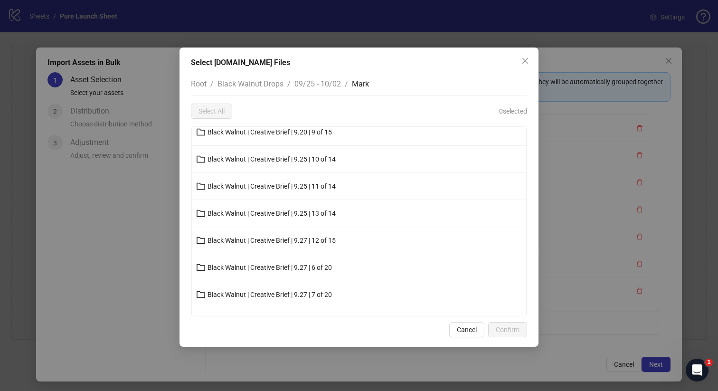
scroll to position [136, 0]
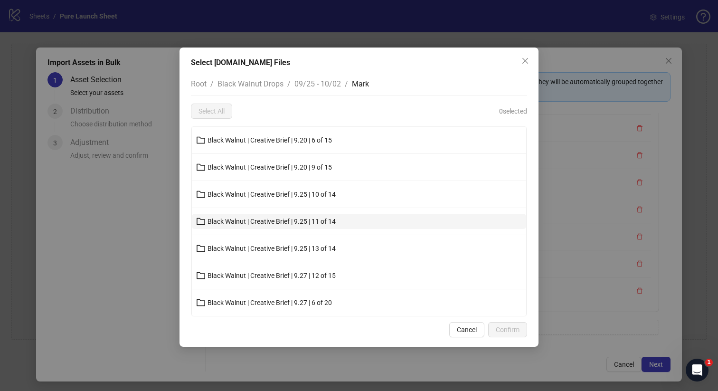
click at [295, 221] on span "Black Walnut | Creative Brief | 9.25 | 11 of 14" at bounding box center [271, 221] width 128 height 8
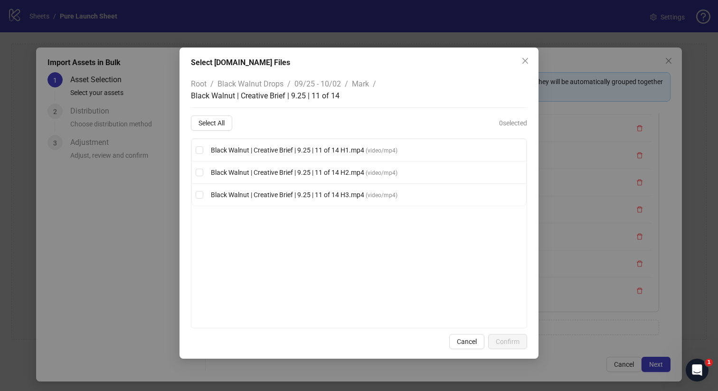
scroll to position [0, 0]
click at [227, 111] on div "Root / Black Walnut Drops / 09/25 - 10/02 / Mark / Black Walnut | Creative Brie…" at bounding box center [359, 200] width 336 height 256
click at [226, 118] on button "Select All" at bounding box center [211, 122] width 41 height 15
click at [504, 342] on span "Confirm" at bounding box center [507, 341] width 24 height 8
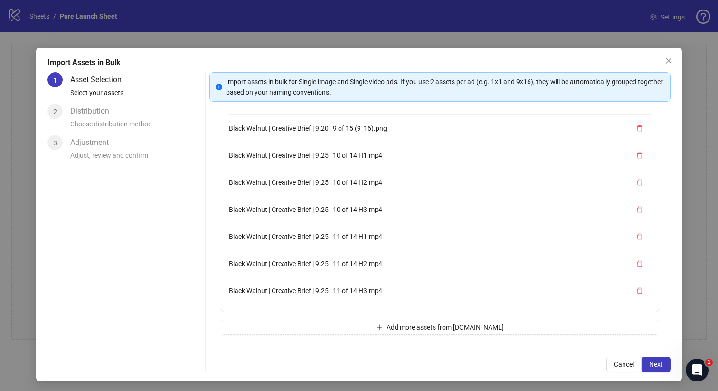
scroll to position [42, 0]
click at [440, 327] on span "Add more assets from [DOMAIN_NAME]" at bounding box center [444, 326] width 117 height 8
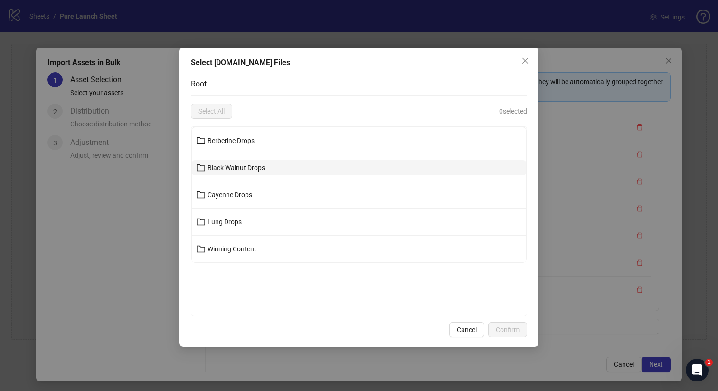
click at [308, 172] on button "Black Walnut Drops" at bounding box center [359, 167] width 334 height 15
click at [266, 170] on button "09/25 - 10/02" at bounding box center [359, 167] width 334 height 15
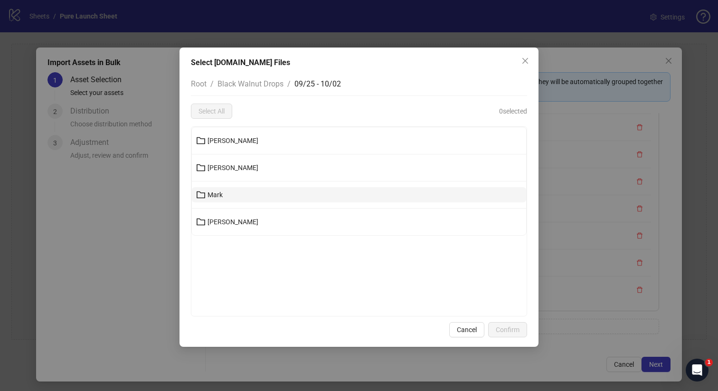
click at [253, 189] on button "Mark" at bounding box center [359, 194] width 334 height 15
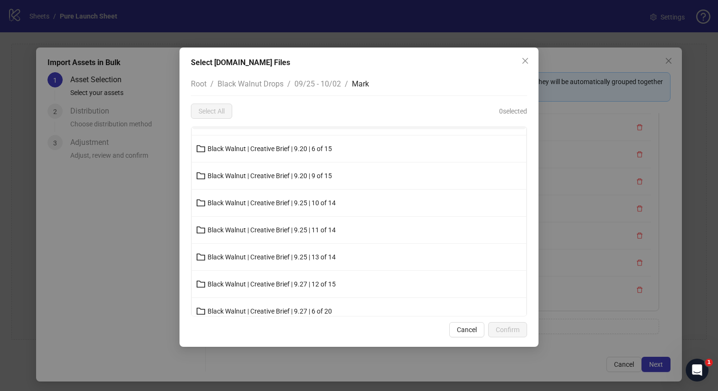
scroll to position [167, 0]
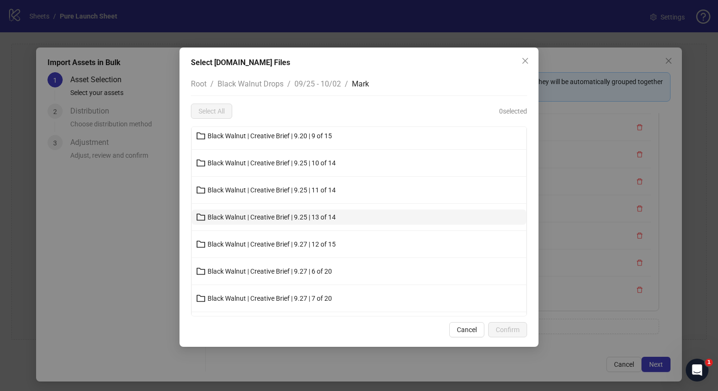
click at [296, 216] on span "Black Walnut | Creative Brief | 9.25 | 13 of 14" at bounding box center [271, 217] width 128 height 8
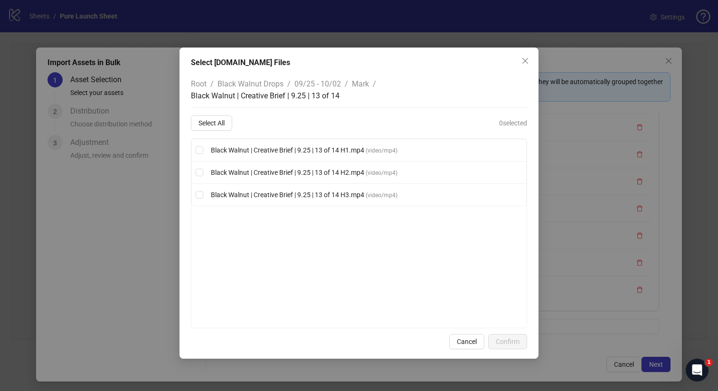
scroll to position [0, 0]
click at [220, 118] on button "Select All" at bounding box center [211, 122] width 41 height 15
click at [511, 344] on span "Confirm" at bounding box center [507, 341] width 24 height 8
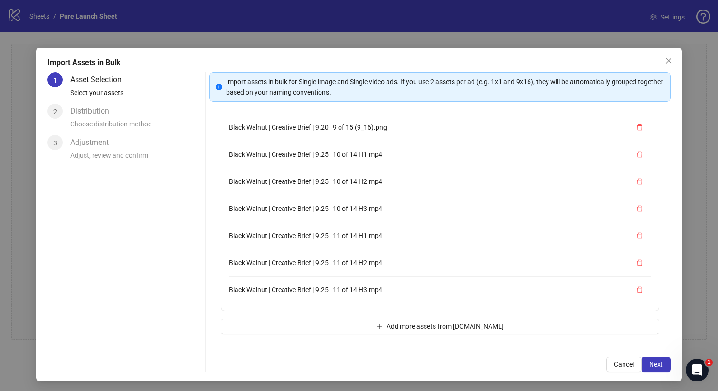
scroll to position [432, 0]
click at [351, 323] on button "Add more assets from [DOMAIN_NAME]" at bounding box center [440, 325] width 439 height 15
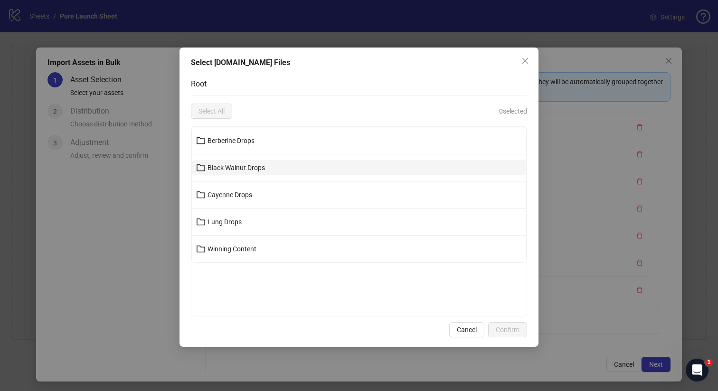
click at [261, 169] on span "Black Walnut Drops" at bounding box center [235, 168] width 57 height 8
click at [254, 164] on button "09/25 - 10/02" at bounding box center [359, 167] width 334 height 15
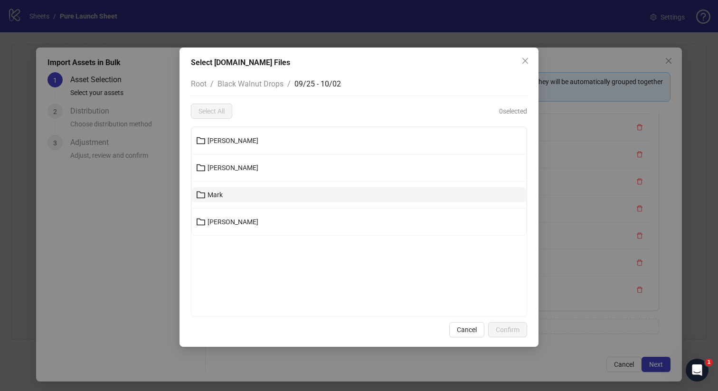
click at [243, 197] on button "Mark" at bounding box center [359, 194] width 334 height 15
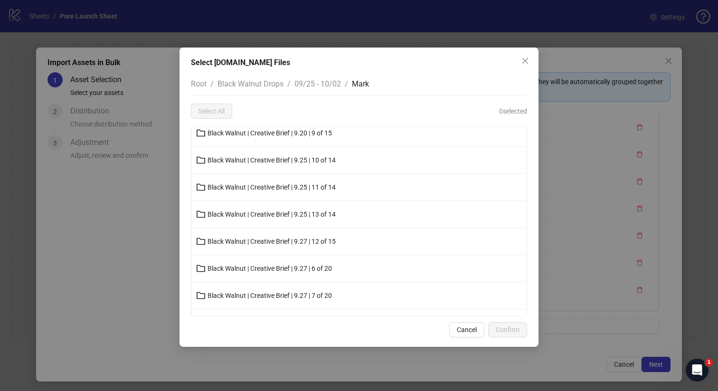
scroll to position [182, 0]
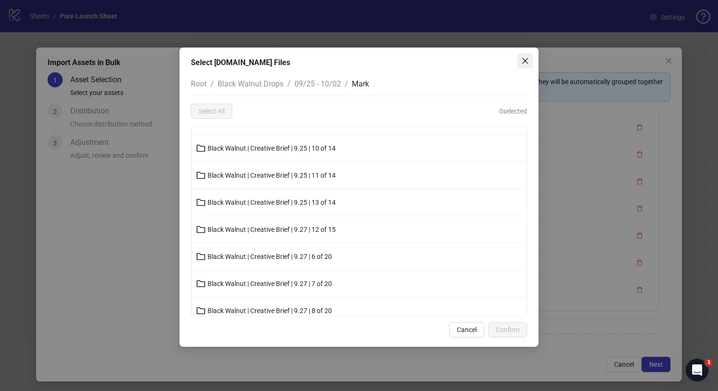
click at [528, 54] on button "Close" at bounding box center [524, 60] width 15 height 15
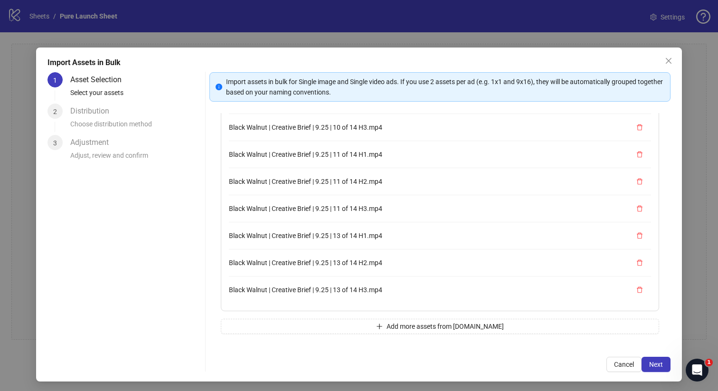
scroll to position [1, 0]
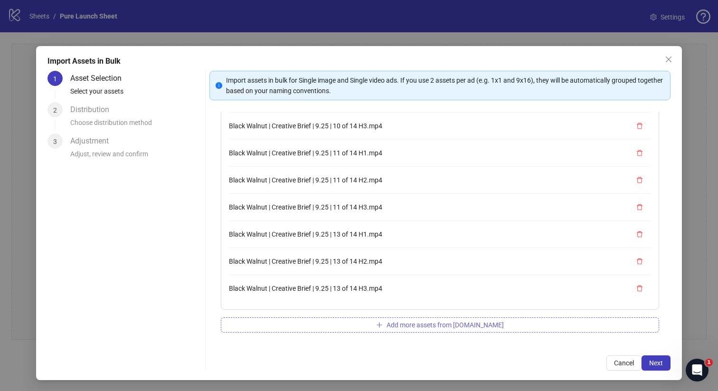
click at [378, 324] on button "Add more assets from [DOMAIN_NAME]" at bounding box center [440, 324] width 439 height 15
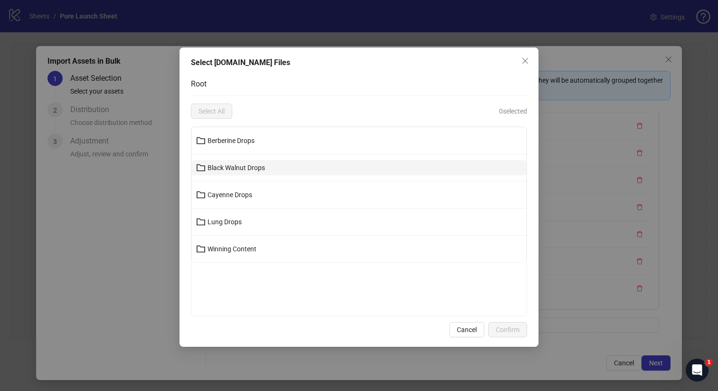
click at [320, 169] on button "Black Walnut Drops" at bounding box center [359, 167] width 334 height 15
click at [304, 169] on button "09/25 - 10/02" at bounding box center [359, 167] width 334 height 15
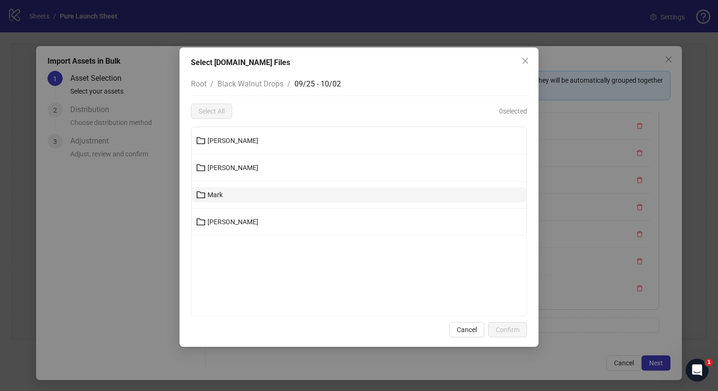
click at [276, 196] on button "Mark" at bounding box center [359, 194] width 334 height 15
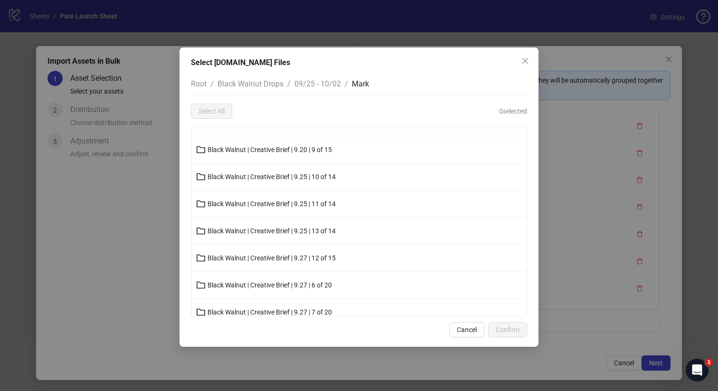
scroll to position [181, 0]
click at [274, 233] on span "Black Walnut | Creative Brief | 9.27 | 12 of 15" at bounding box center [271, 230] width 128 height 8
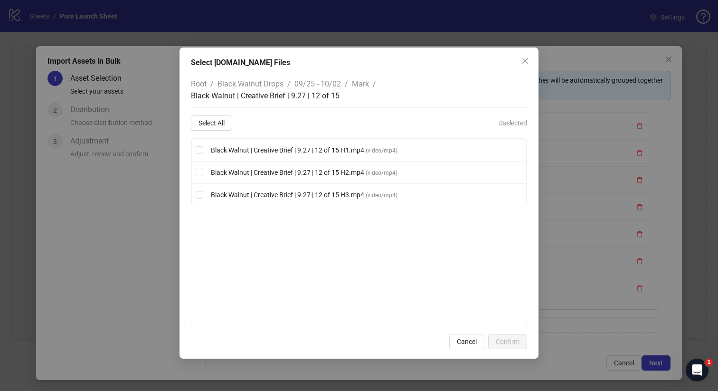
click at [219, 113] on div "Root / Black Walnut Drops / 09/25 - 10/02 / Mark / Black Walnut | Creative Brie…" at bounding box center [359, 200] width 336 height 256
click at [219, 120] on span "Select All" at bounding box center [211, 123] width 26 height 8
click at [506, 336] on button "Confirm" at bounding box center [507, 341] width 39 height 15
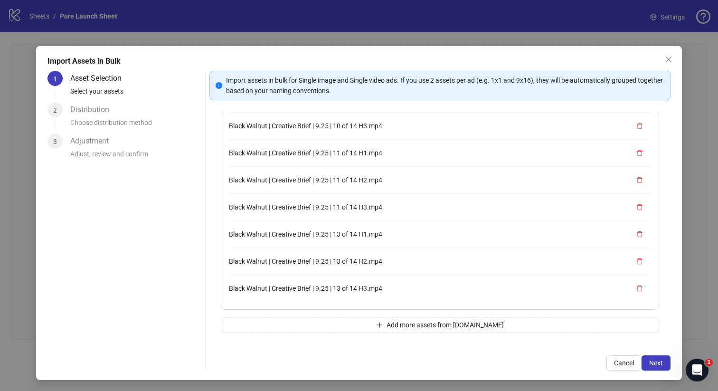
scroll to position [513, 0]
click at [365, 319] on button "Add more assets from [DOMAIN_NAME]" at bounding box center [440, 324] width 439 height 15
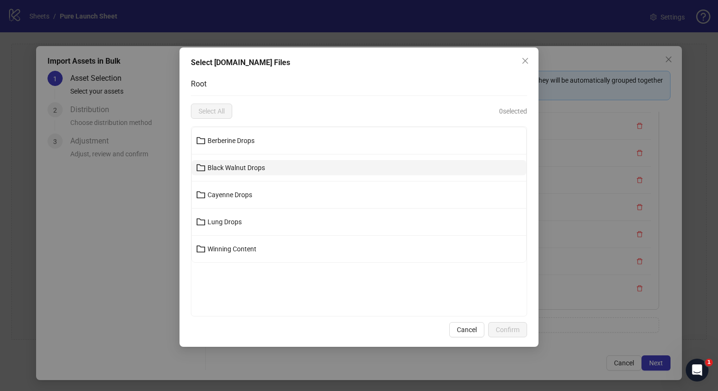
click at [323, 164] on button "Black Walnut Drops" at bounding box center [359, 167] width 334 height 15
click at [280, 169] on button "09/25 - 10/02" at bounding box center [359, 167] width 334 height 15
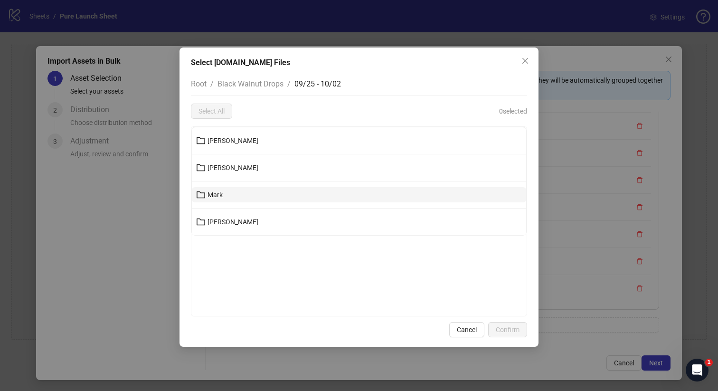
click at [260, 196] on button "Mark" at bounding box center [359, 194] width 334 height 15
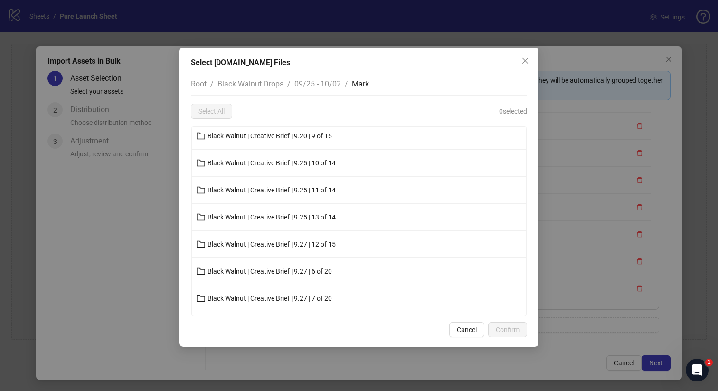
scroll to position [194, 0]
click at [301, 246] on span "Black Walnut | Creative Brief | 9.27 | 6 of 20" at bounding box center [269, 244] width 124 height 8
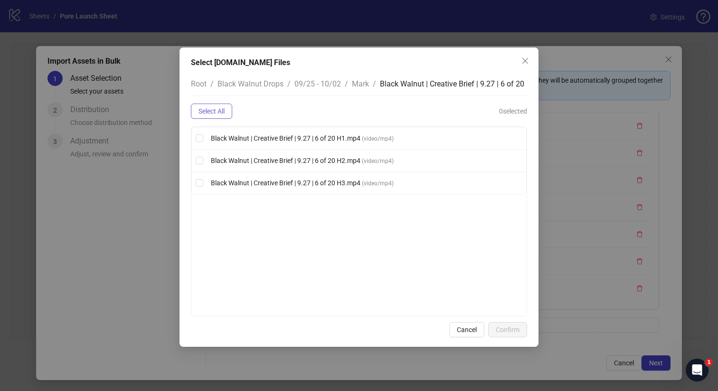
click at [222, 113] on span "Select All" at bounding box center [211, 111] width 26 height 8
click at [503, 323] on button "Confirm" at bounding box center [507, 329] width 39 height 15
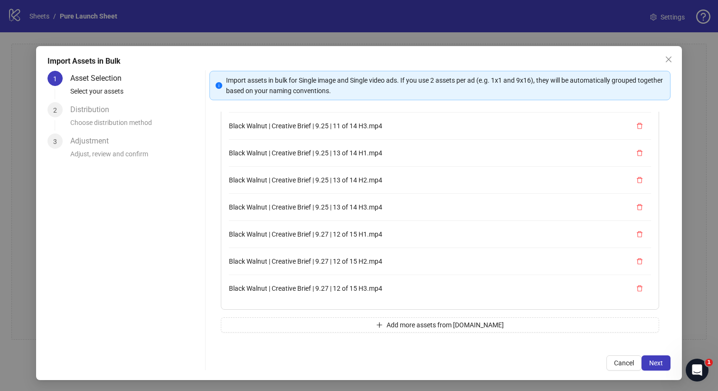
scroll to position [594, 0]
click at [332, 325] on button "Add more assets from [DOMAIN_NAME]" at bounding box center [440, 324] width 439 height 15
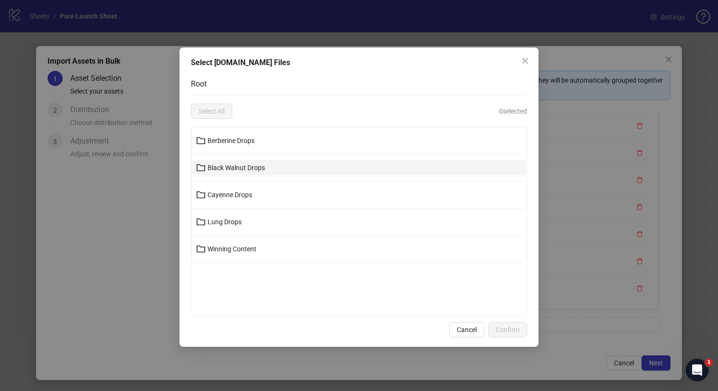
click at [307, 166] on button "Black Walnut Drops" at bounding box center [359, 167] width 334 height 15
click at [285, 166] on button "09/25 - 10/02" at bounding box center [359, 167] width 334 height 15
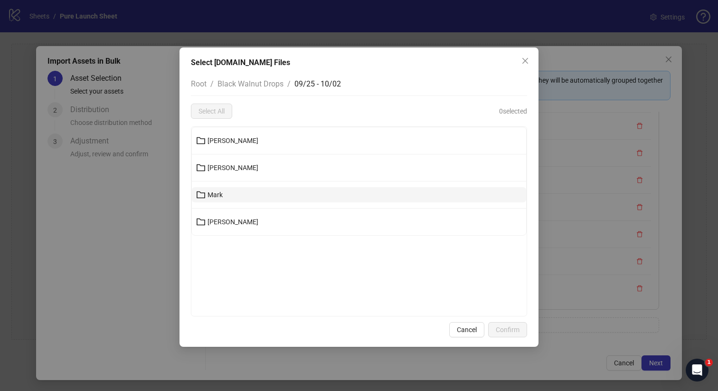
click at [266, 192] on button "Mark" at bounding box center [359, 194] width 334 height 15
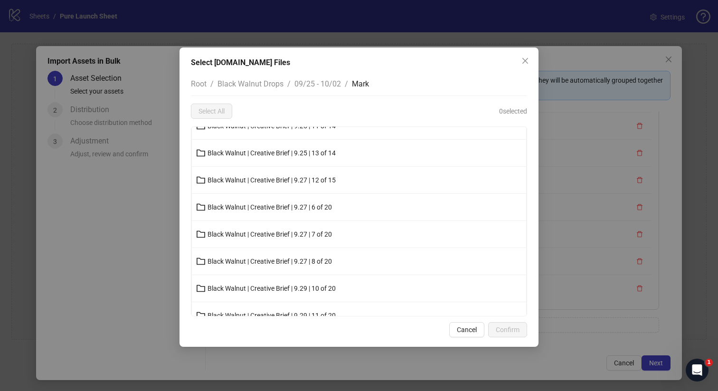
scroll to position [235, 0]
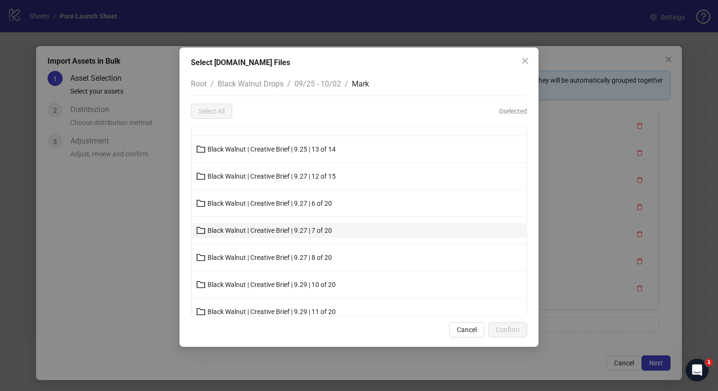
click at [303, 226] on span "Black Walnut | Creative Brief | 9.27 | 7 of 20" at bounding box center [269, 230] width 124 height 8
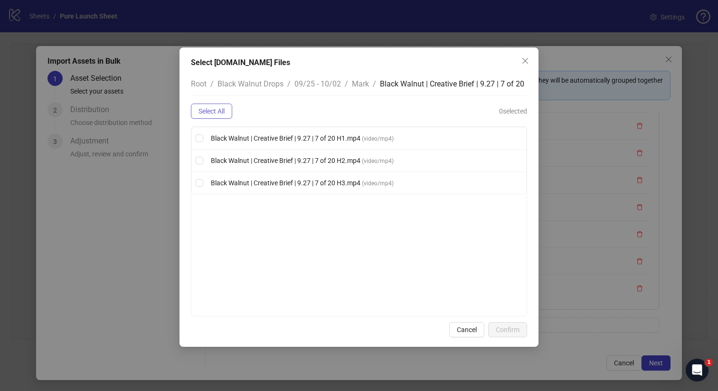
click at [216, 116] on button "Select All" at bounding box center [211, 110] width 41 height 15
click at [503, 330] on span "Confirm" at bounding box center [507, 330] width 24 height 8
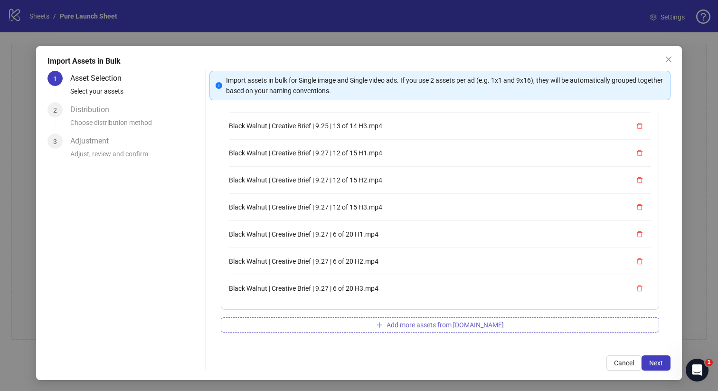
click at [448, 322] on span "Add more assets from [DOMAIN_NAME]" at bounding box center [444, 325] width 117 height 8
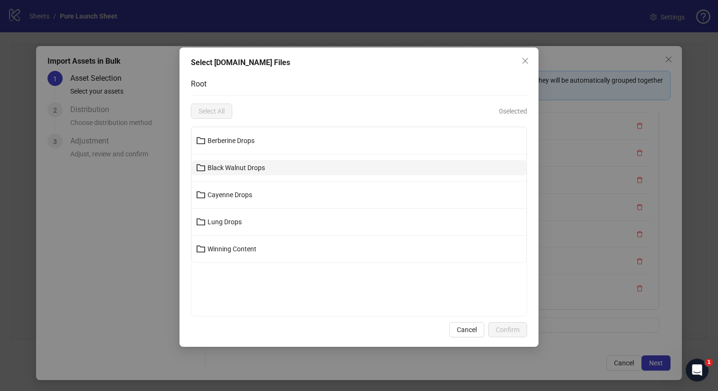
click at [321, 165] on button "Black Walnut Drops" at bounding box center [359, 167] width 334 height 15
click at [280, 167] on button "09/25 - 10/02" at bounding box center [359, 167] width 334 height 15
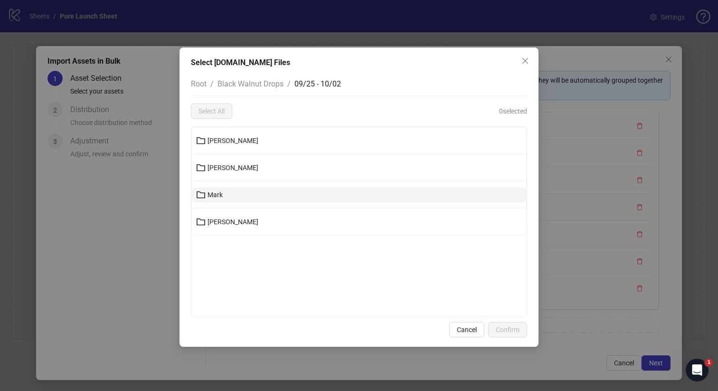
click at [274, 196] on button "Mark" at bounding box center [359, 194] width 334 height 15
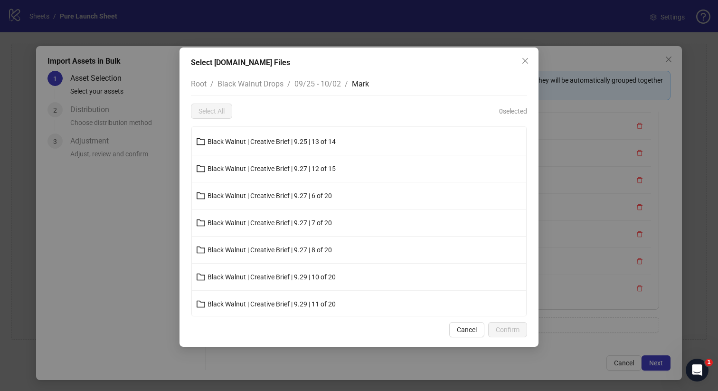
scroll to position [265, 0]
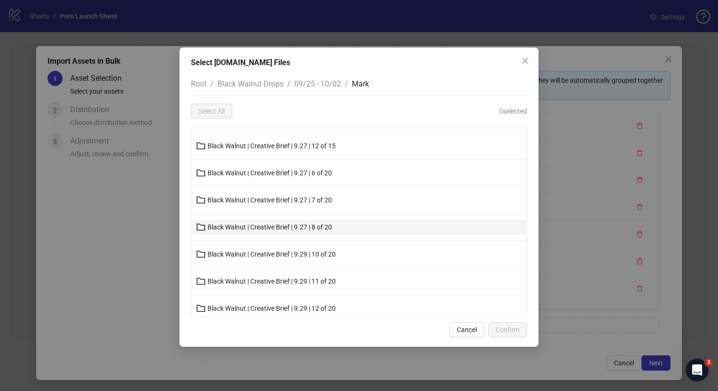
click at [306, 227] on span "Black Walnut | Creative Brief | 9.27 | 8 of 20" at bounding box center [269, 227] width 124 height 8
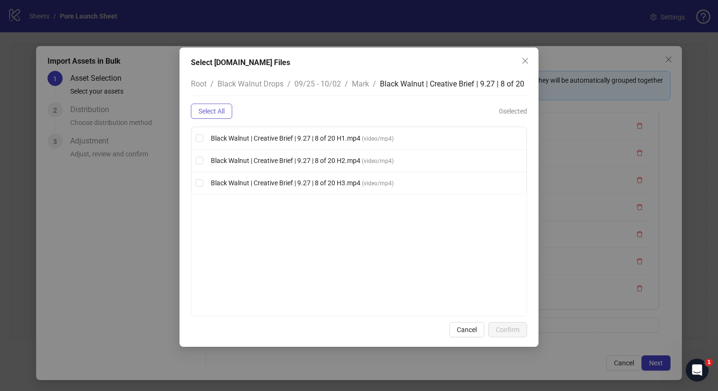
click at [215, 113] on span "Select All" at bounding box center [211, 111] width 26 height 8
click at [505, 330] on span "Confirm" at bounding box center [507, 330] width 24 height 8
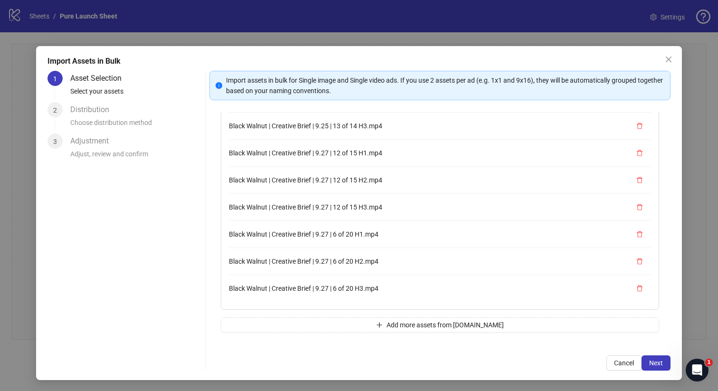
scroll to position [757, 0]
click at [383, 323] on icon "plus" at bounding box center [379, 324] width 7 height 7
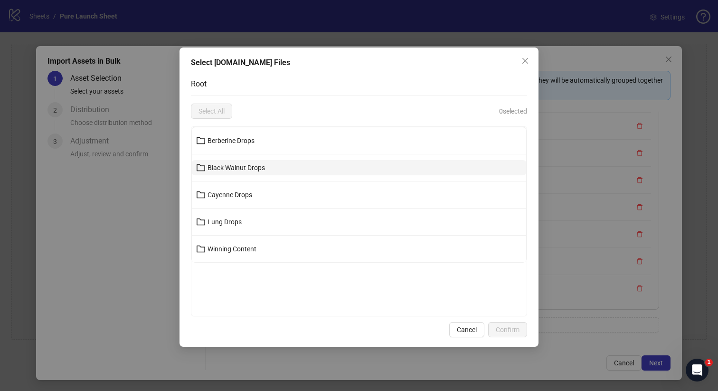
click at [269, 169] on button "Black Walnut Drops" at bounding box center [359, 167] width 334 height 15
click at [256, 168] on button "09/25 - 10/02" at bounding box center [359, 167] width 334 height 15
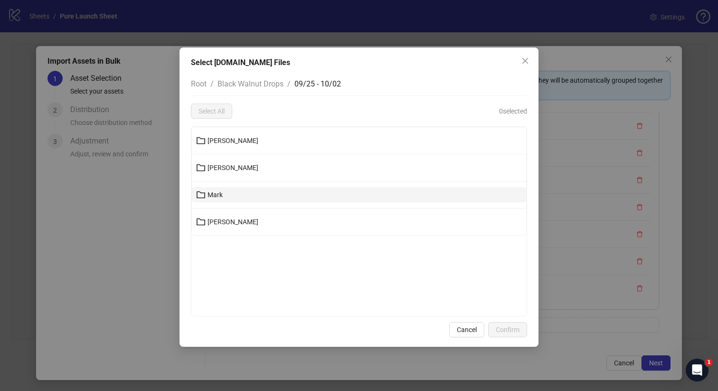
click at [232, 199] on button "Mark" at bounding box center [359, 194] width 334 height 15
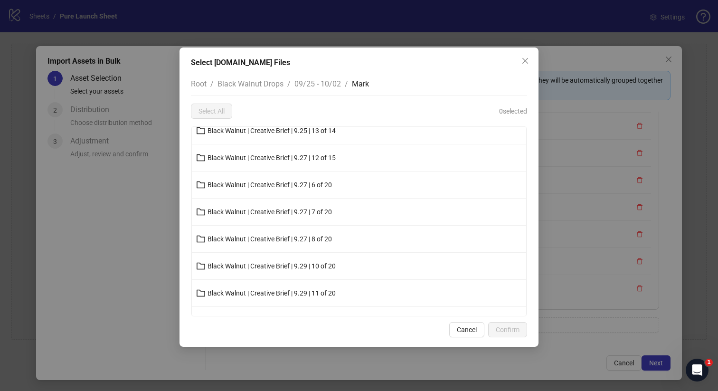
scroll to position [260, 0]
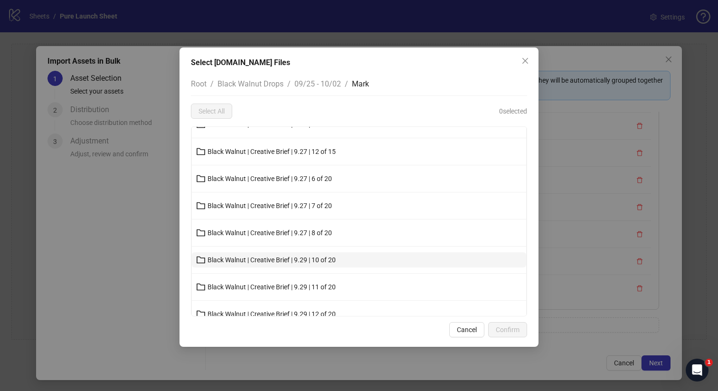
click at [272, 260] on span "Black Walnut | Creative Brief | 9.29 | 10 of 20" at bounding box center [271, 260] width 128 height 8
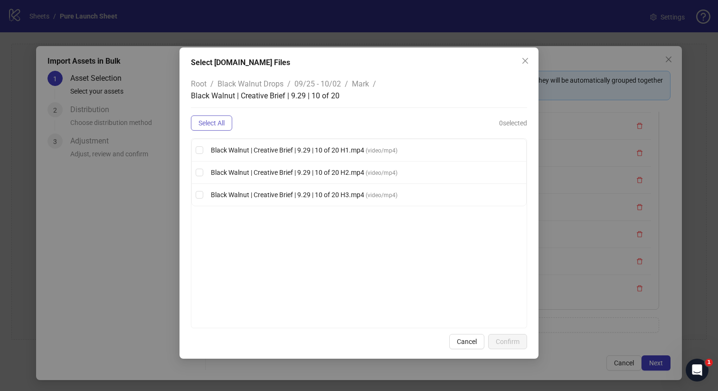
click at [229, 119] on button "Select All" at bounding box center [211, 122] width 41 height 15
click at [512, 344] on span "Confirm" at bounding box center [507, 341] width 24 height 8
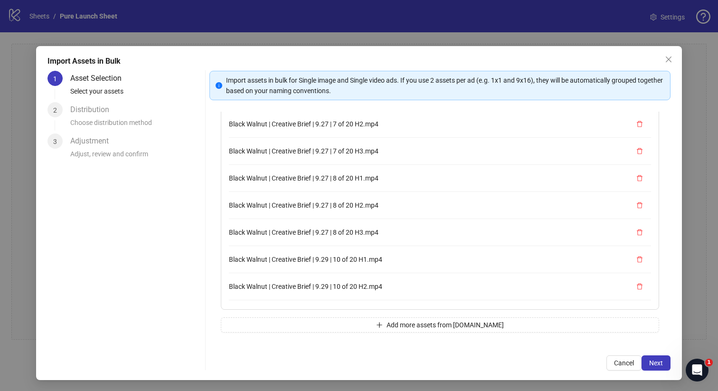
scroll to position [838, 0]
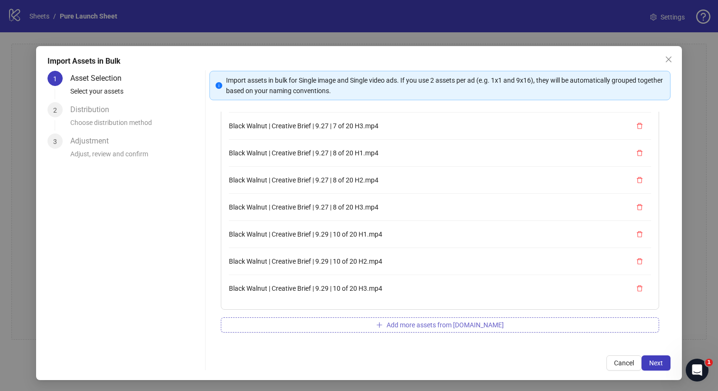
click at [345, 327] on button "Add more assets from [DOMAIN_NAME]" at bounding box center [440, 324] width 439 height 15
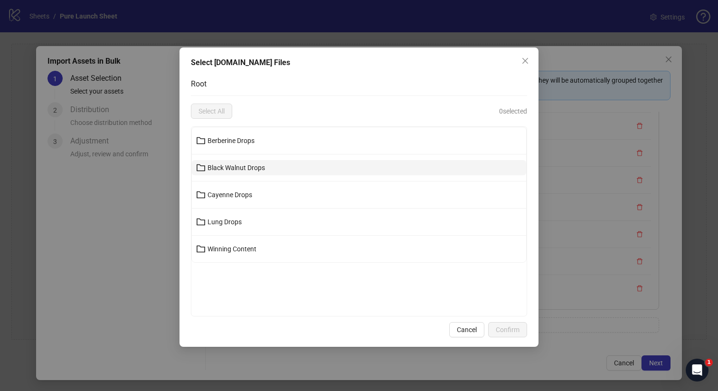
click at [240, 165] on span "Black Walnut Drops" at bounding box center [235, 168] width 57 height 8
click at [232, 174] on button "09/25 - 10/02" at bounding box center [359, 167] width 334 height 15
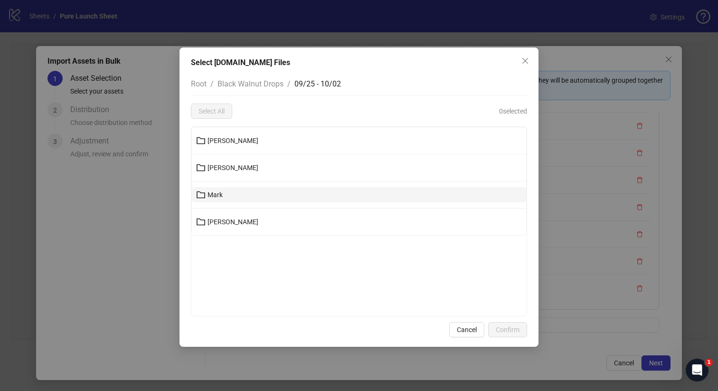
click at [225, 193] on button "Mark" at bounding box center [359, 194] width 334 height 15
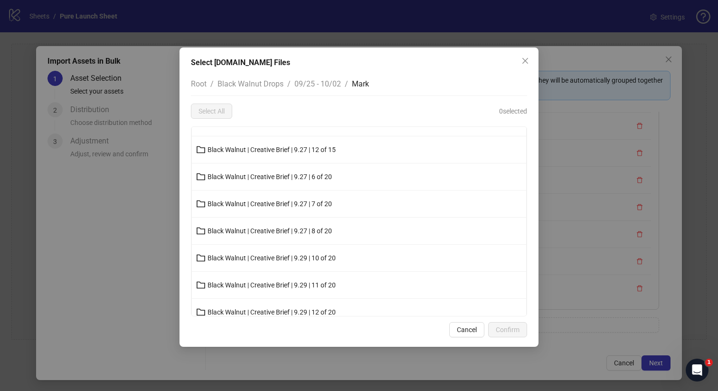
scroll to position [271, 0]
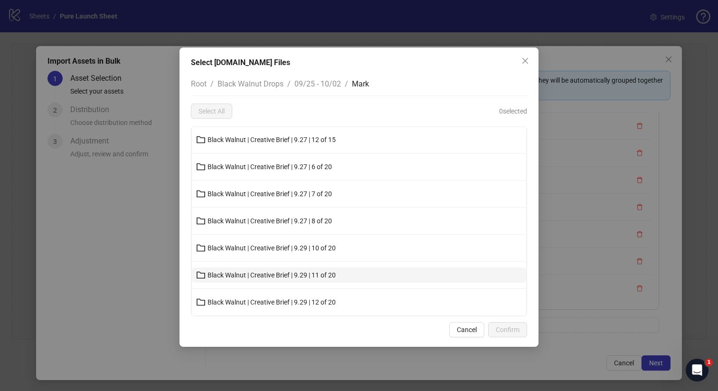
click at [287, 273] on span "Black Walnut | Creative Brief | 9.29 | 11 of 20" at bounding box center [271, 275] width 128 height 8
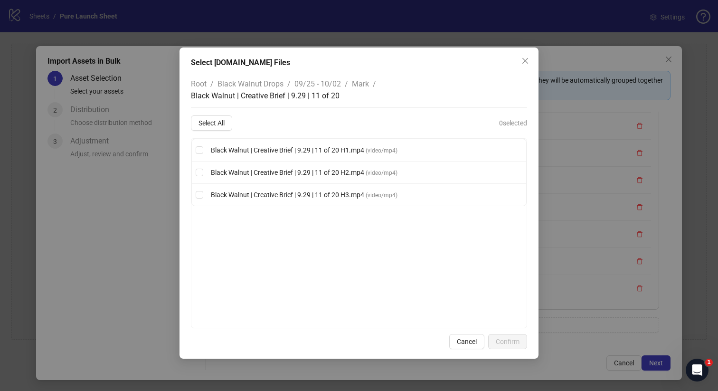
scroll to position [0, 0]
click at [220, 126] on span "Select All" at bounding box center [211, 123] width 26 height 8
click at [501, 336] on button "Confirm" at bounding box center [507, 341] width 39 height 15
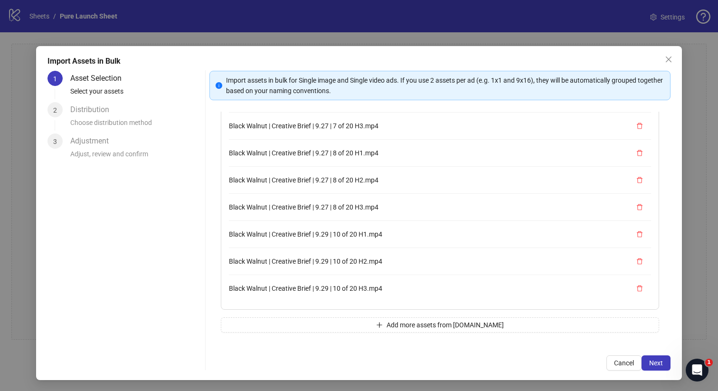
scroll to position [919, 0]
click at [370, 327] on button "Add more assets from [DOMAIN_NAME]" at bounding box center [440, 324] width 439 height 15
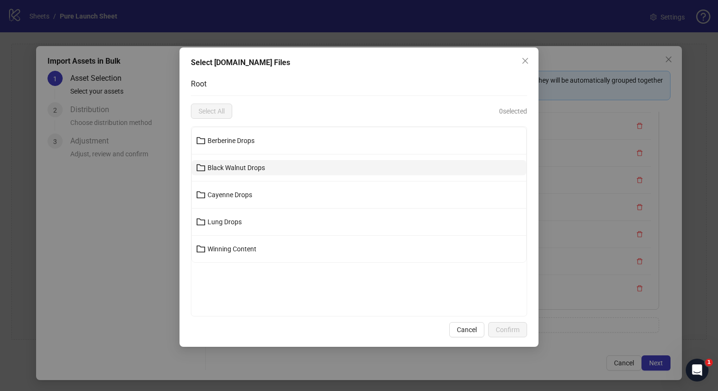
click at [279, 163] on button "Black Walnut Drops" at bounding box center [359, 167] width 334 height 15
click at [255, 164] on button "09/25 - 10/02" at bounding box center [359, 167] width 334 height 15
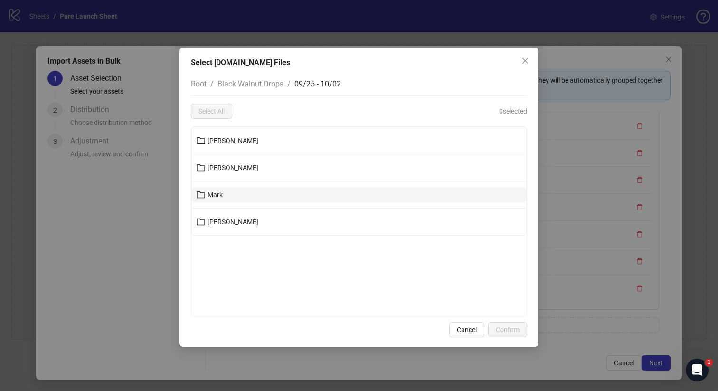
click at [225, 197] on button "Mark" at bounding box center [359, 194] width 334 height 15
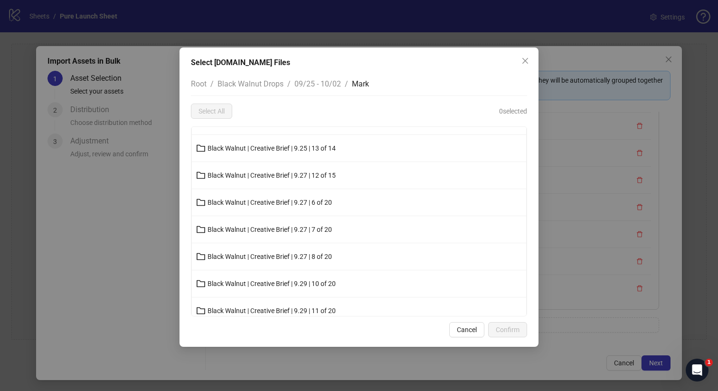
scroll to position [271, 0]
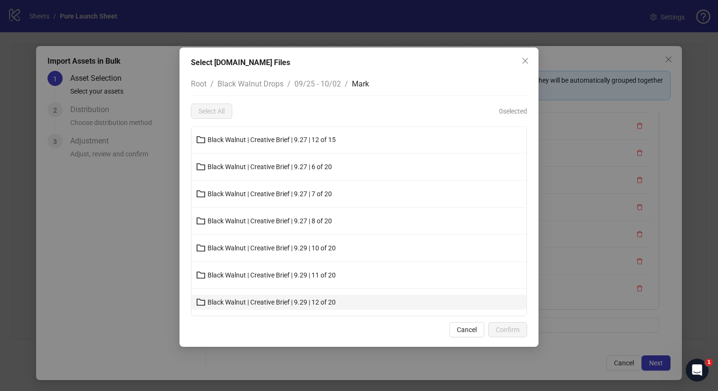
click at [254, 305] on span "Black Walnut | Creative Brief | 9.29 | 12 of 20" at bounding box center [271, 302] width 128 height 8
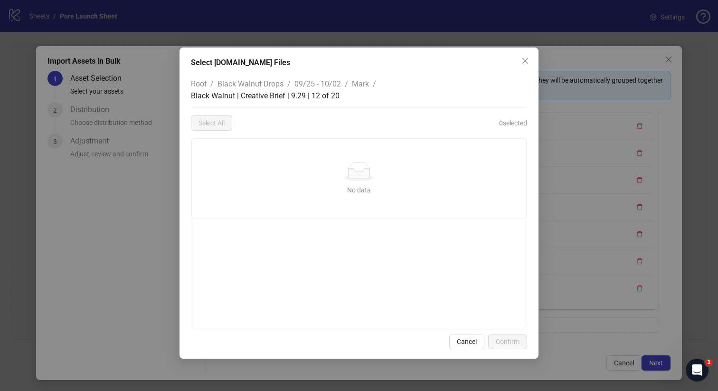
scroll to position [0, 0]
click at [528, 58] on icon "close" at bounding box center [525, 61] width 8 height 8
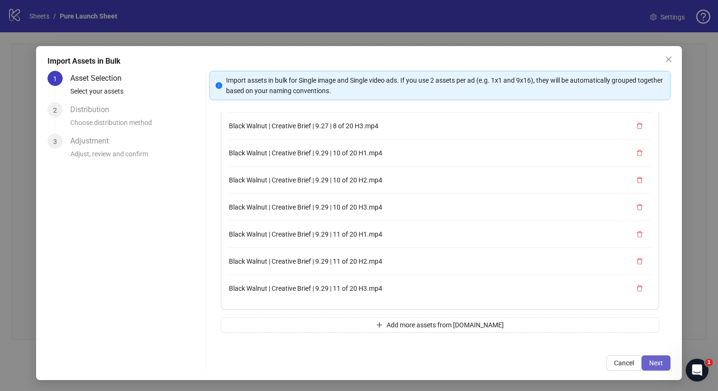
click at [655, 359] on span "Next" at bounding box center [656, 363] width 14 height 8
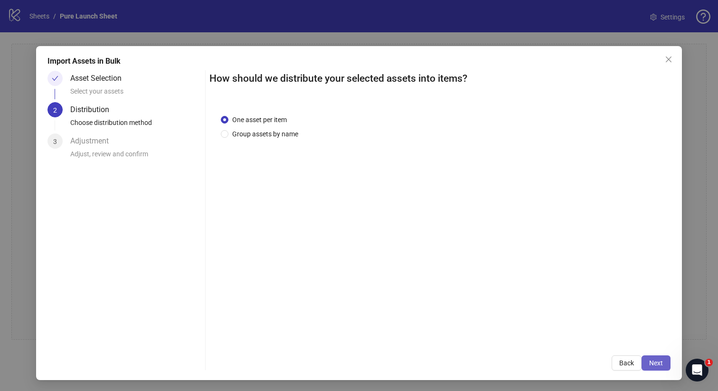
click at [652, 355] on button "Next" at bounding box center [655, 362] width 29 height 15
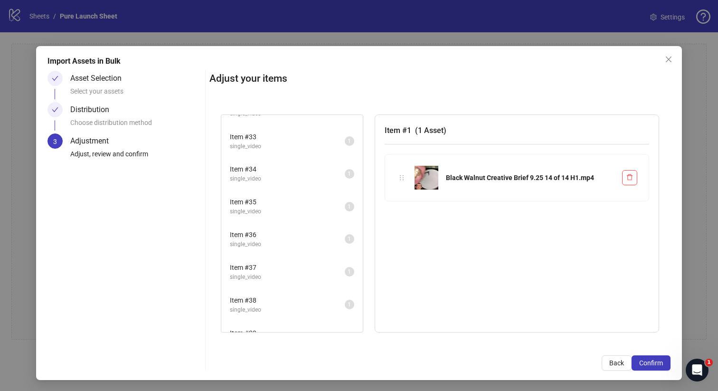
scroll to position [1123, 0]
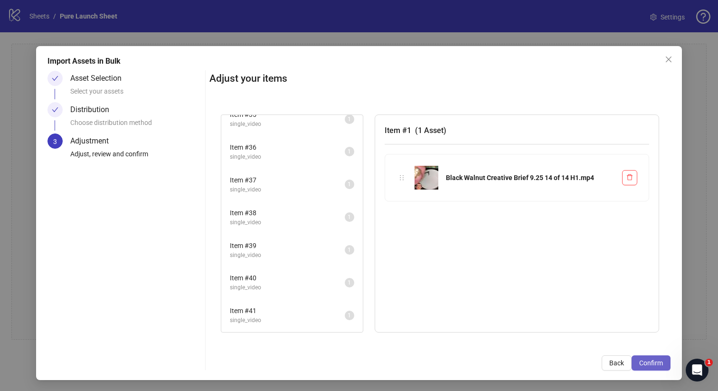
click at [665, 362] on button "Confirm" at bounding box center [650, 362] width 39 height 15
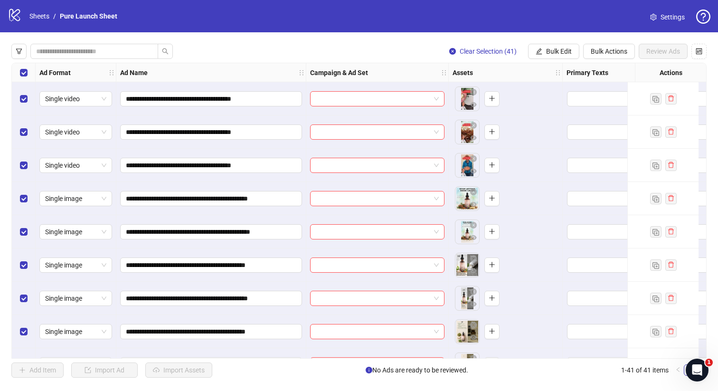
scroll to position [0, 0]
click at [551, 50] on span "Bulk Edit" at bounding box center [559, 51] width 26 height 8
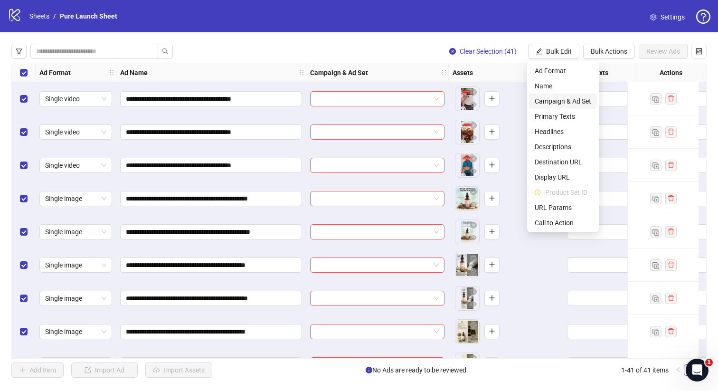
click at [548, 103] on span "Campaign & Ad Set" at bounding box center [562, 101] width 56 height 10
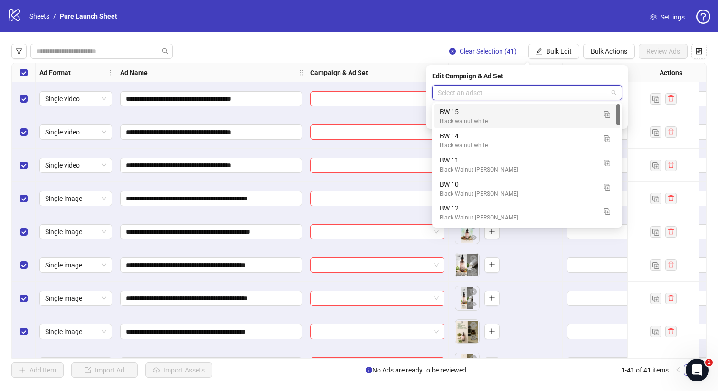
click at [556, 96] on input "search" at bounding box center [523, 92] width 170 height 14
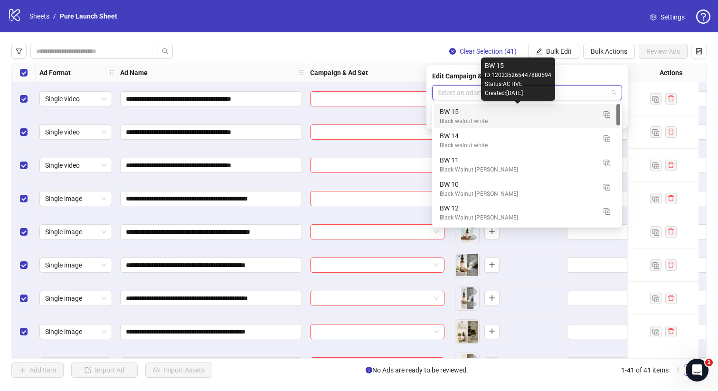
click at [542, 112] on div "BW 15" at bounding box center [517, 111] width 156 height 10
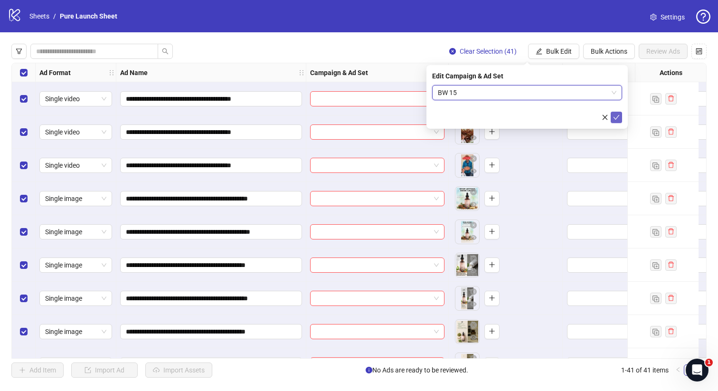
click at [613, 115] on icon "check" at bounding box center [616, 117] width 7 height 7
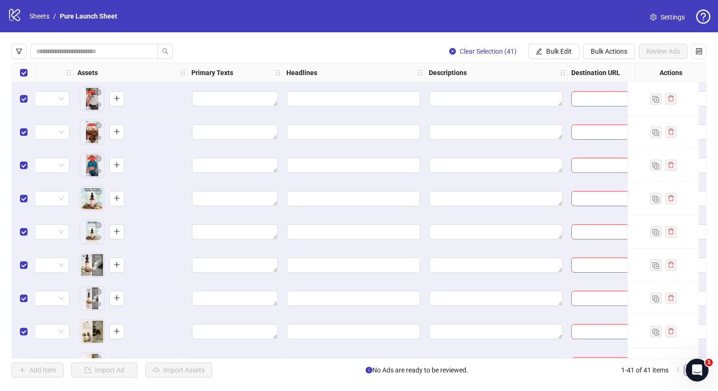
scroll to position [0, 373]
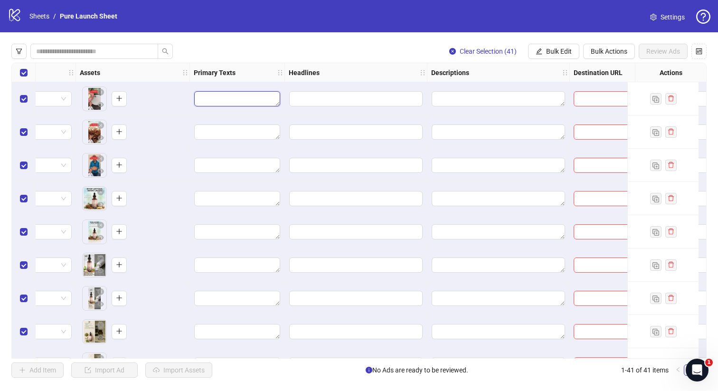
click at [266, 103] on textarea "Edit values" at bounding box center [237, 98] width 86 height 15
click at [553, 50] on span "Bulk Edit" at bounding box center [559, 51] width 26 height 8
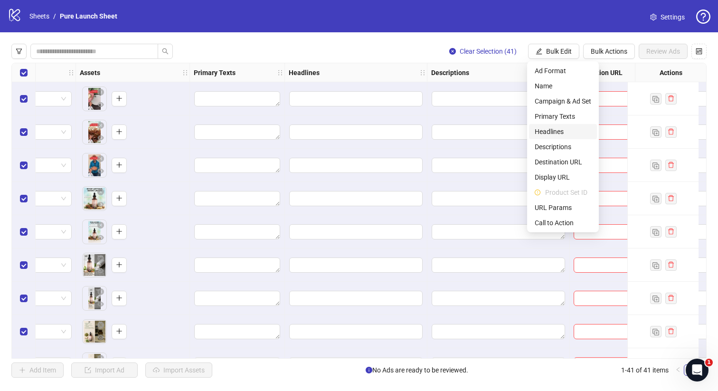
click at [547, 129] on span "Headlines" at bounding box center [562, 131] width 56 height 10
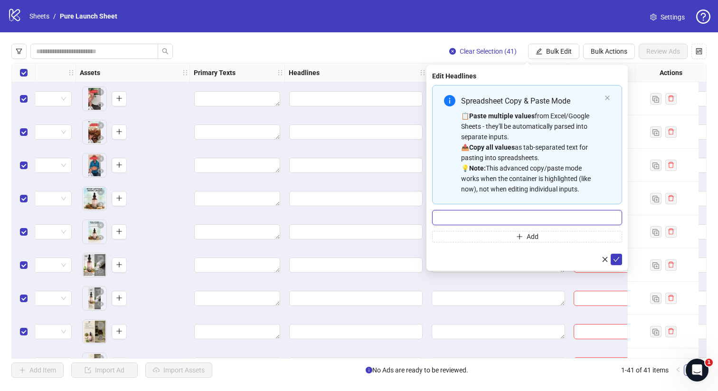
click at [487, 217] on input "Multi-input container - paste or copy values" at bounding box center [527, 217] width 190 height 15
paste input "**********"
type input "**********"
click at [618, 256] on icon "check" at bounding box center [616, 259] width 7 height 7
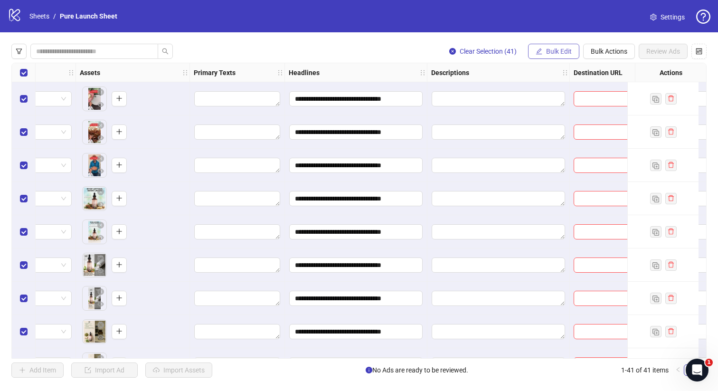
click at [546, 47] on span "Bulk Edit" at bounding box center [559, 51] width 26 height 8
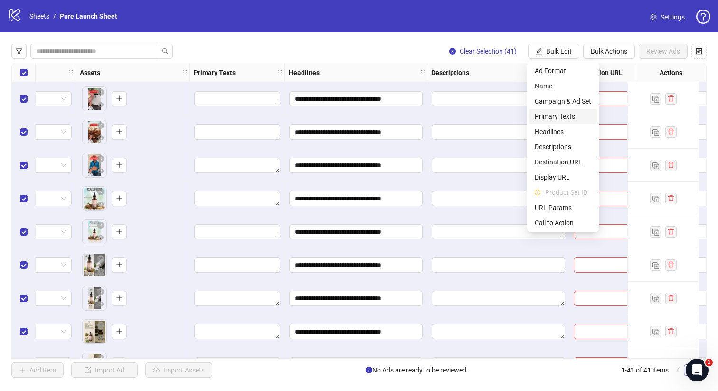
click at [548, 120] on span "Primary Texts" at bounding box center [562, 116] width 56 height 10
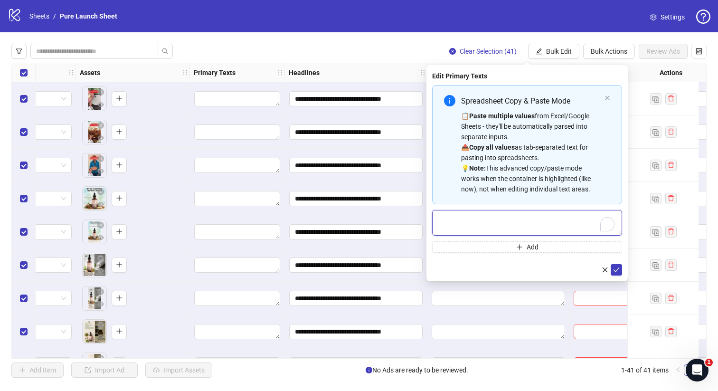
click at [510, 222] on textarea "To enrich screen reader interactions, please activate Accessibility in Grammarl…" at bounding box center [527, 223] width 190 height 26
paste textarea "**********"
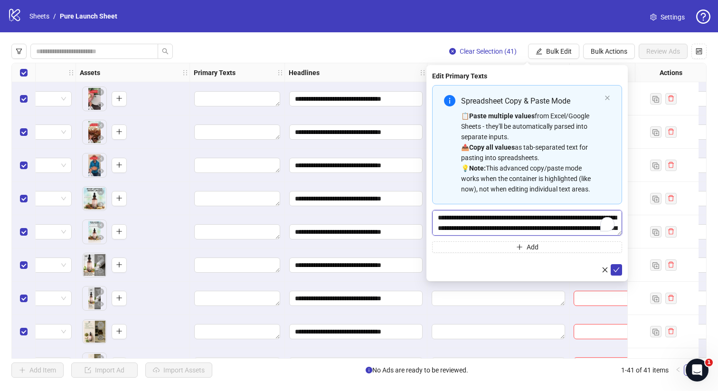
scroll to position [18, 0]
type textarea "**********"
click at [616, 271] on icon "check" at bounding box center [616, 269] width 7 height 7
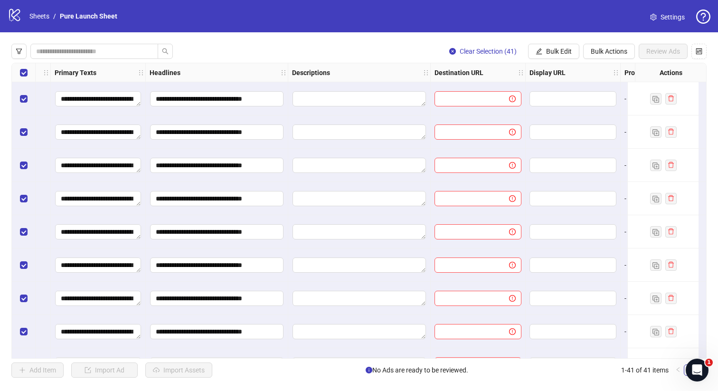
scroll to position [0, 514]
click at [556, 50] on span "Bulk Edit" at bounding box center [559, 51] width 26 height 8
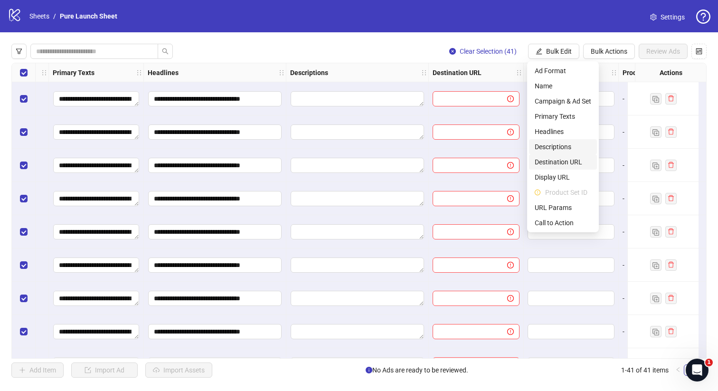
click at [558, 155] on li "Destination URL" at bounding box center [563, 161] width 68 height 15
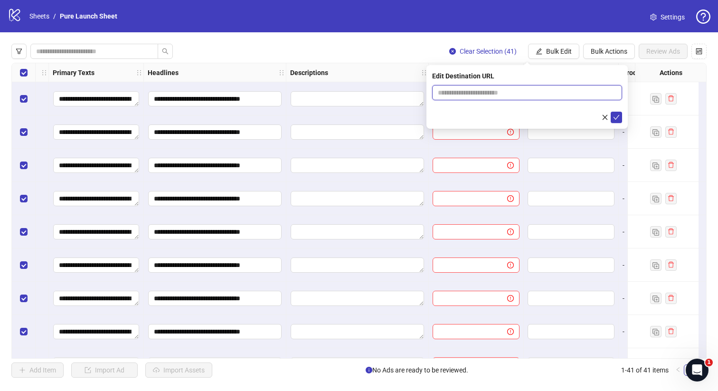
click at [494, 93] on input "text" at bounding box center [523, 92] width 171 height 10
paste input "**********"
type input "**********"
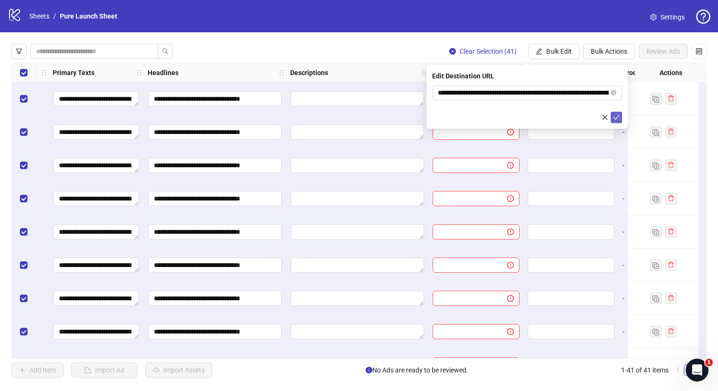
click at [619, 118] on icon "check" at bounding box center [616, 117] width 7 height 7
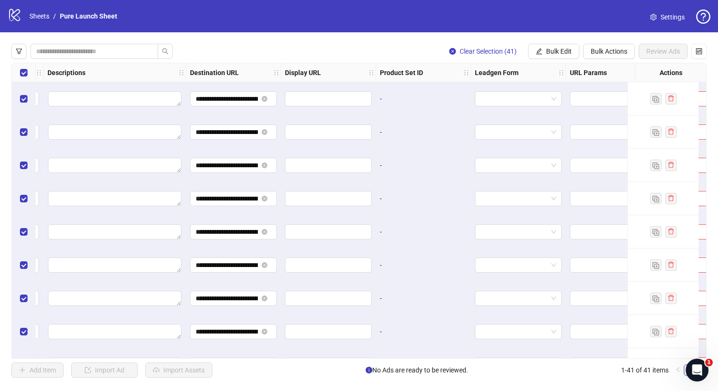
scroll to position [0, 866]
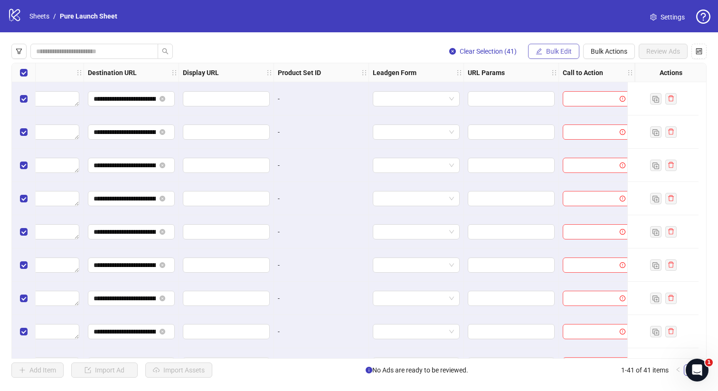
click at [551, 50] on span "Bulk Edit" at bounding box center [559, 51] width 26 height 8
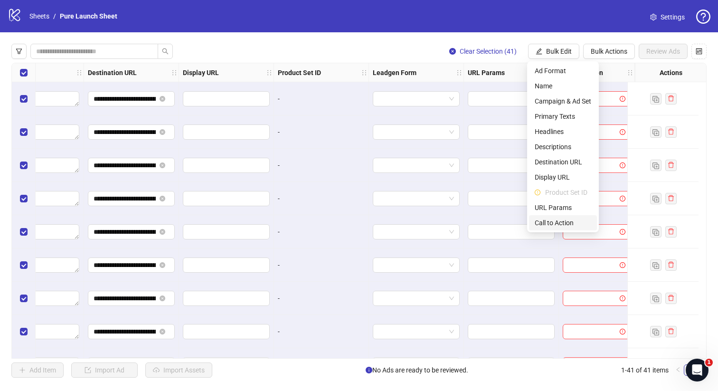
click at [545, 219] on span "Call to Action" at bounding box center [562, 222] width 56 height 10
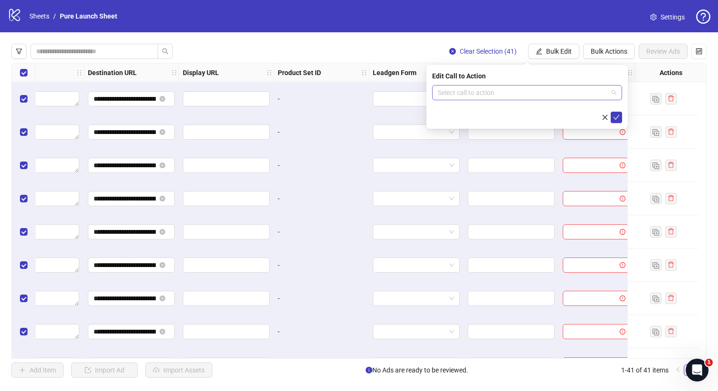
click at [580, 99] on input "search" at bounding box center [523, 92] width 170 height 14
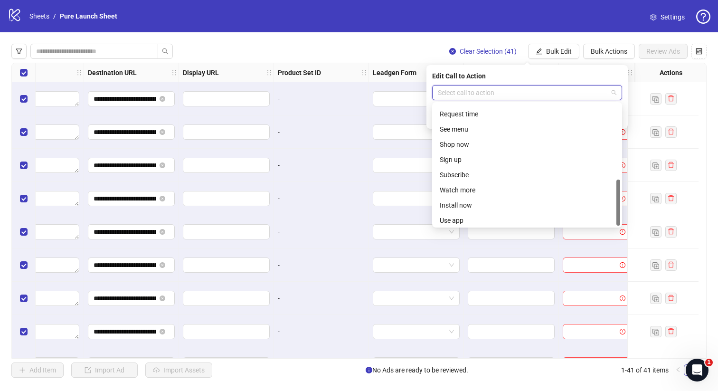
scroll to position [197, 0]
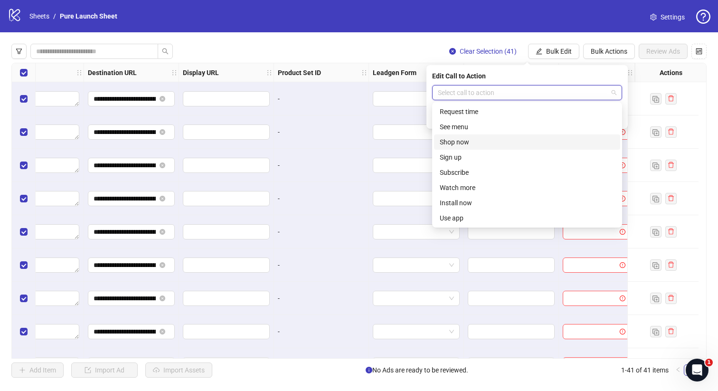
click at [486, 145] on div "Shop now" at bounding box center [526, 142] width 175 height 10
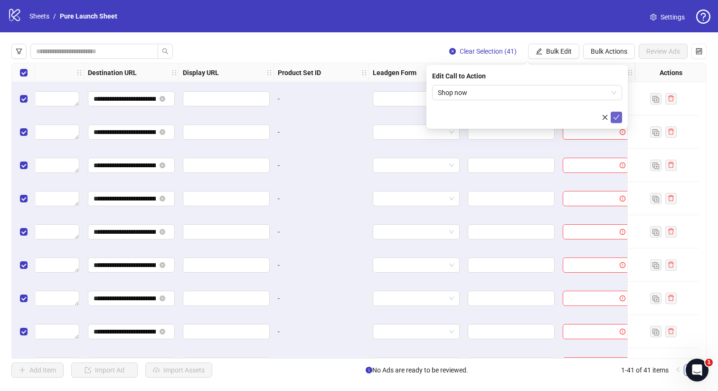
click at [616, 112] on button "submit" at bounding box center [615, 117] width 11 height 11
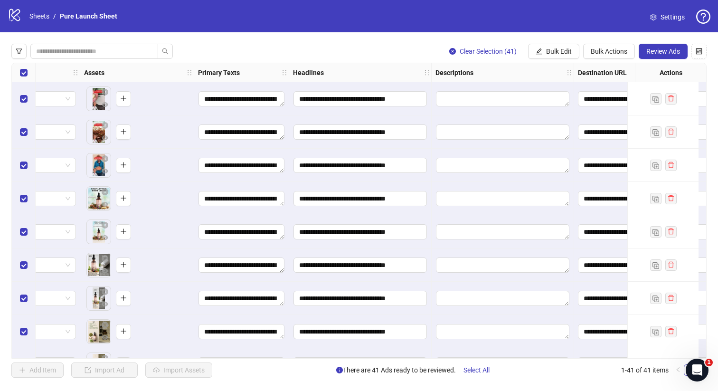
scroll to position [0, 423]
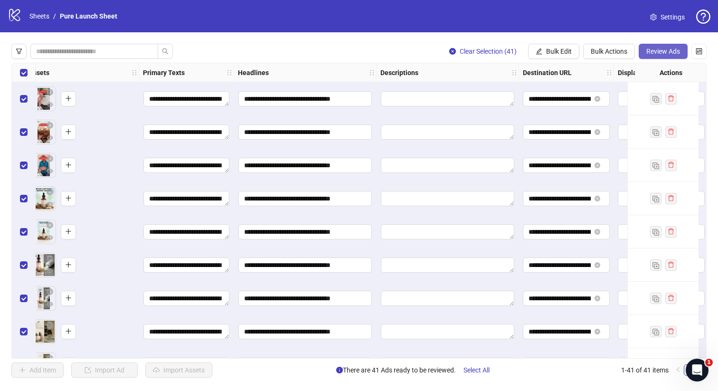
click at [668, 52] on span "Review Ads" at bounding box center [663, 51] width 34 height 8
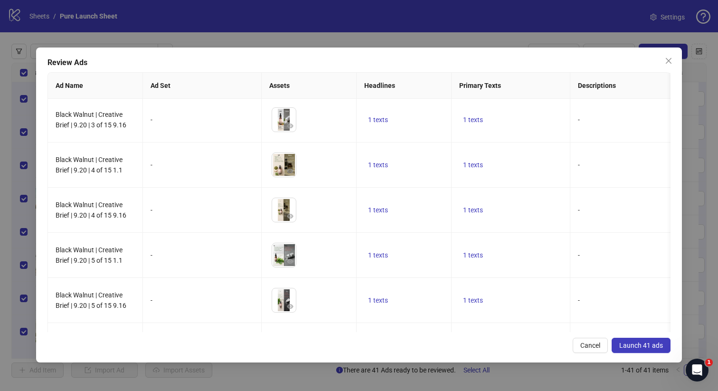
scroll to position [539, 0]
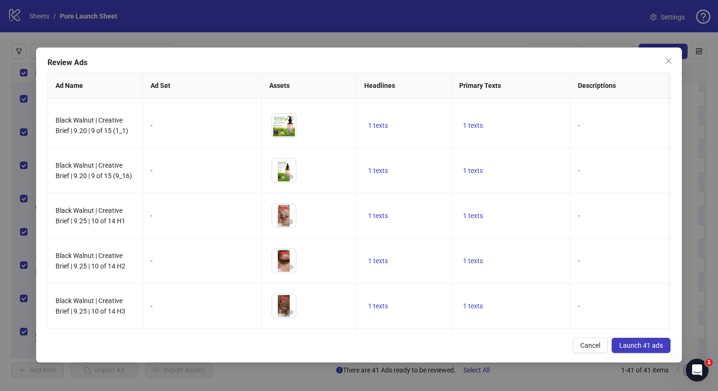
click at [636, 344] on span "Launch 41 ads" at bounding box center [641, 345] width 44 height 8
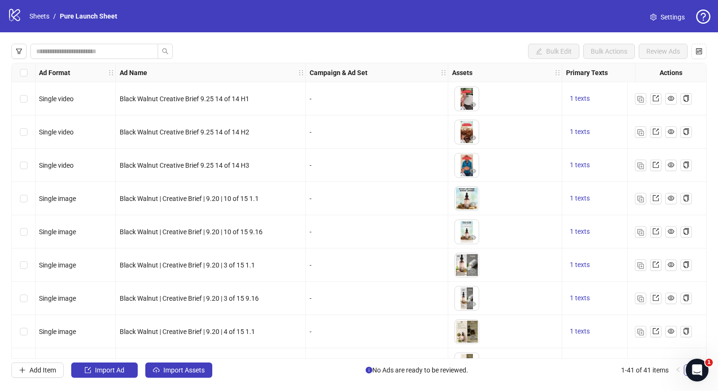
scroll to position [0, 0]
